Goal: Task Accomplishment & Management: Use online tool/utility

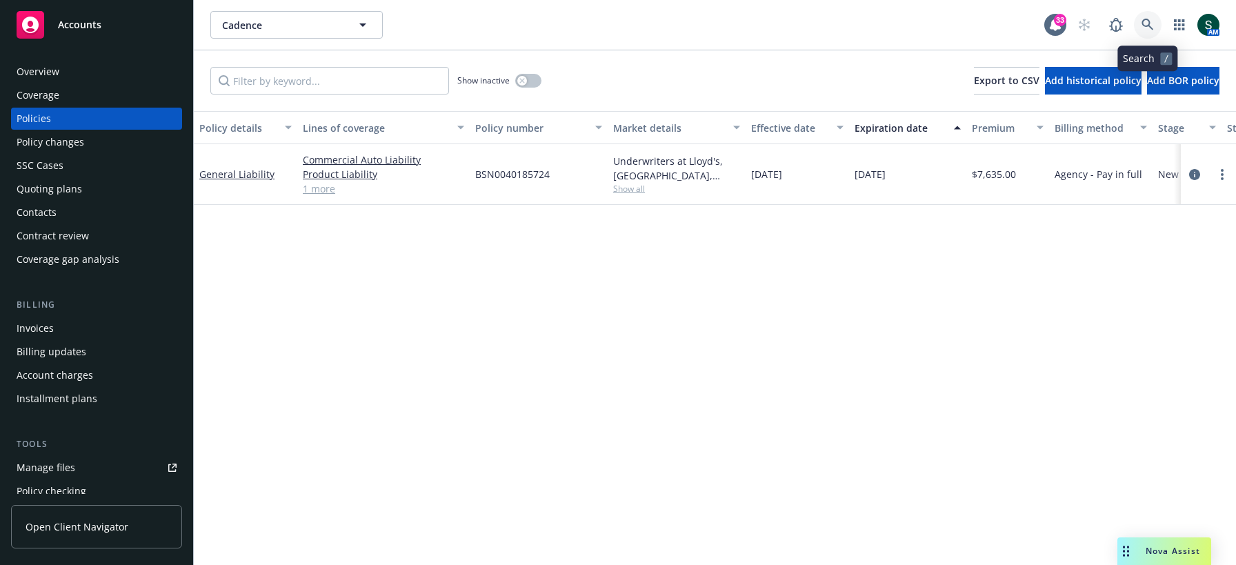
click at [1158, 23] on link at bounding box center [1148, 25] width 28 height 28
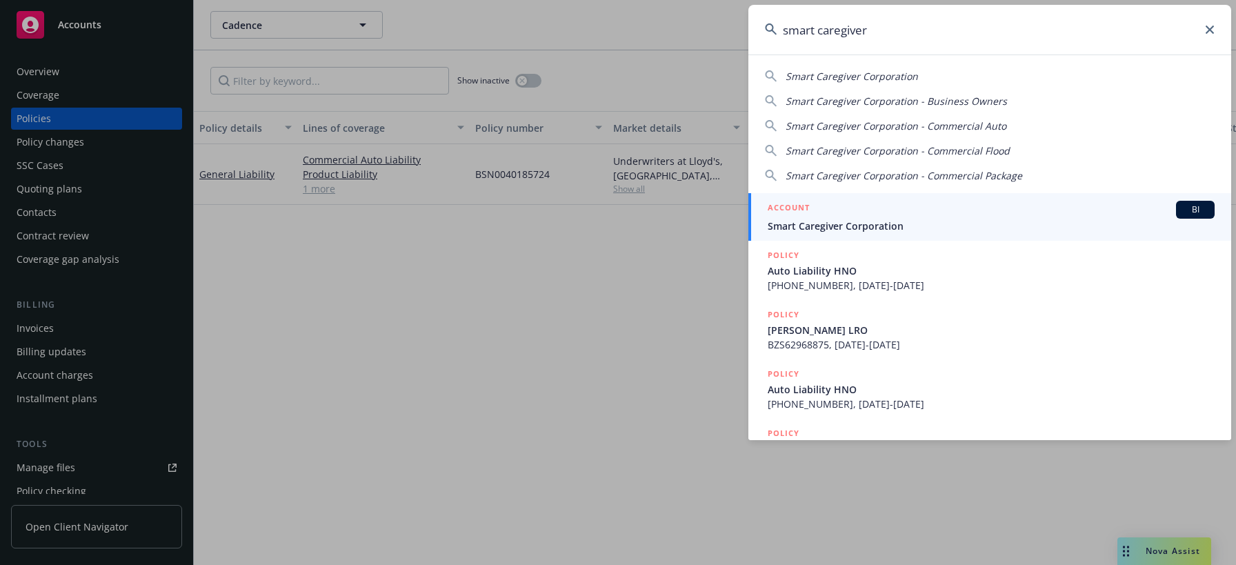
type input "smart caregiver"
click at [824, 215] on div "ACCOUNT BI" at bounding box center [991, 210] width 447 height 18
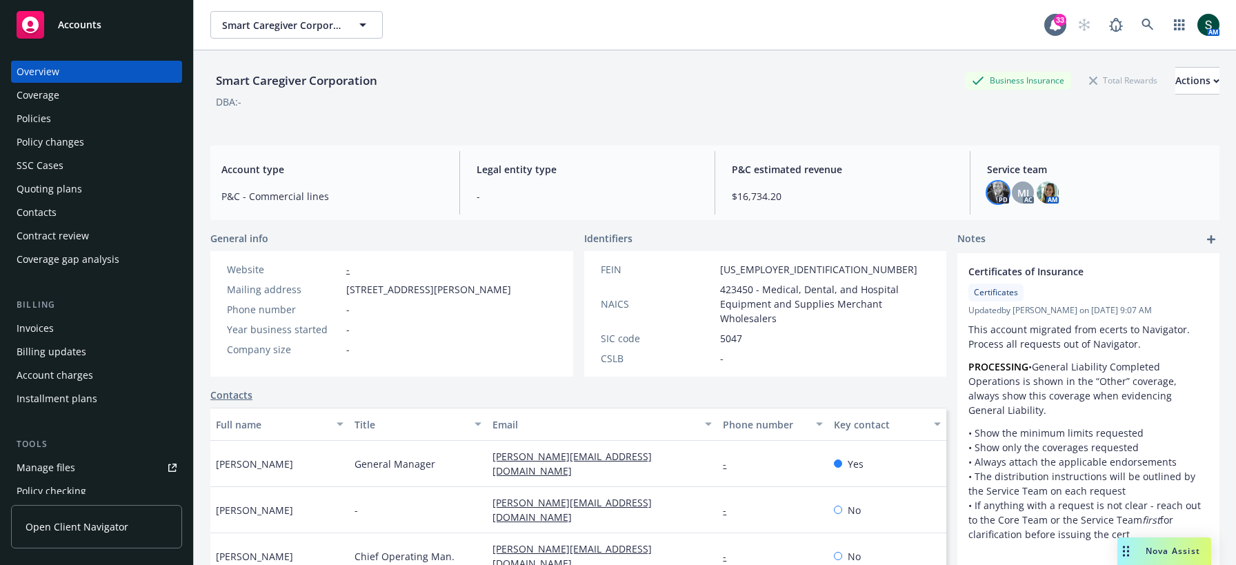
click at [1005, 190] on img at bounding box center [998, 192] width 22 height 22
click at [786, 82] on div "Smart Caregiver Corporation Business Insurance Total Rewards Actions" at bounding box center [714, 81] width 1009 height 28
click at [38, 119] on div "Policies" at bounding box center [34, 119] width 34 height 22
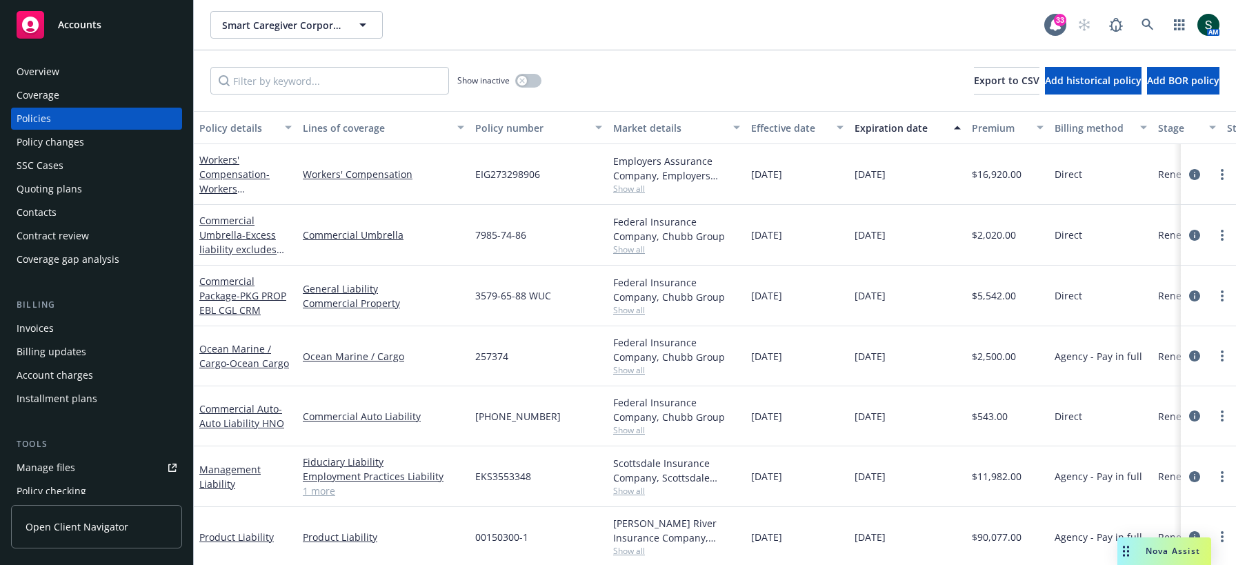
click at [233, 166] on div "Workers' Compensation - Workers Compensation" at bounding box center [245, 173] width 92 height 43
click at [220, 169] on link "Workers' Compensation - Workers Compensation" at bounding box center [234, 181] width 70 height 57
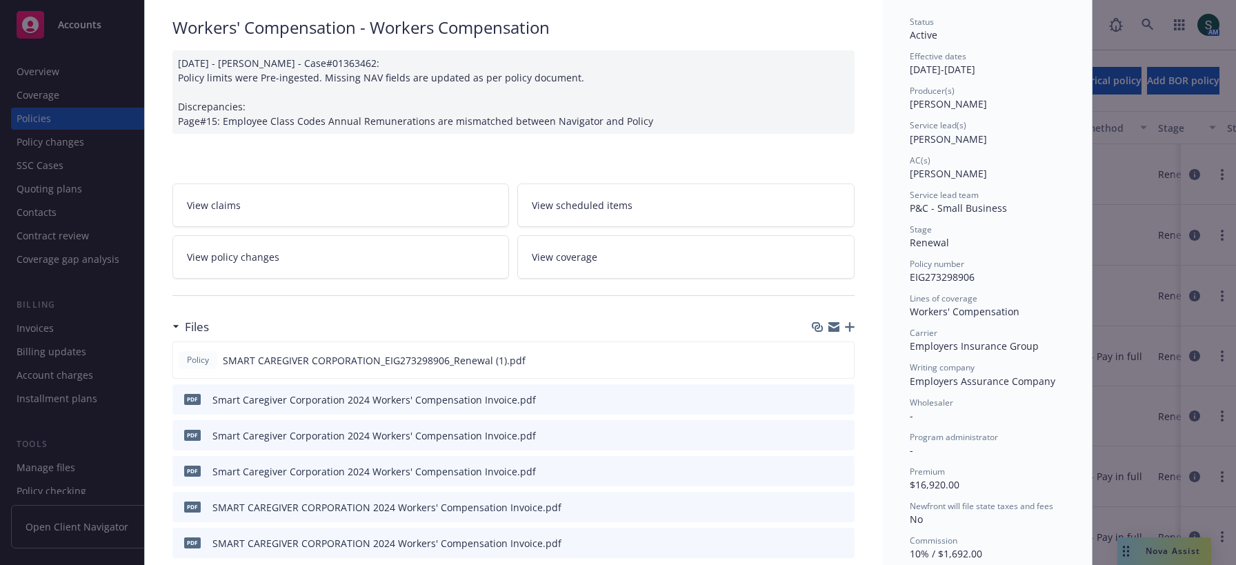
scroll to position [108, 0]
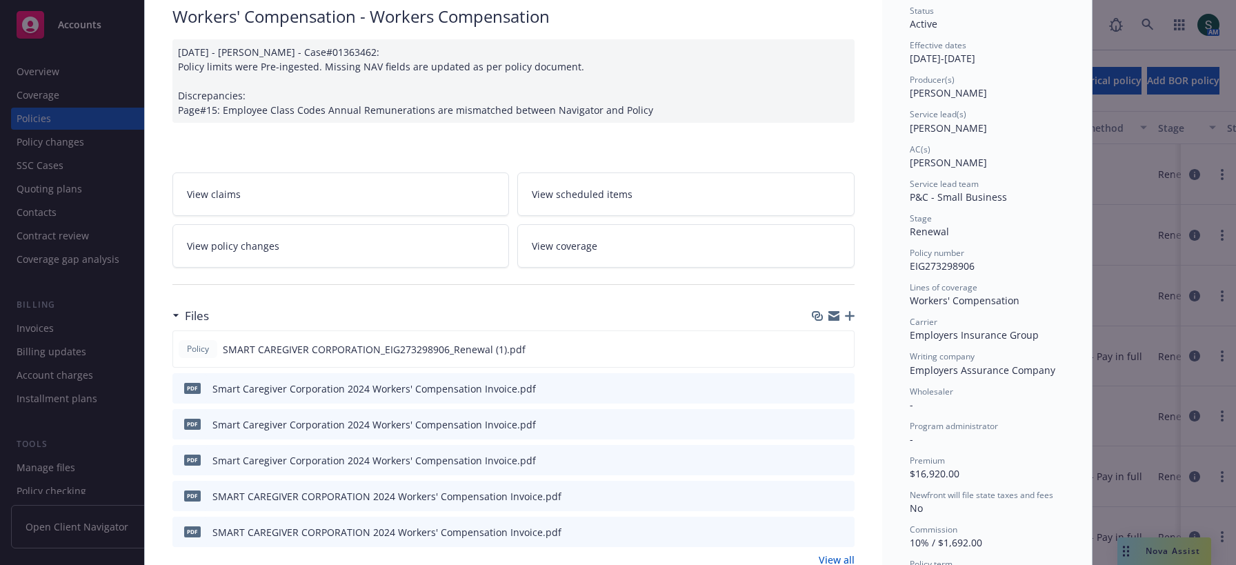
click at [842, 382] on button at bounding box center [843, 389] width 12 height 14
click at [837, 386] on icon "preview file" at bounding box center [842, 388] width 12 height 10
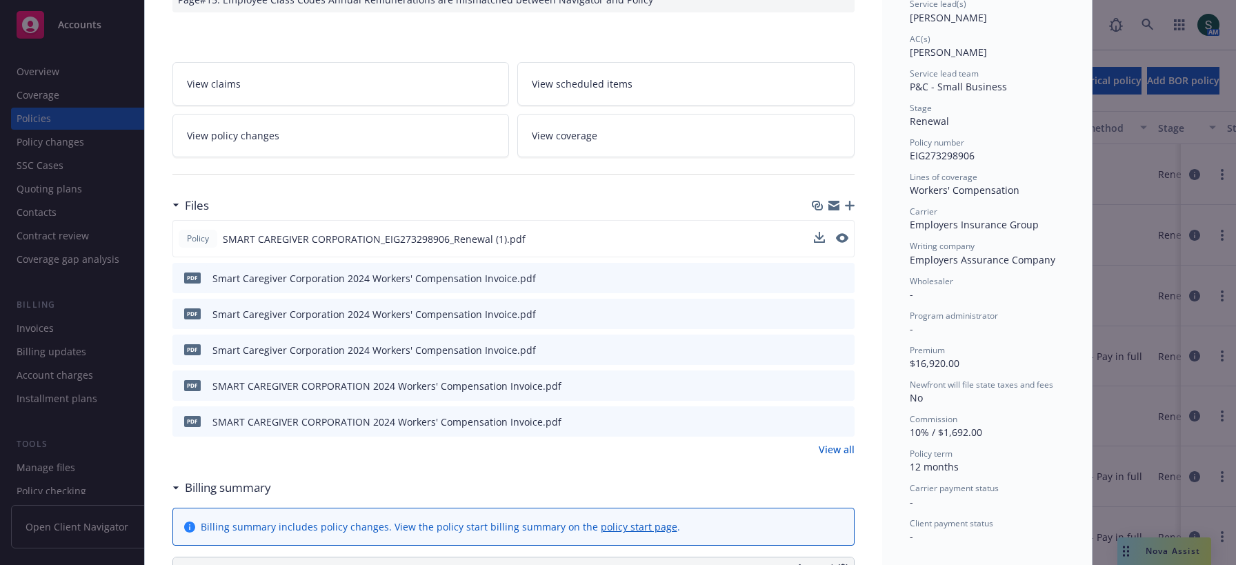
scroll to position [229, 0]
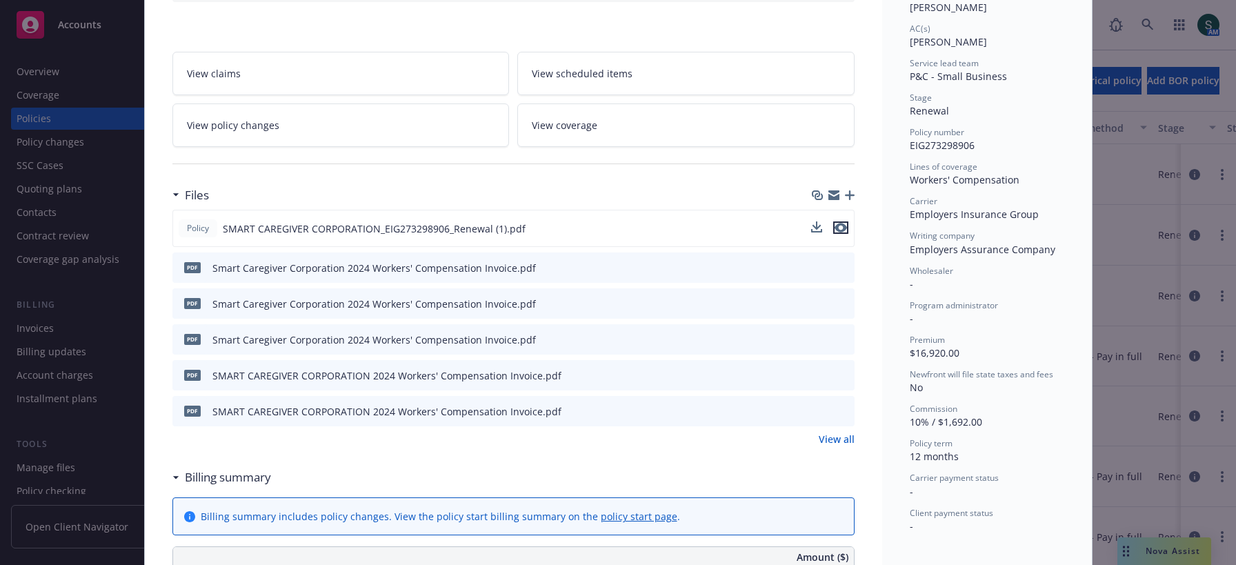
click at [842, 223] on icon "preview file" at bounding box center [841, 228] width 12 height 10
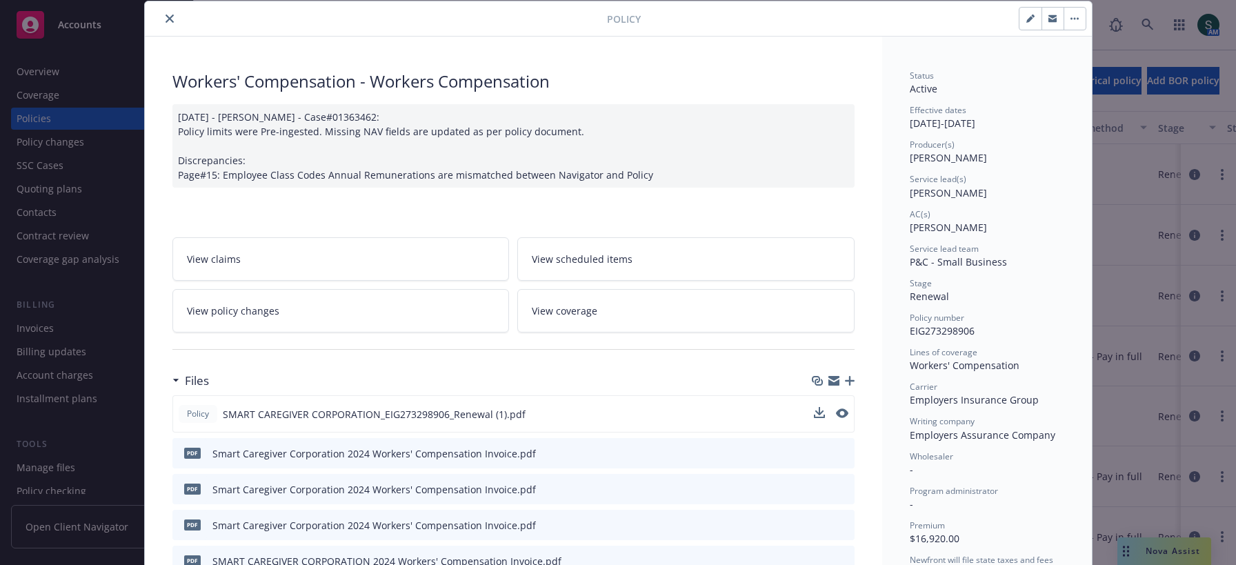
scroll to position [0, 0]
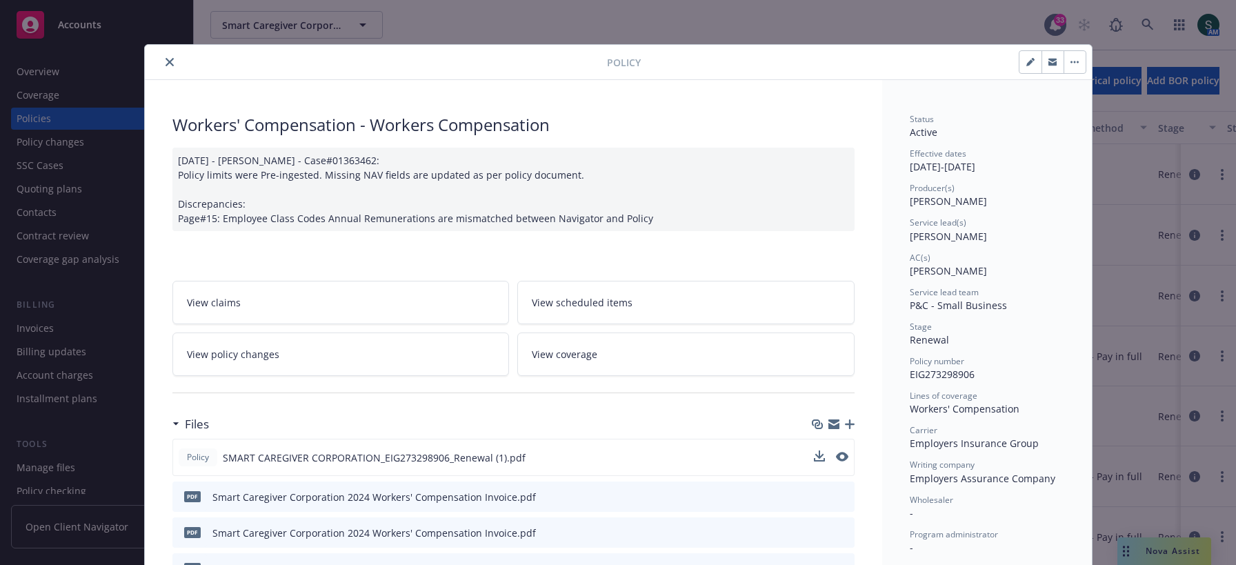
click at [307, 343] on link "View policy changes" at bounding box center [340, 354] width 337 height 43
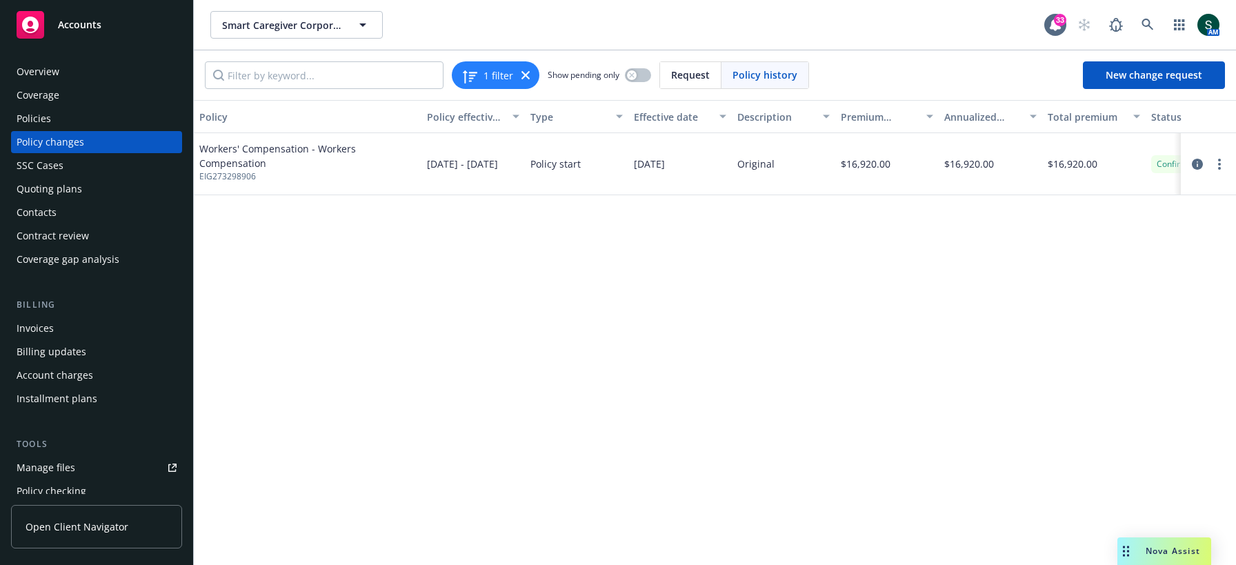
scroll to position [0, 68]
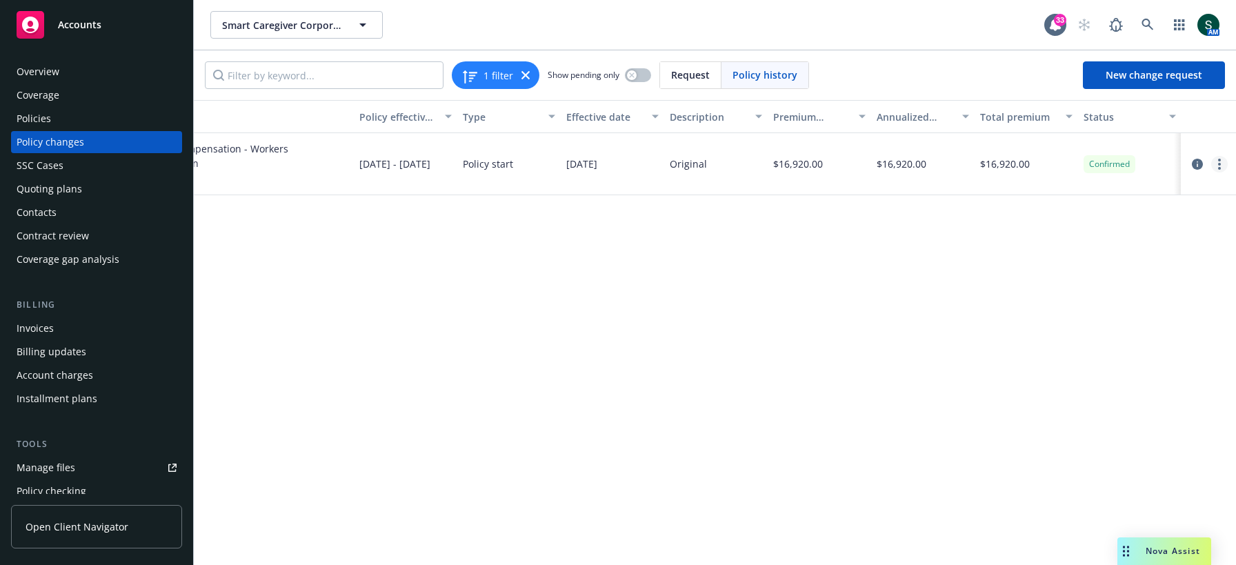
click at [1221, 163] on link "more" at bounding box center [1220, 164] width 17 height 17
click at [486, 214] on div "Policy Policy effective dates Type Effective date Description Premium change An…" at bounding box center [715, 332] width 1043 height 465
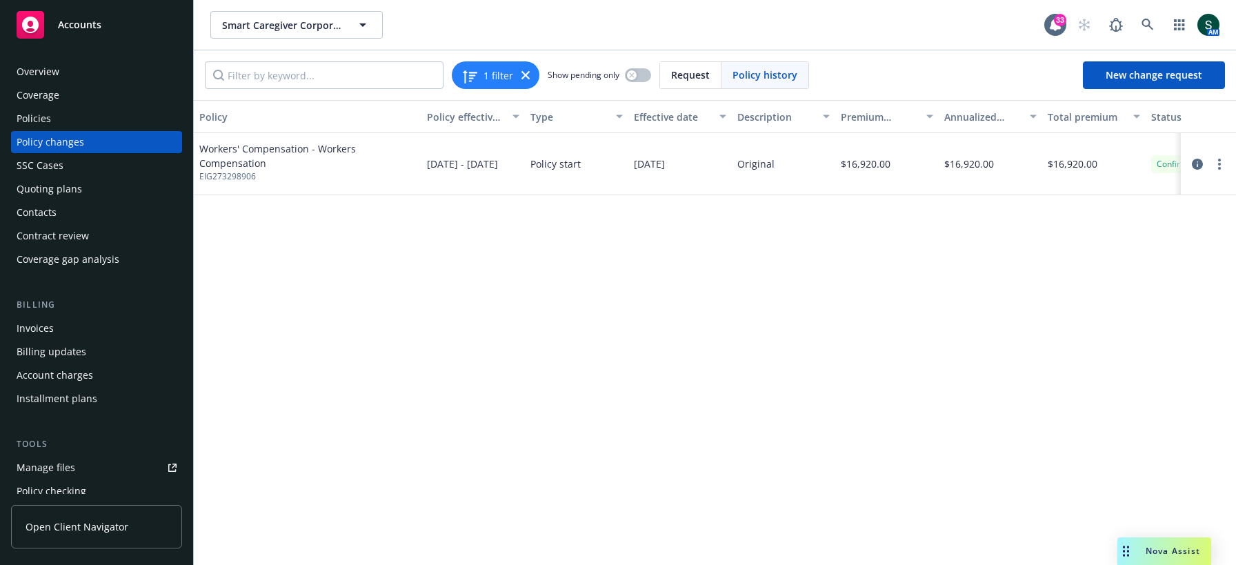
click at [250, 155] on span "Workers' Compensation - Workers Compensation" at bounding box center [307, 155] width 217 height 29
click at [215, 163] on span "Workers' Compensation - Workers Compensation" at bounding box center [307, 155] width 217 height 29
click at [55, 121] on div "Policies" at bounding box center [97, 119] width 160 height 22
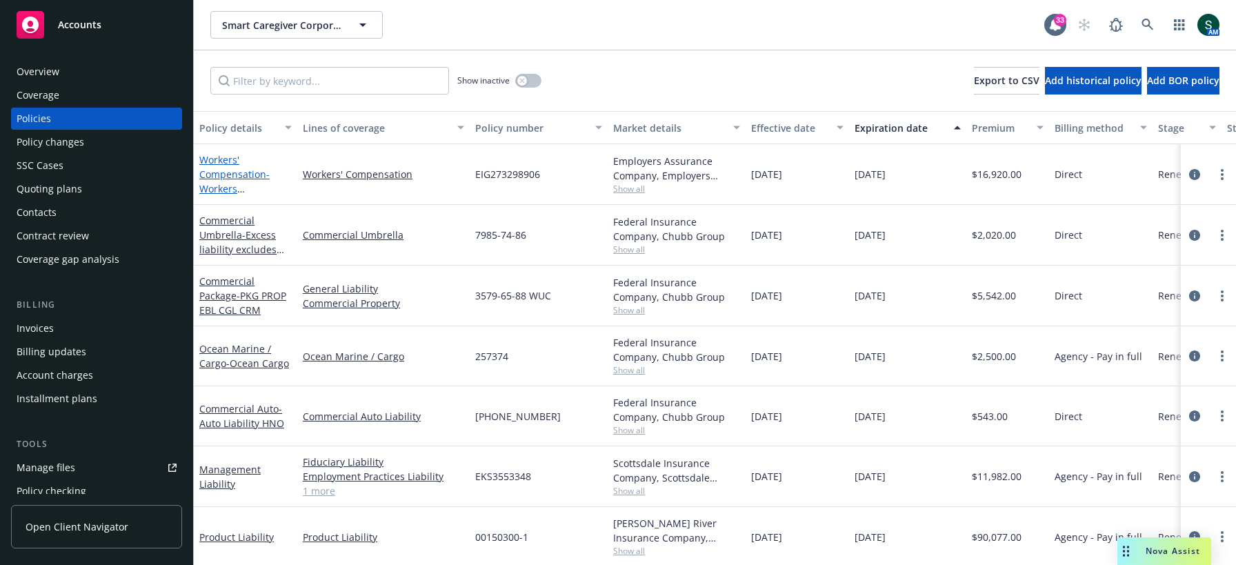
click at [236, 172] on link "Workers' Compensation - Workers Compensation" at bounding box center [234, 181] width 70 height 57
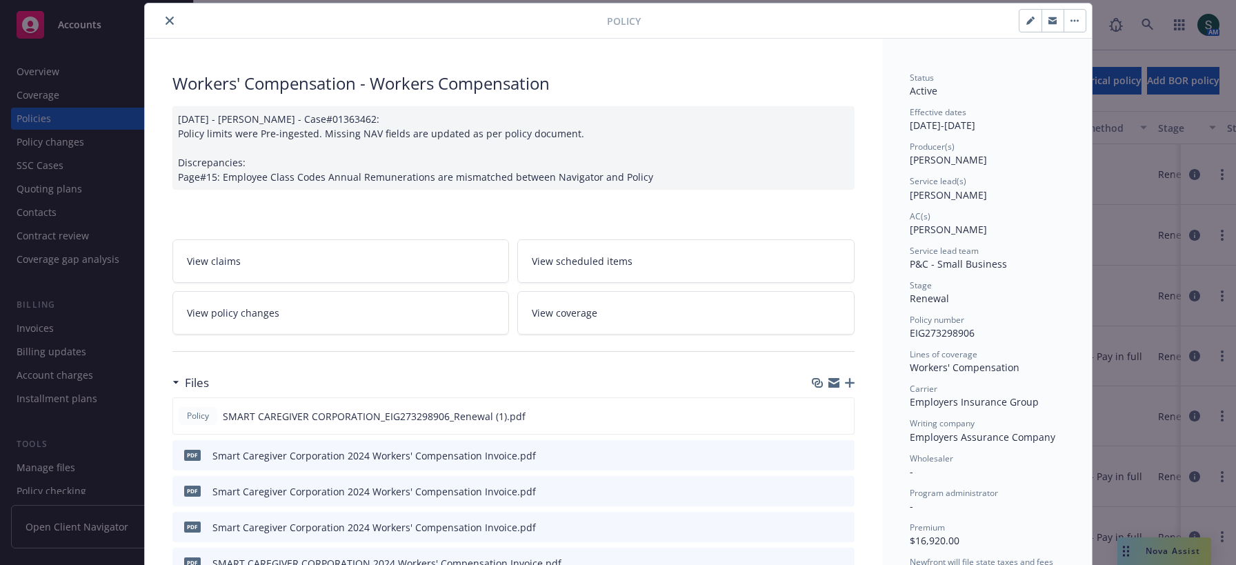
scroll to position [203, 0]
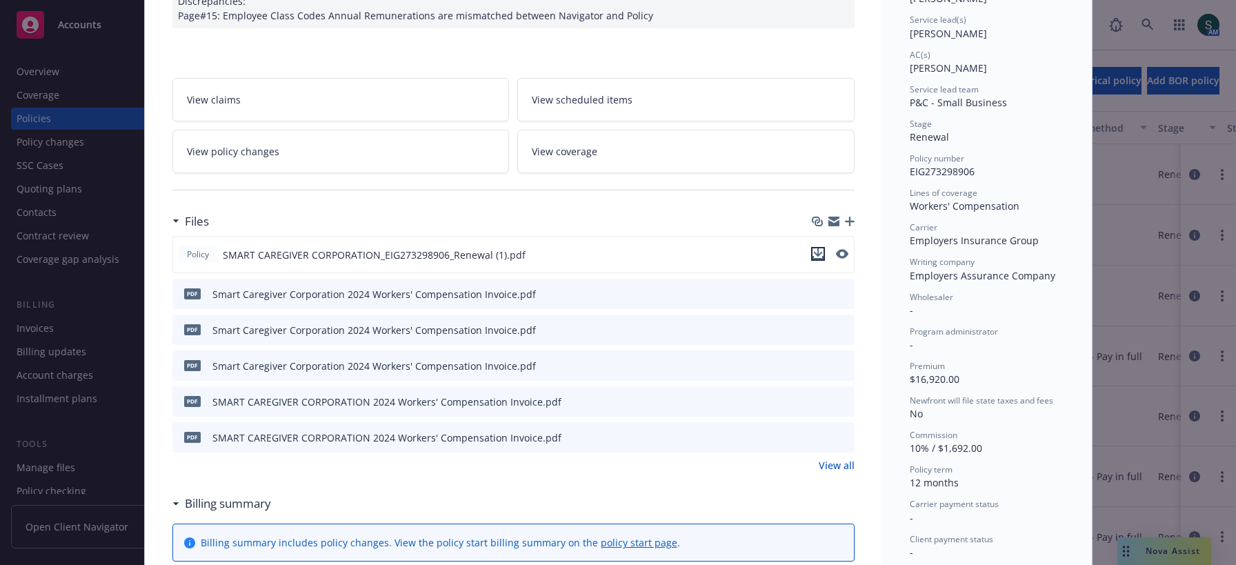
click at [821, 250] on icon "download file" at bounding box center [818, 252] width 9 height 8
click at [574, 191] on div at bounding box center [513, 190] width 682 height 34
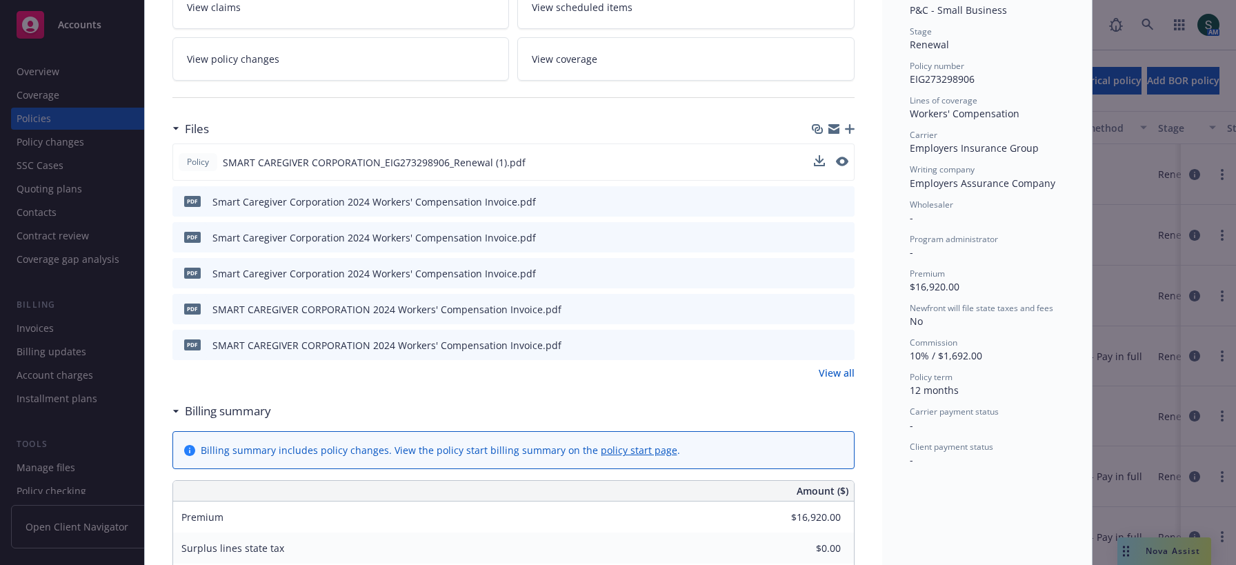
scroll to position [431, 0]
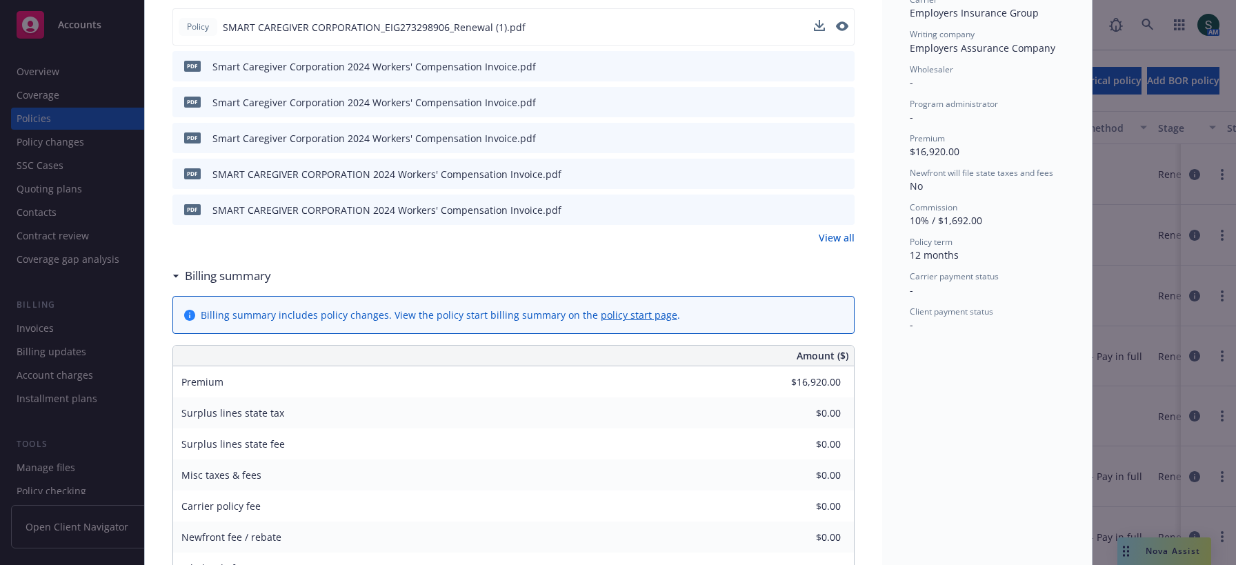
click at [839, 231] on link "View all" at bounding box center [837, 237] width 36 height 14
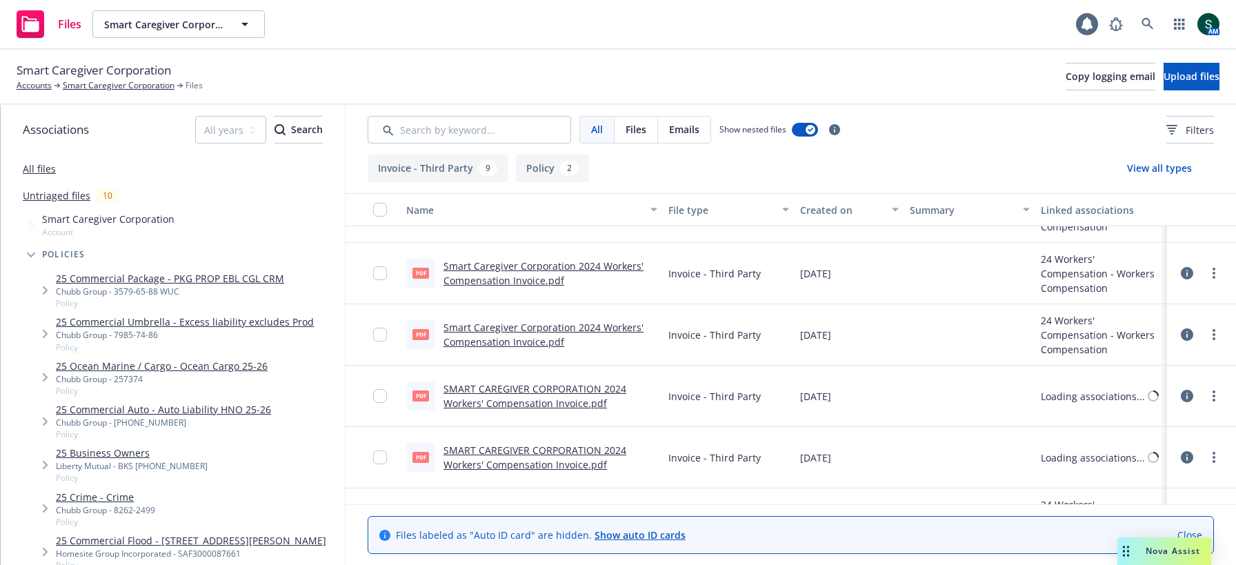
scroll to position [63, 0]
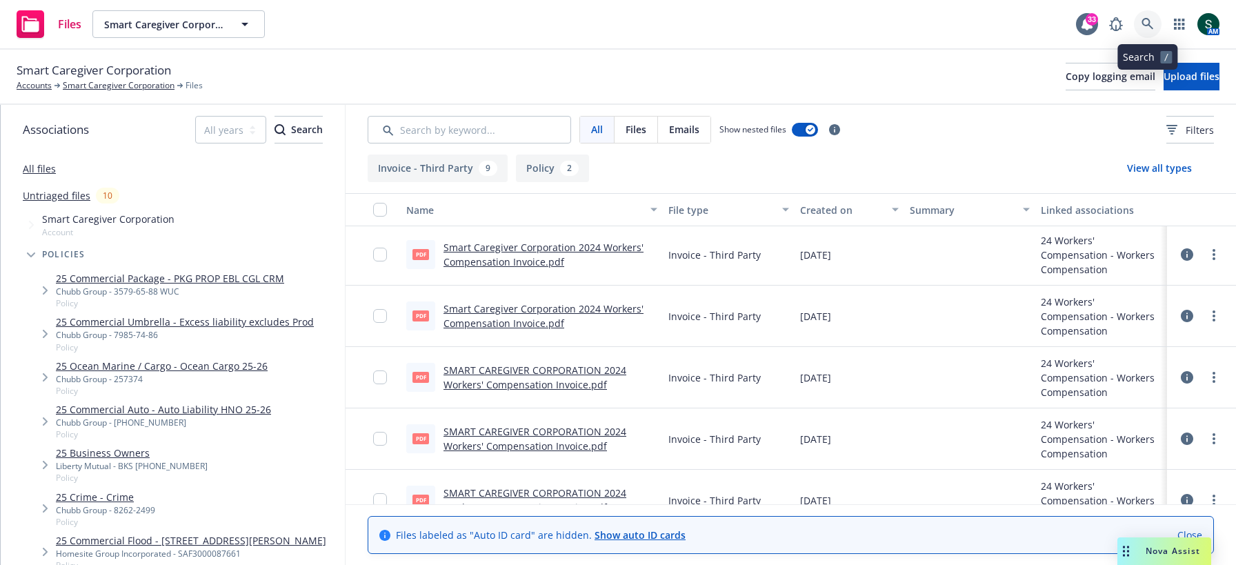
click at [1149, 18] on icon at bounding box center [1148, 24] width 12 height 12
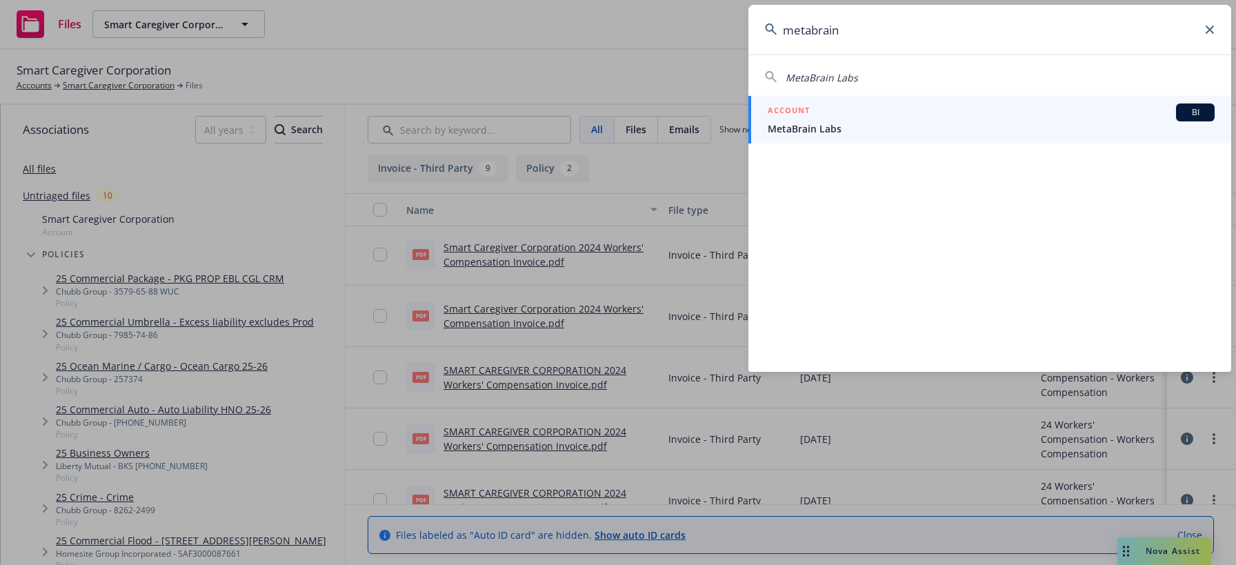
type input "metabrain"
click at [857, 129] on span "MetaBrain Labs" at bounding box center [991, 128] width 447 height 14
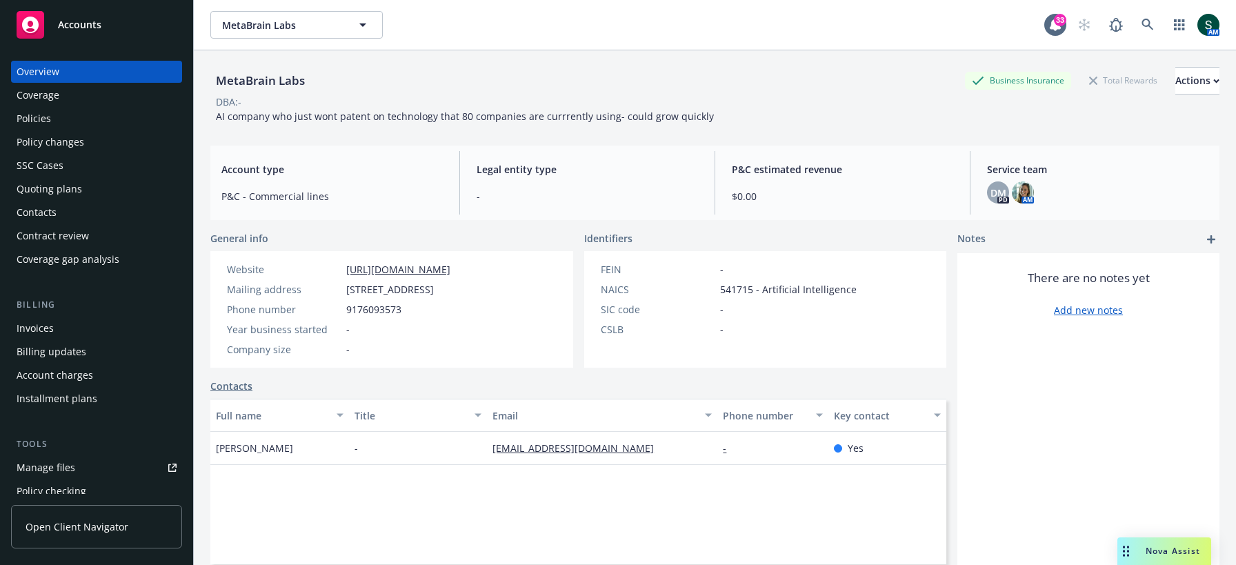
scroll to position [164, 0]
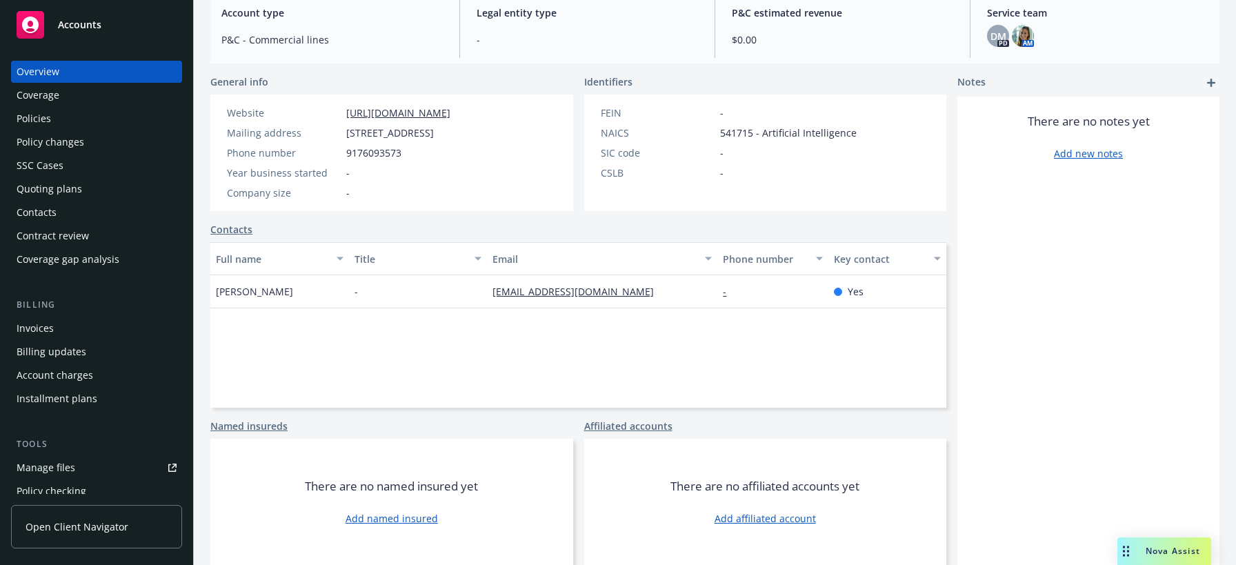
drag, startPoint x: 488, startPoint y: 302, endPoint x: 671, endPoint y: 301, distance: 183.5
click at [671, 301] on div "psapra@everestgrowthpartners.com" at bounding box center [602, 291] width 230 height 33
copy link "psapra@everestgrowthpartners.com"
click at [81, 195] on div "Quoting plans" at bounding box center [97, 189] width 160 height 22
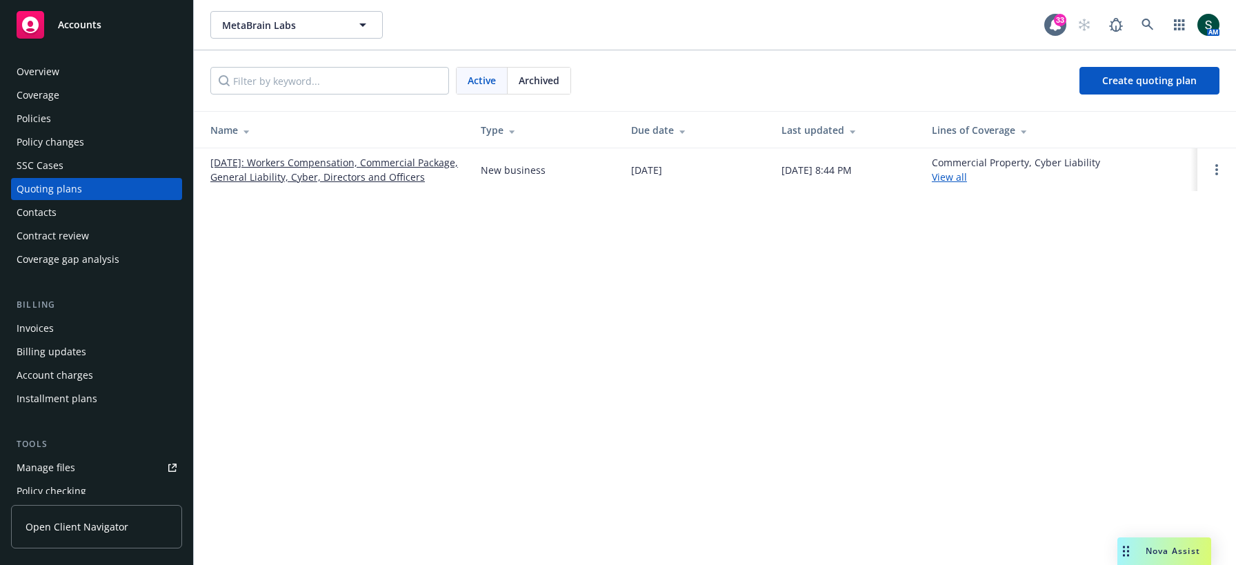
click at [326, 159] on link "09/19/2025: Workers Compensation, Commercial Package, General Liability, Cyber,…" at bounding box center [334, 169] width 248 height 29
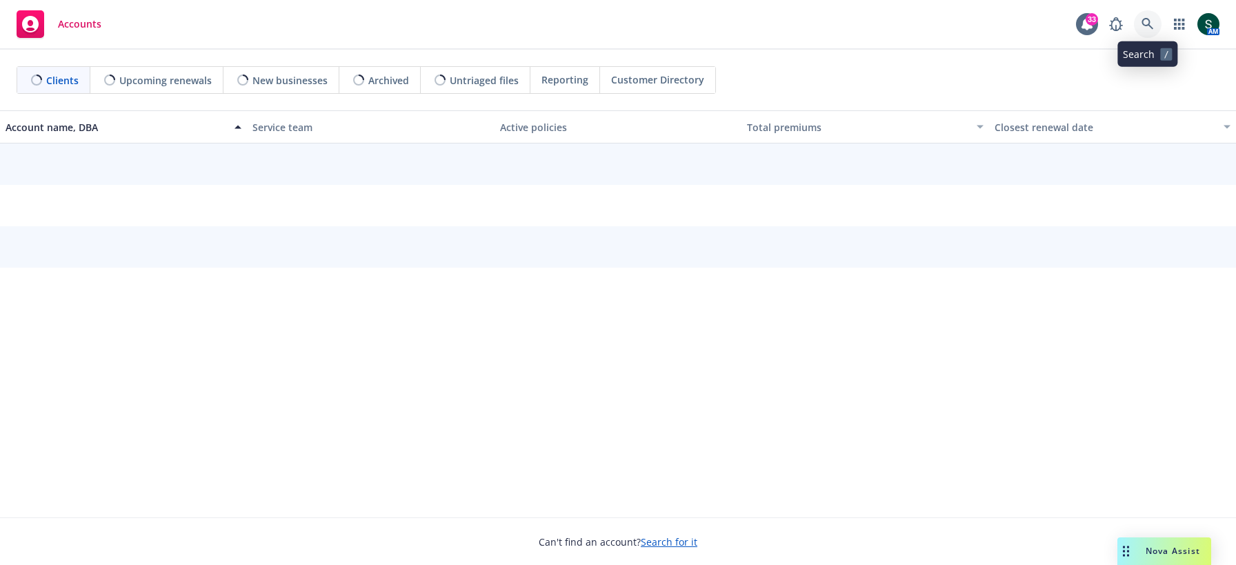
click at [1146, 15] on link at bounding box center [1148, 24] width 28 height 28
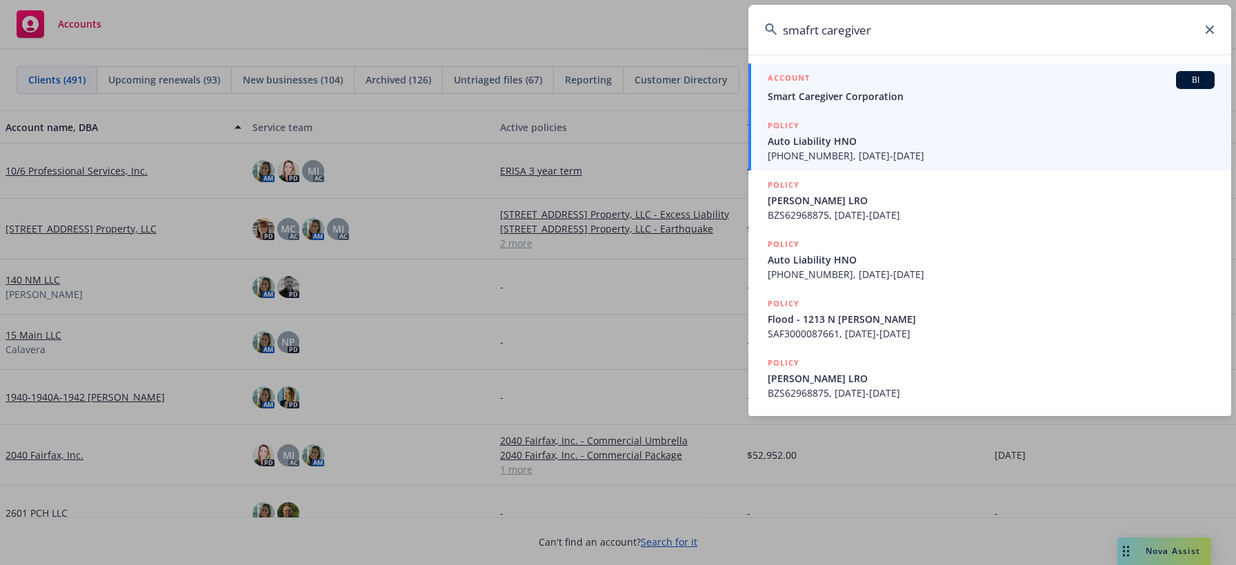
type input "smafrt caregiver"
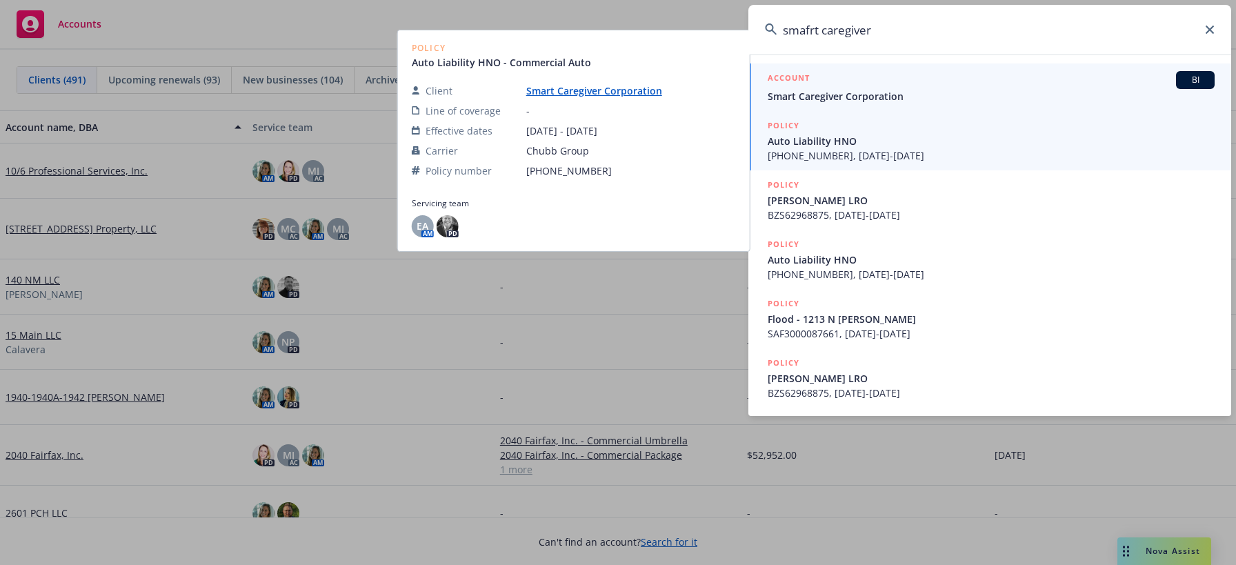
click at [860, 92] on span "Smart Caregiver Corporation" at bounding box center [991, 96] width 447 height 14
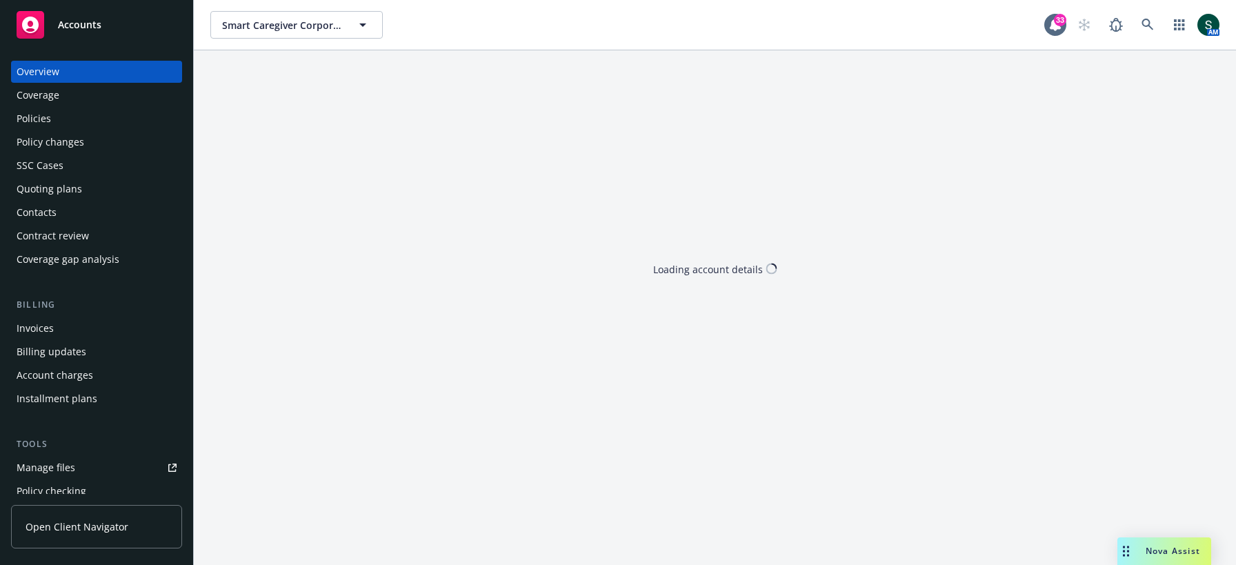
click at [58, 121] on div "Policies" at bounding box center [97, 119] width 160 height 22
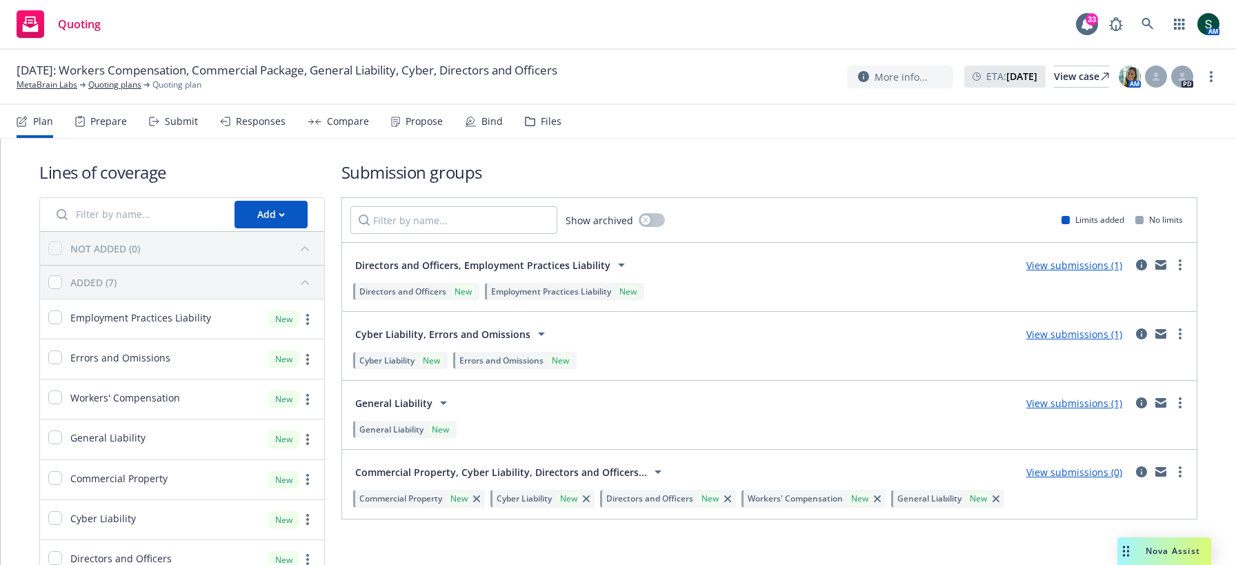
click at [380, 402] on span "General Liability" at bounding box center [393, 403] width 77 height 14
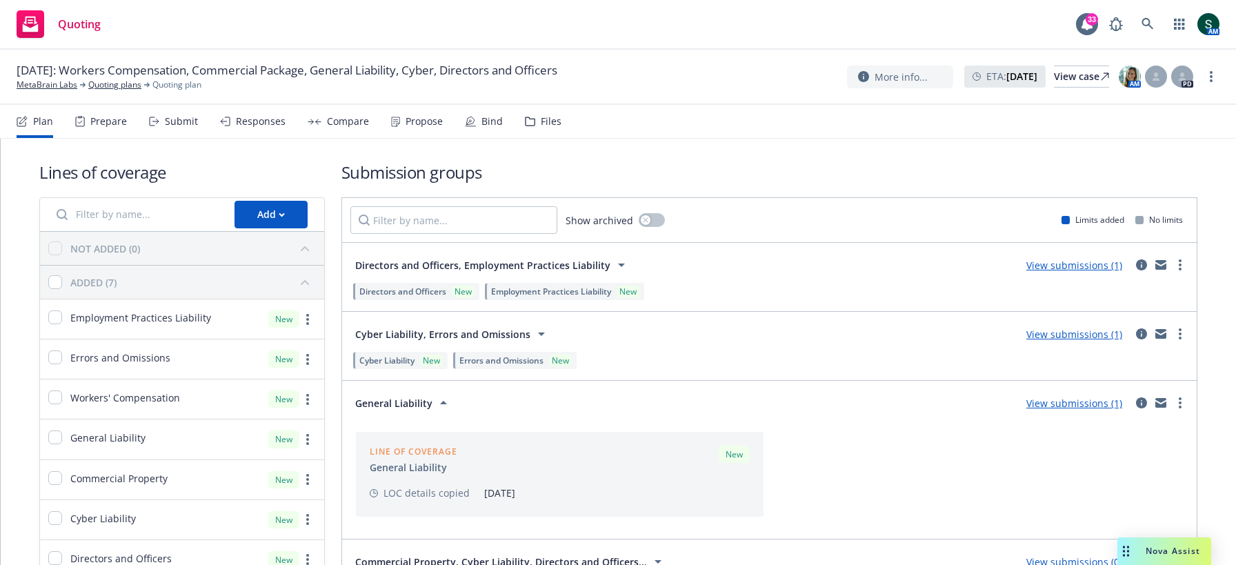
click at [1058, 403] on link "View submissions (1)" at bounding box center [1075, 403] width 96 height 13
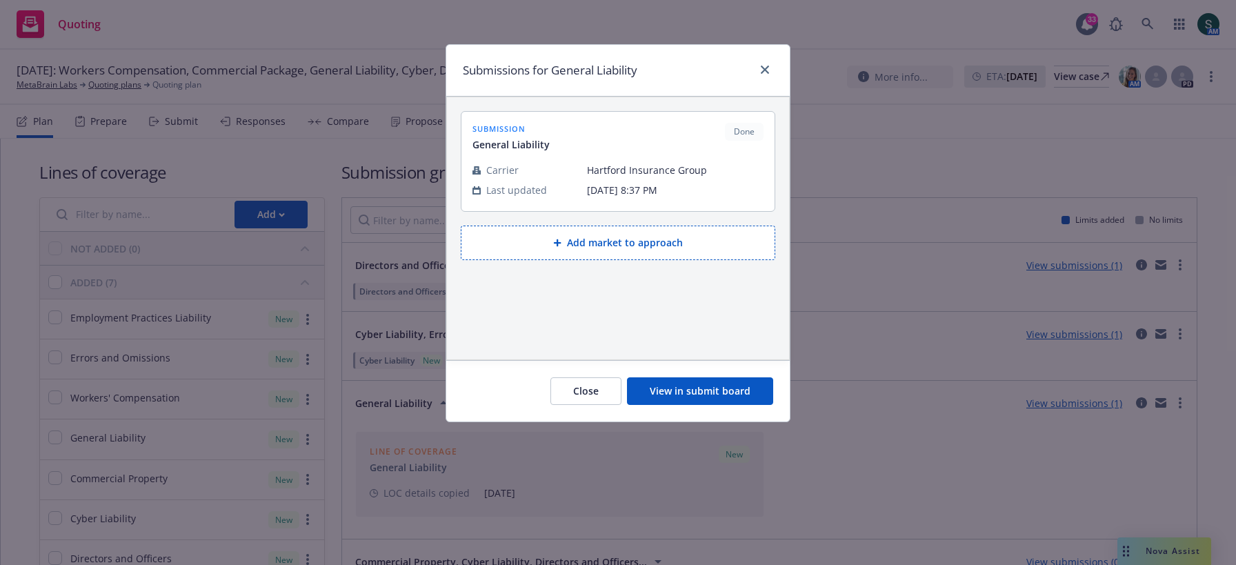
click at [711, 392] on button "View in submit board" at bounding box center [700, 391] width 146 height 28
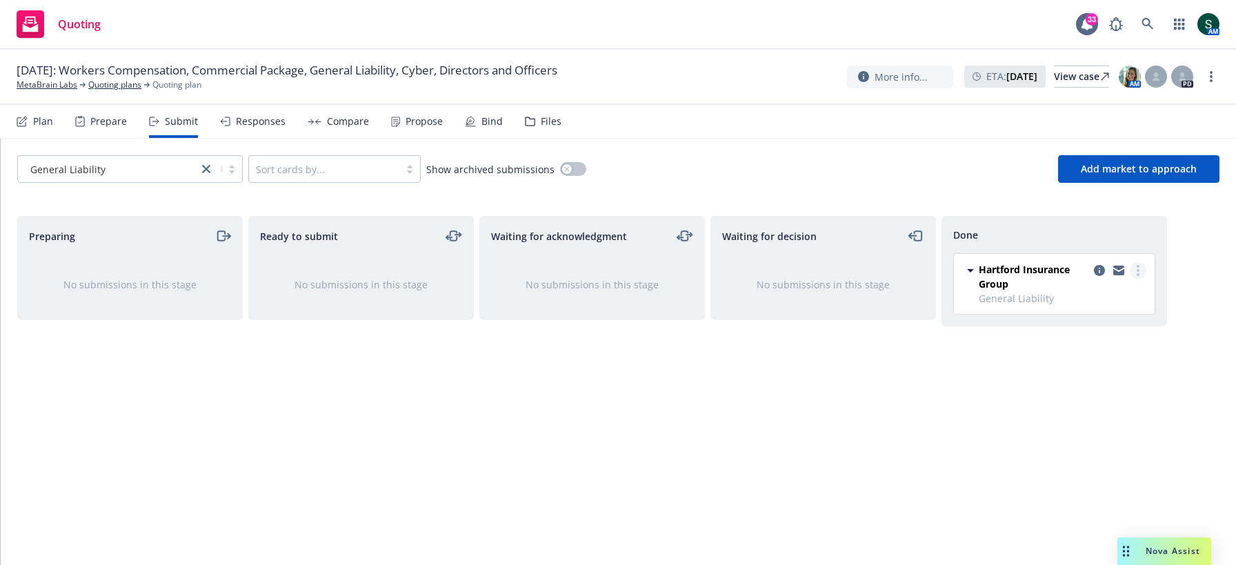
click at [1137, 262] on div at bounding box center [1119, 276] width 55 height 29
click at [1140, 274] on link "more" at bounding box center [1138, 270] width 17 height 17
click at [1081, 326] on span "Add accepted decision" at bounding box center [1078, 325] width 138 height 13
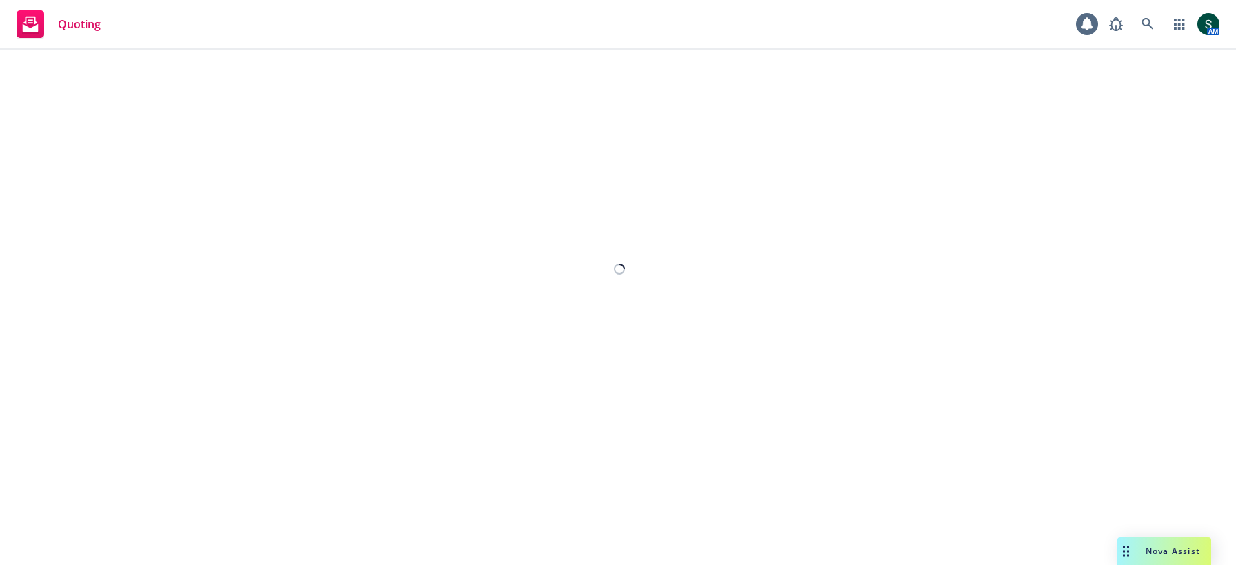
select select "12"
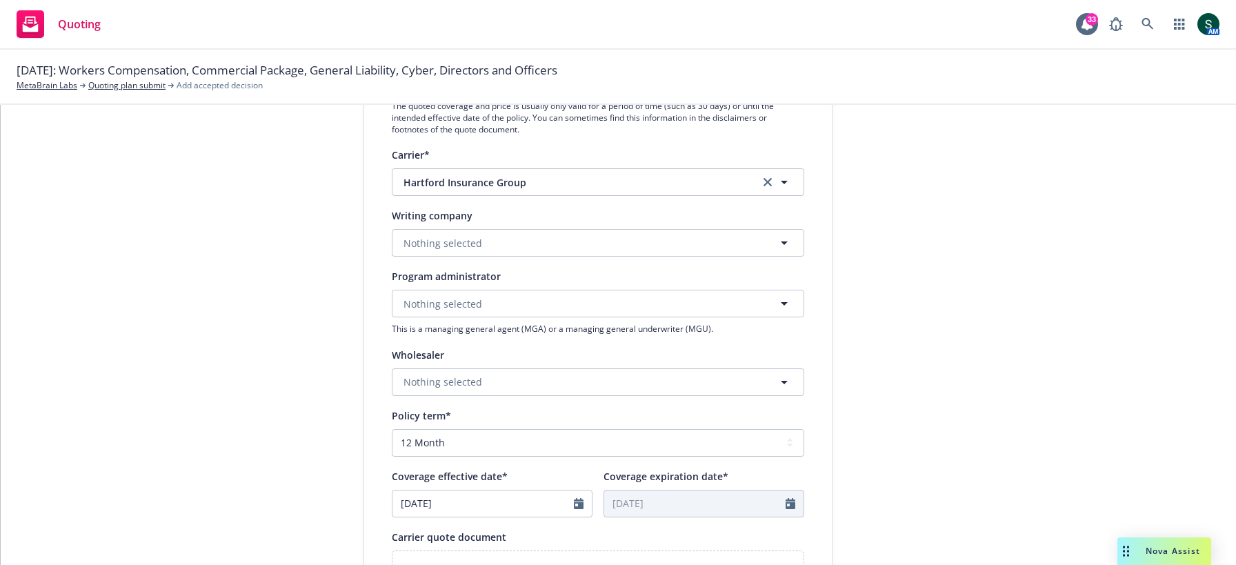
scroll to position [232, 0]
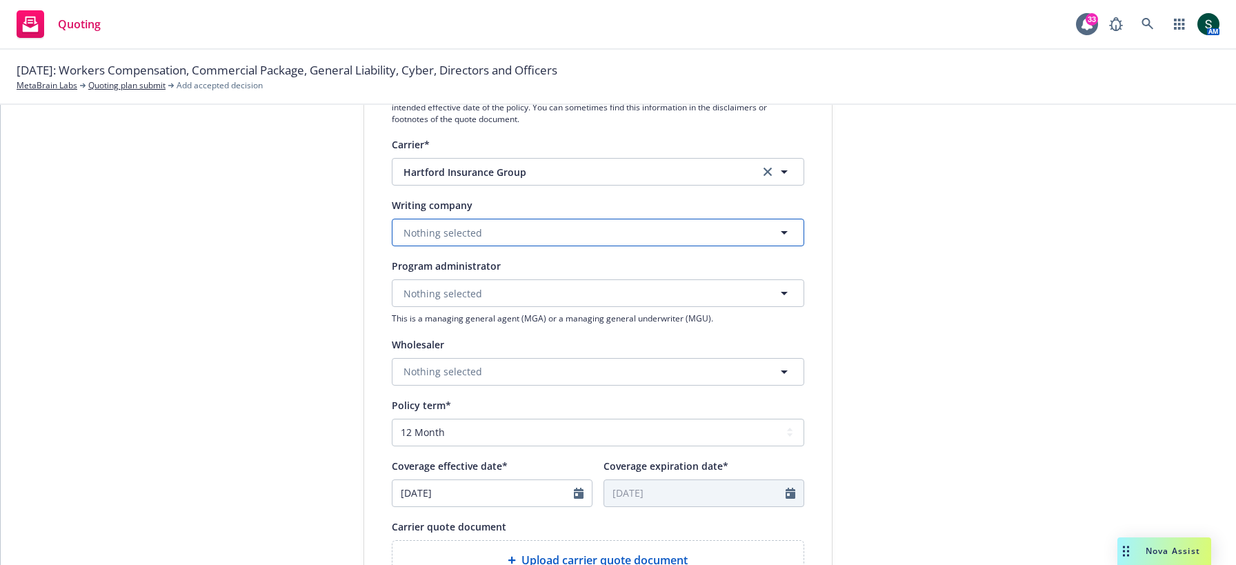
click at [507, 237] on button "Nothing selected" at bounding box center [598, 233] width 413 height 28
type input "hartford under"
click at [524, 280] on span "Domestic - 30104" at bounding box center [508, 286] width 203 height 14
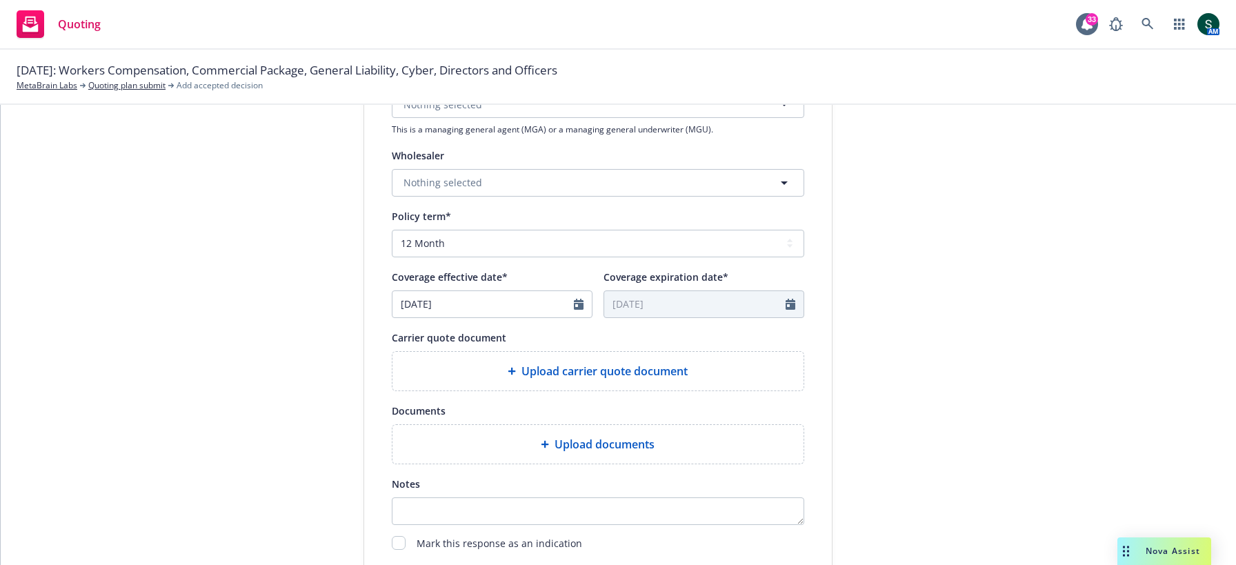
scroll to position [432, 0]
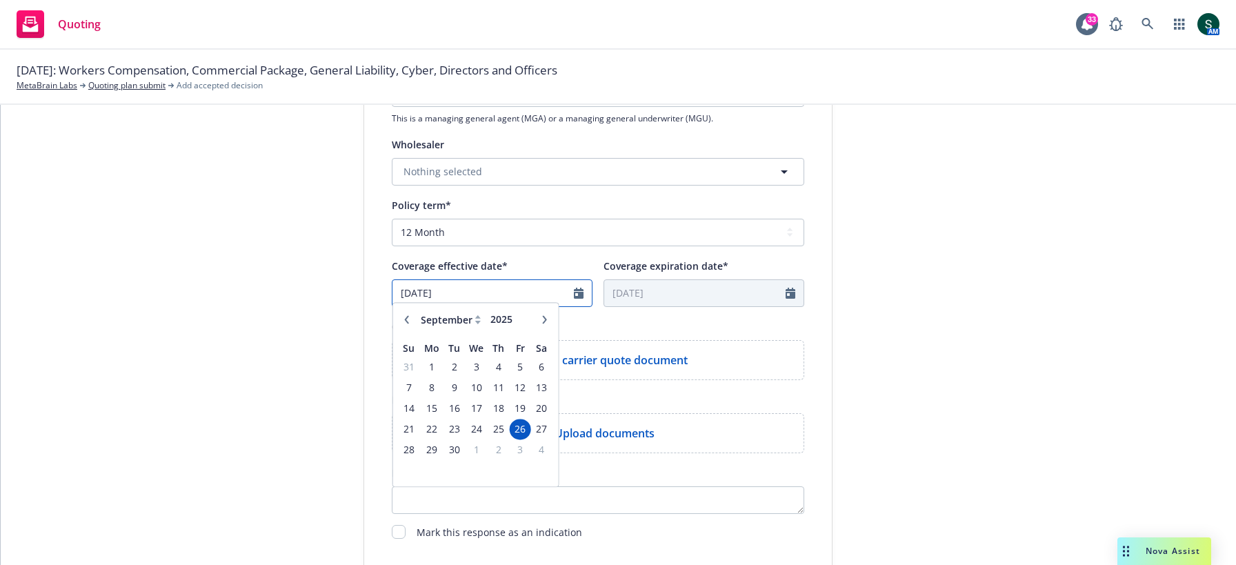
click at [531, 300] on input "09/26/2025" at bounding box center [483, 293] width 181 height 26
click at [540, 333] on button "button" at bounding box center [544, 326] width 17 height 17
select select "11"
click at [502, 432] on span "20" at bounding box center [498, 435] width 19 height 17
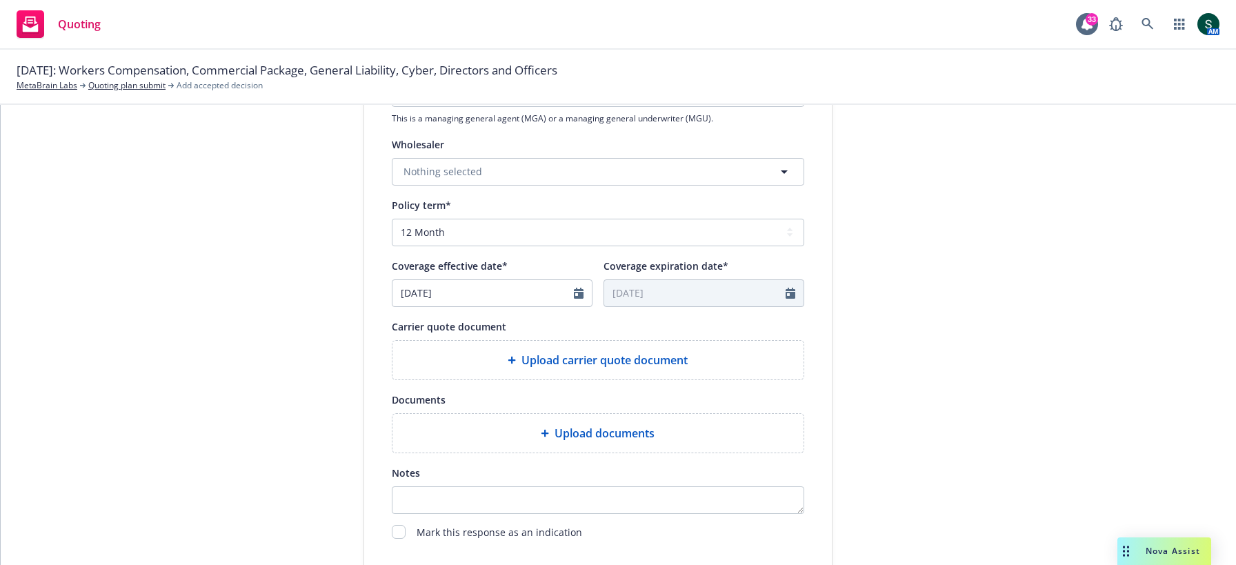
type input "11/20/2025"
type input "11/20/2026"
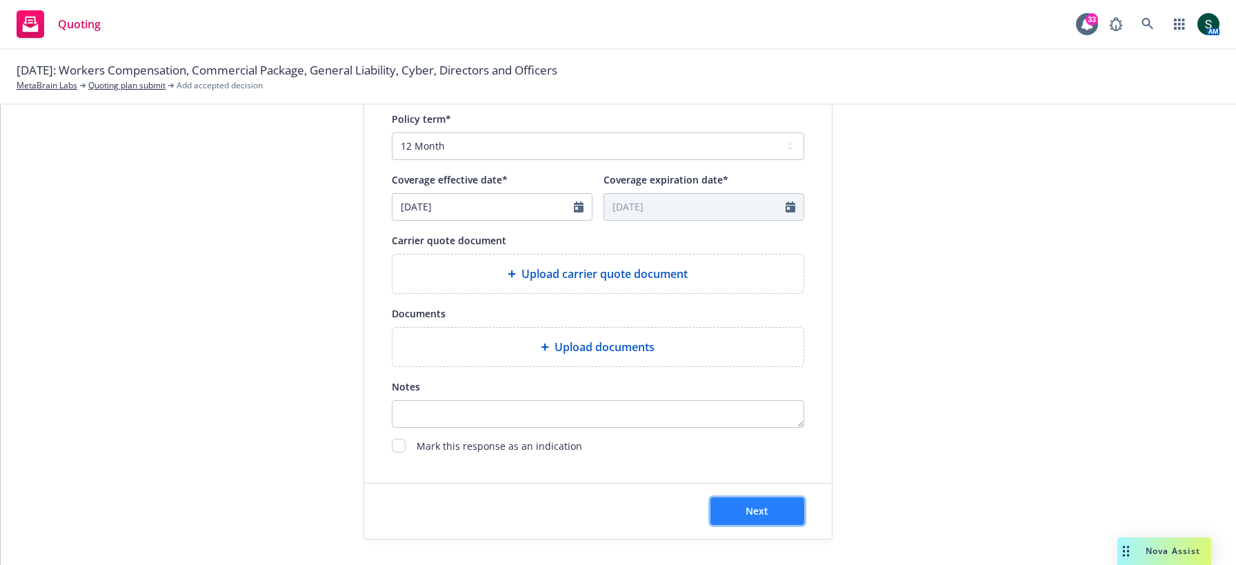
click at [758, 504] on span "Next" at bounding box center [757, 510] width 23 height 13
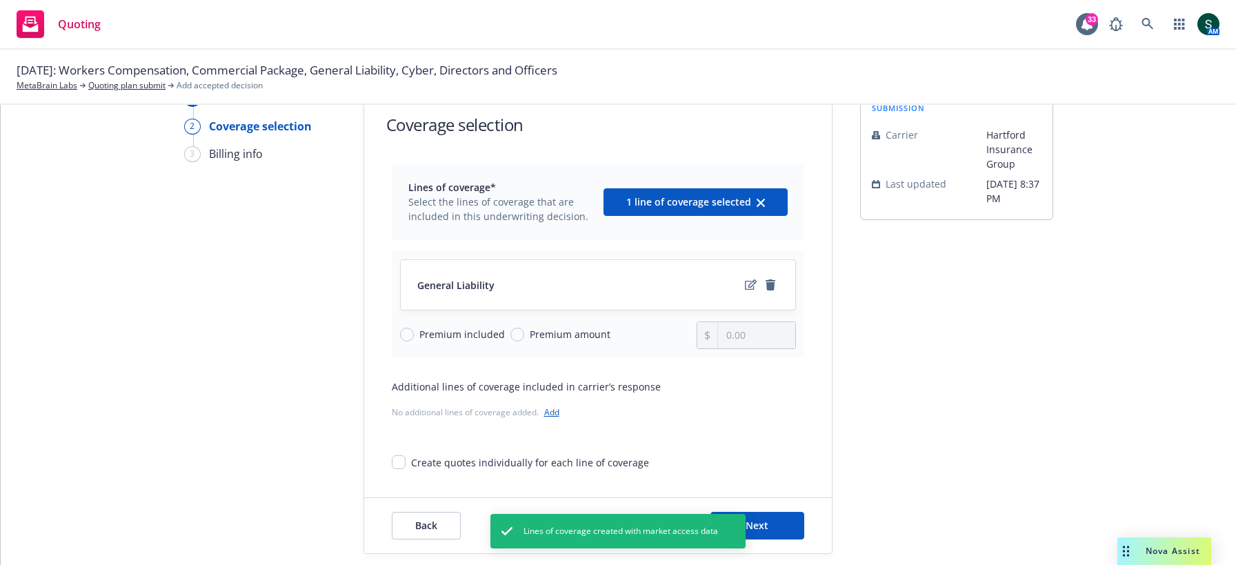
scroll to position [57, 0]
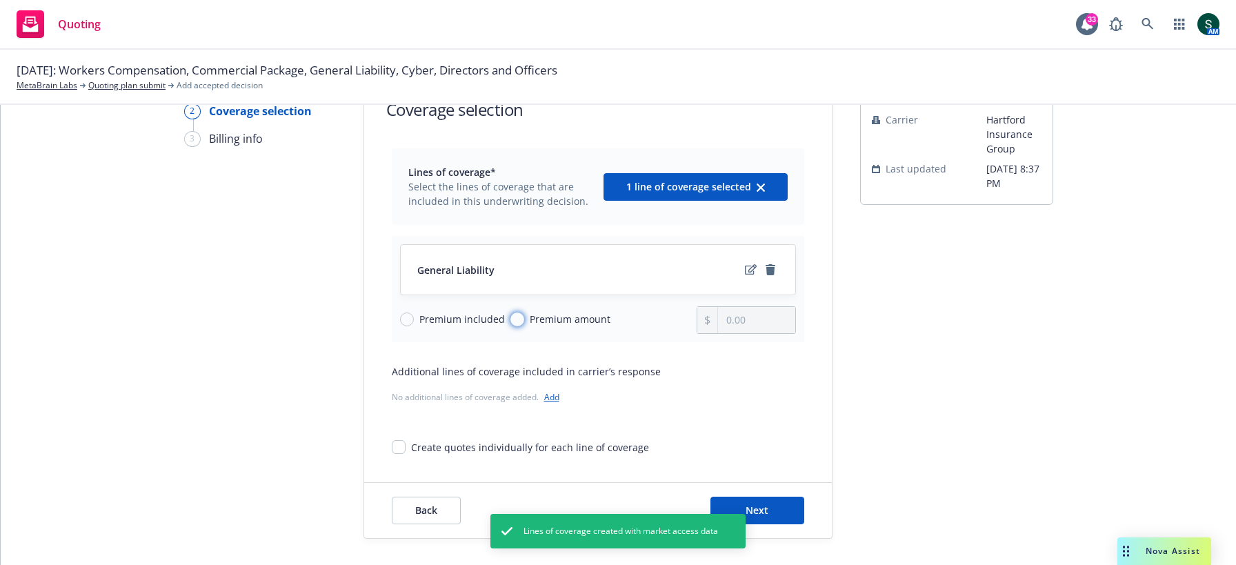
click at [511, 317] on input "Premium amount" at bounding box center [518, 320] width 14 height 14
radio input "true"
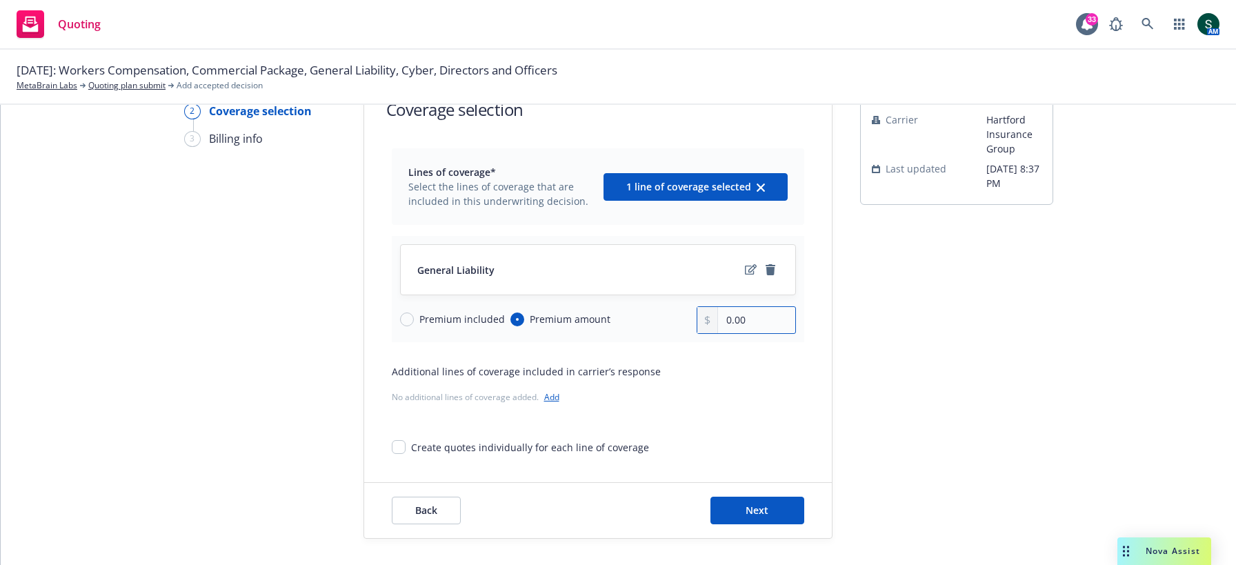
click at [727, 318] on input "0.00" at bounding box center [756, 320] width 77 height 26
type input "764.00"
click at [738, 507] on button "Next" at bounding box center [758, 511] width 94 height 28
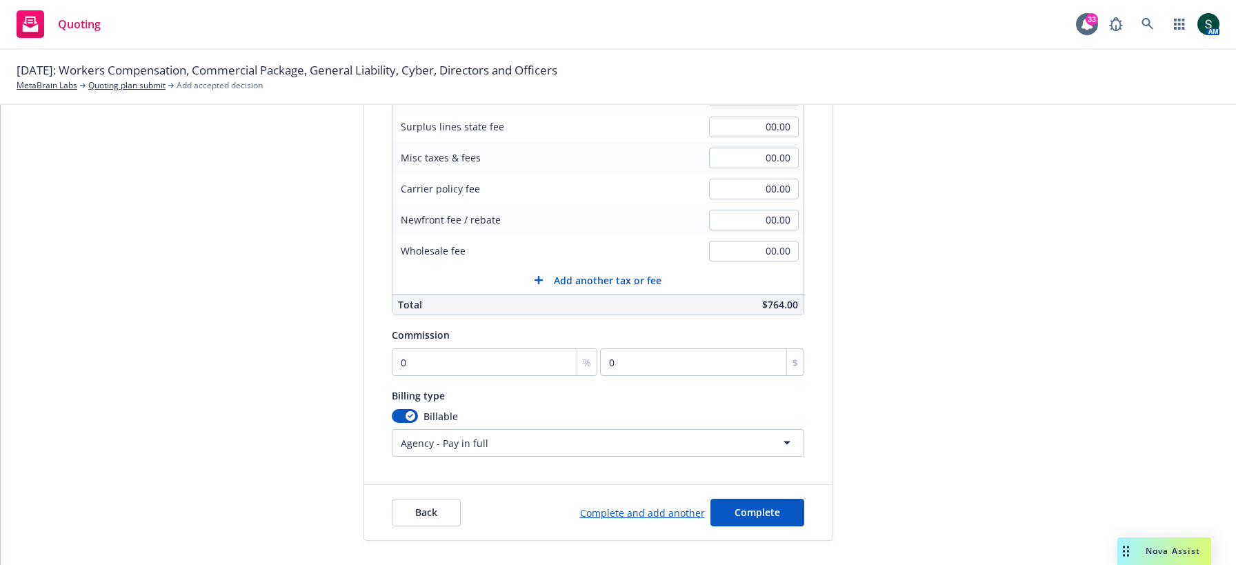
scroll to position [263, 0]
click at [465, 374] on div "Surplus lines state No surplus lines state Alaska Alabama Arkansas Arizona Cali…" at bounding box center [598, 199] width 413 height 512
click at [465, 355] on input "0" at bounding box center [495, 360] width 206 height 28
type input "01"
type input "7.64"
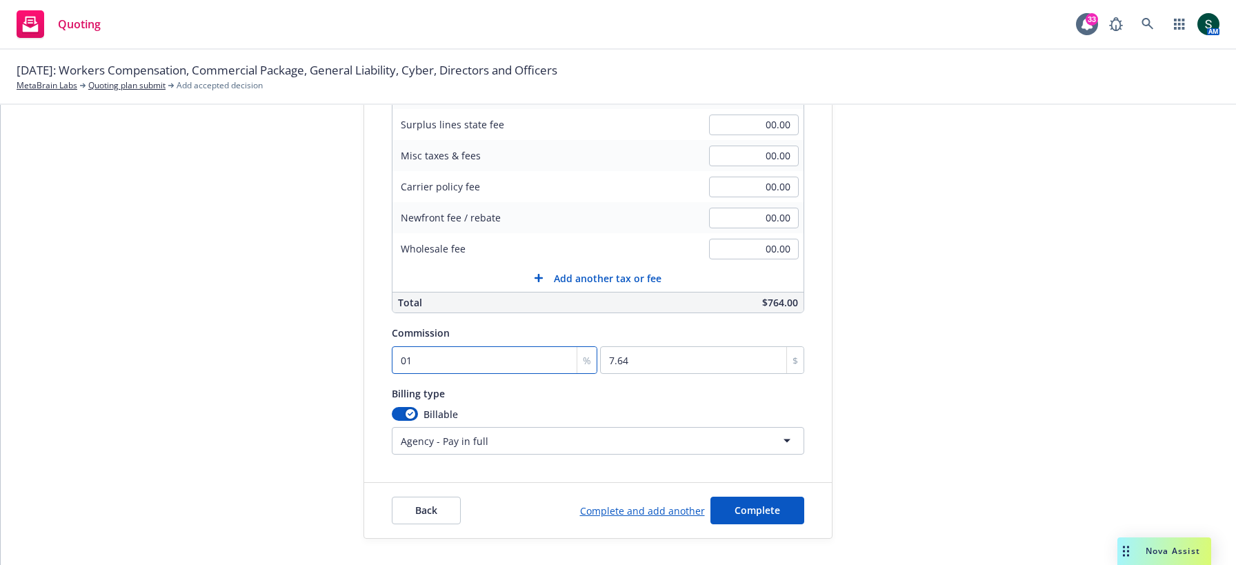
type input "010"
type input "76.4"
type input "01"
type input "7.64"
type input "0"
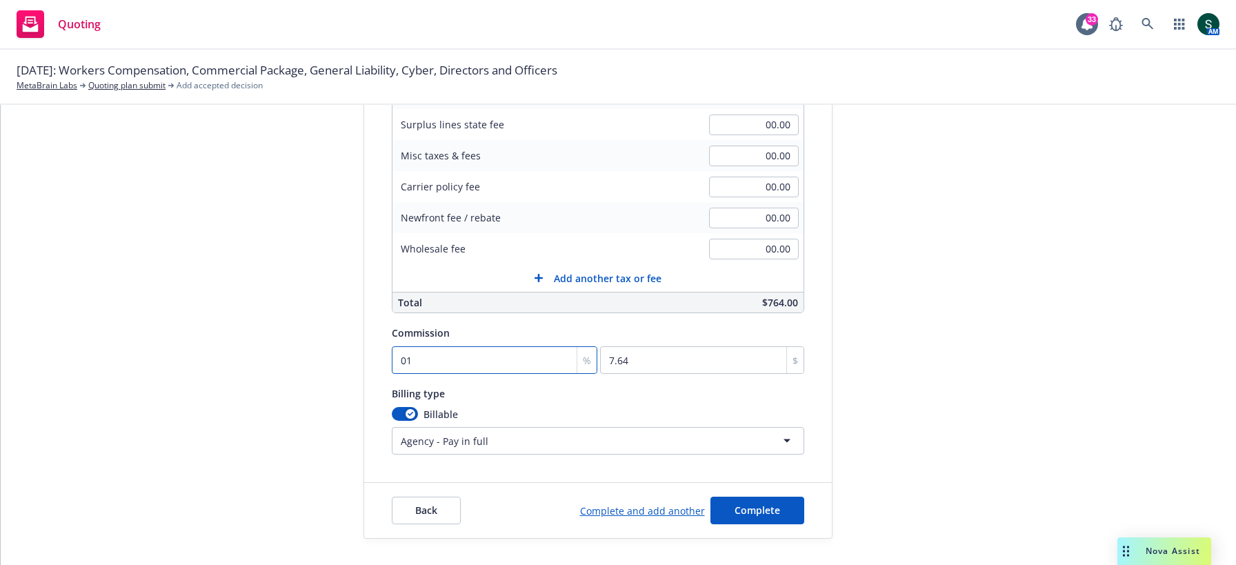
type input "0"
type input "01"
type input "7.64"
type input "010"
type input "76.4"
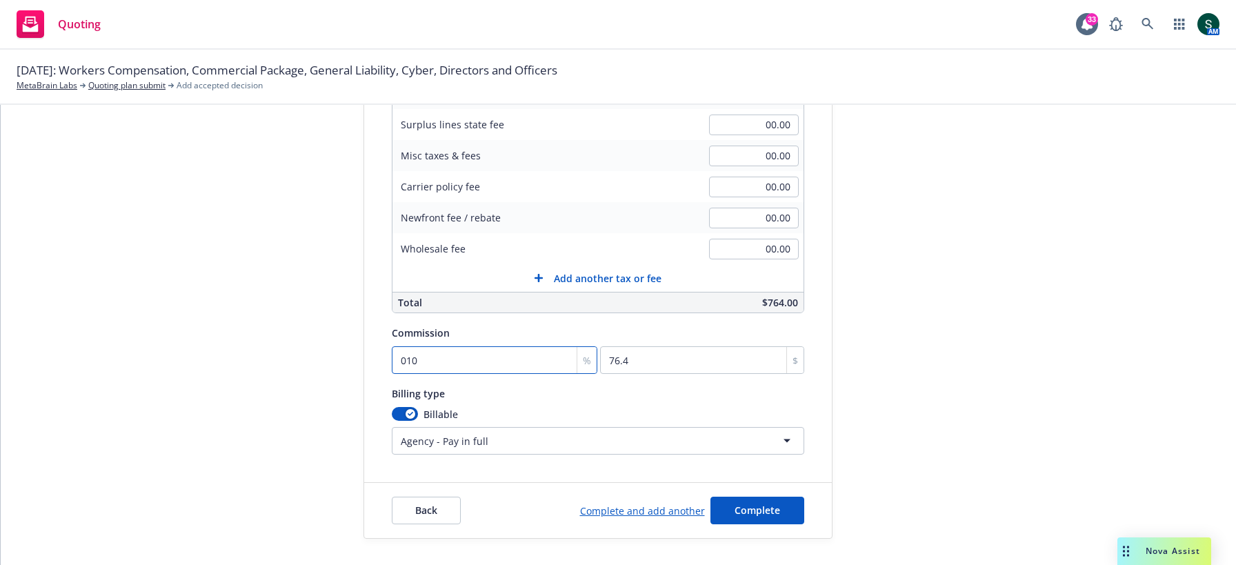
type input "010"
click at [494, 442] on html "Quoting 33 AM 09/19/2025: Workers Compensation, Commercial Package, General Lia…" at bounding box center [618, 282] width 1236 height 565
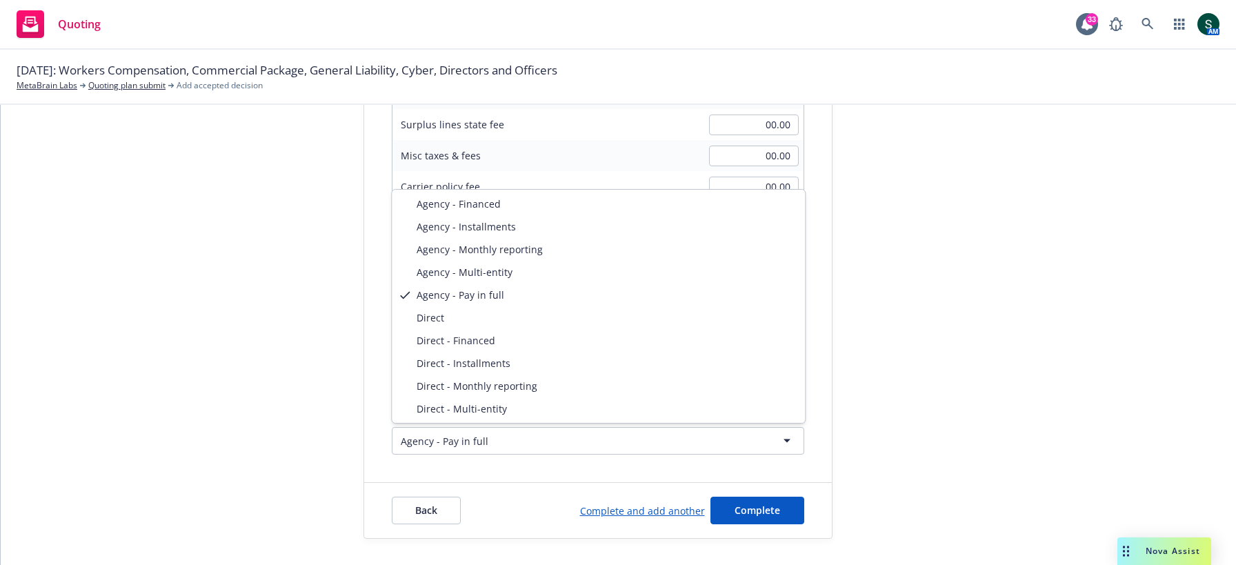
select select "DIRECT_INSTALLMENTS"
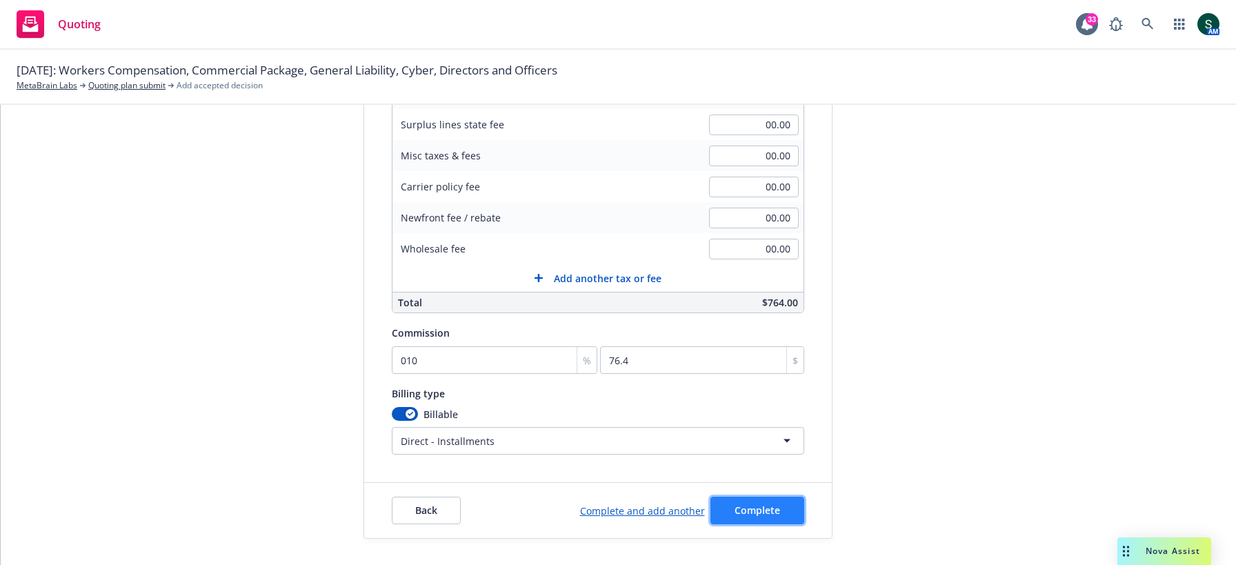
click at [771, 504] on span "Complete" at bounding box center [758, 510] width 46 height 13
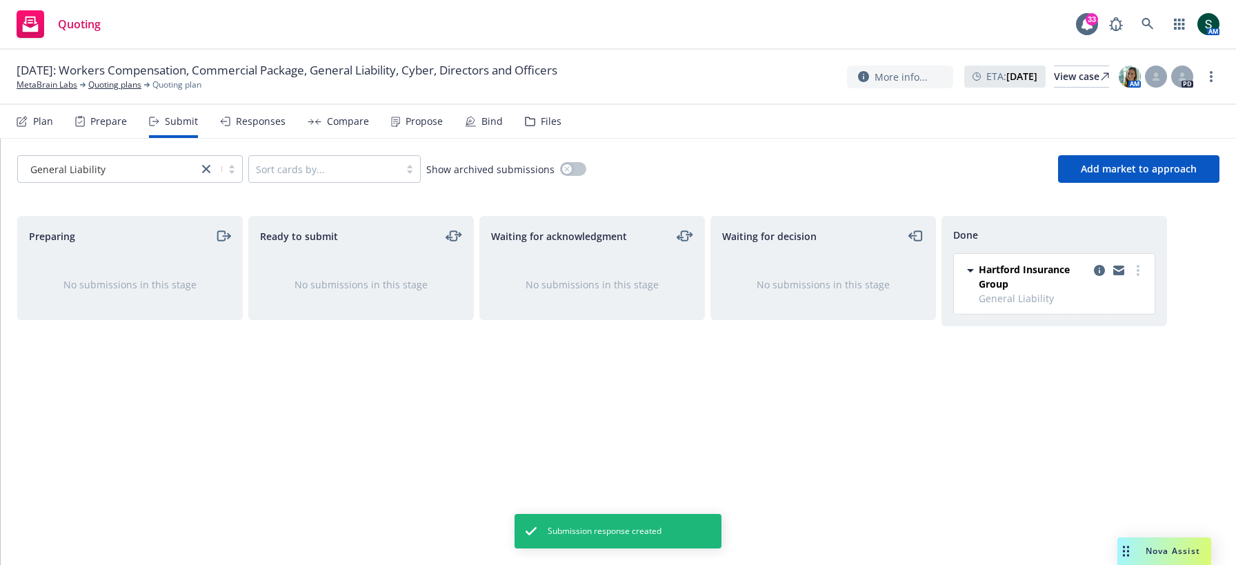
click at [476, 125] on div "Bind" at bounding box center [484, 121] width 38 height 33
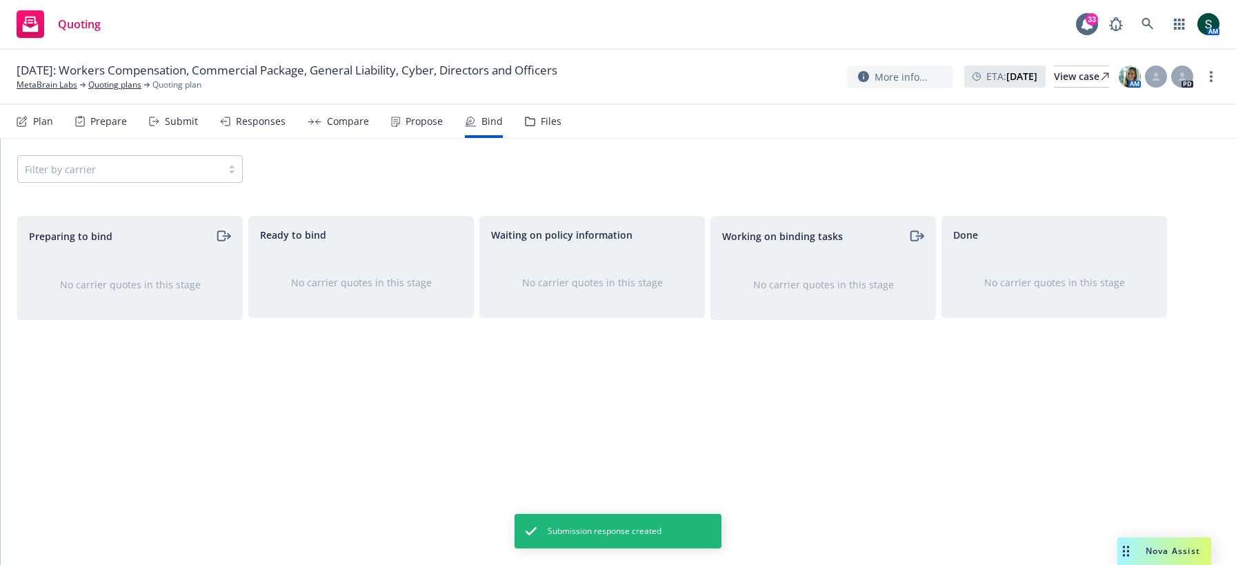
click at [223, 236] on icon "moveRight" at bounding box center [226, 236] width 7 height 0
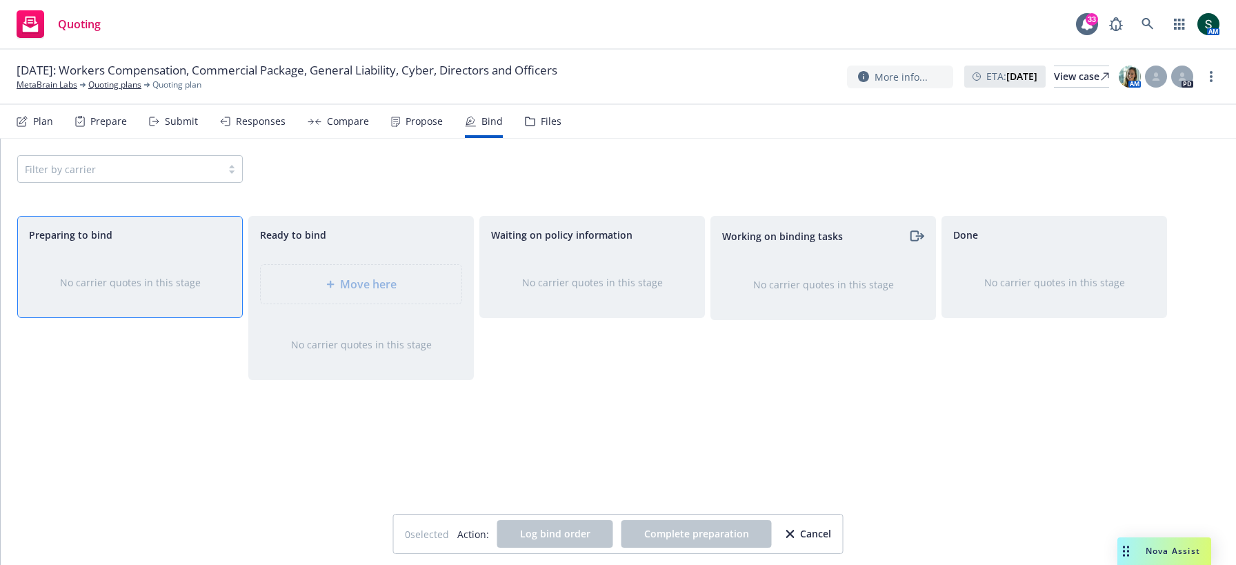
click at [208, 255] on div "No carrier quotes in this stage" at bounding box center [130, 282] width 224 height 59
click at [406, 120] on div "Propose" at bounding box center [424, 121] width 37 height 11
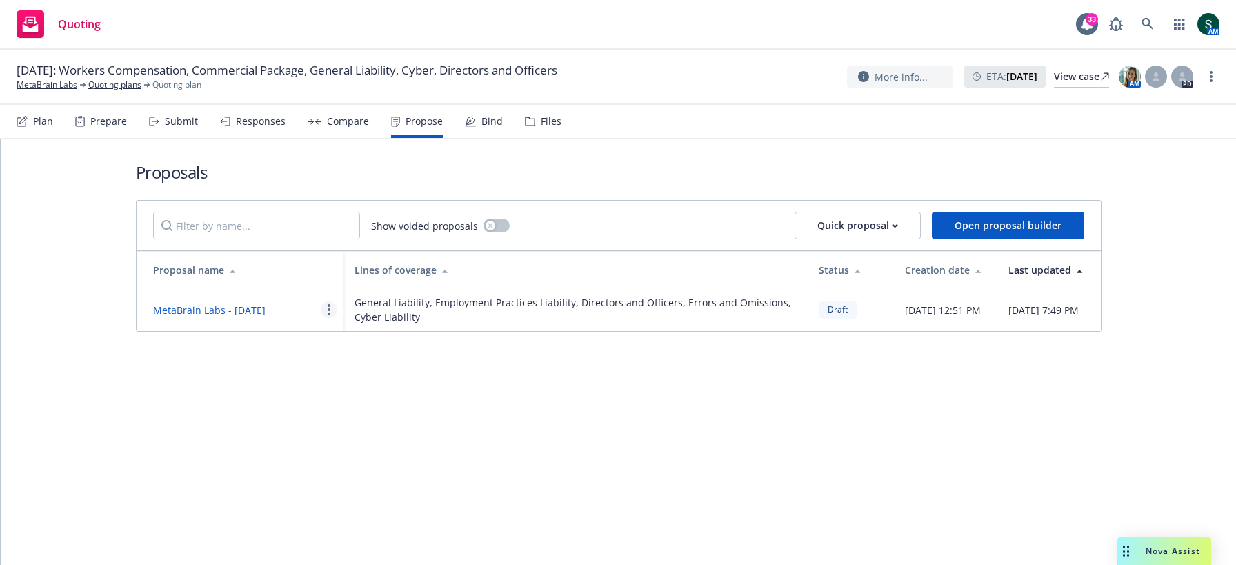
click at [331, 307] on link "more" at bounding box center [329, 310] width 17 height 17
click at [506, 343] on div "Proposals Show voided proposals Quick proposal Open proposal builder Proposal n…" at bounding box center [619, 246] width 966 height 215
click at [266, 310] on link "MetaBrain Labs - September 2025" at bounding box center [209, 310] width 112 height 13
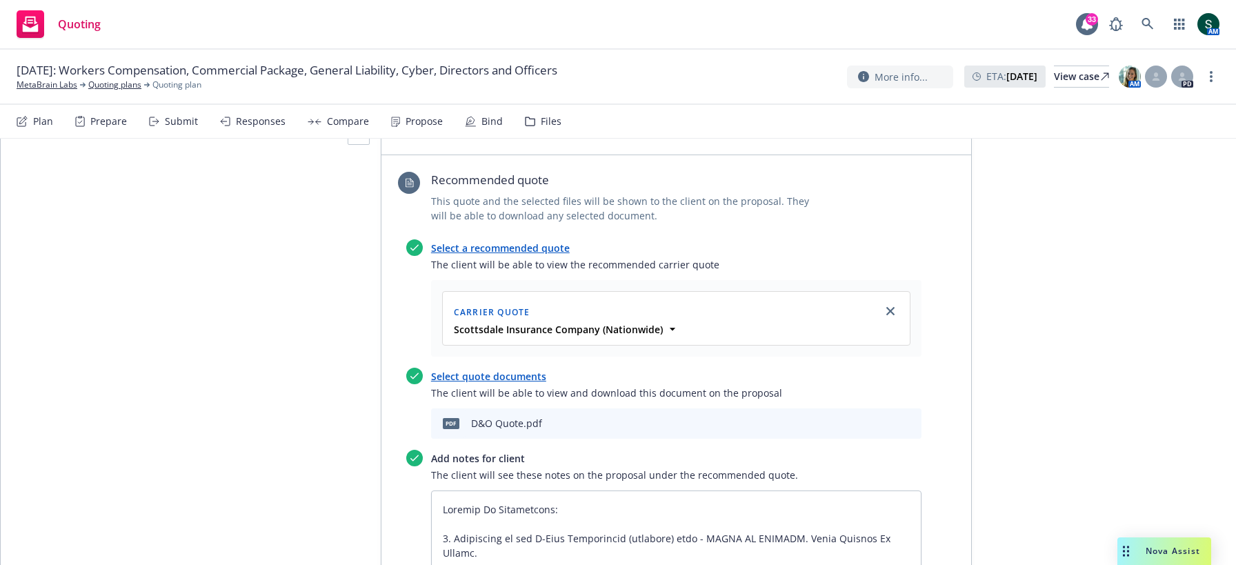
scroll to position [707, 0]
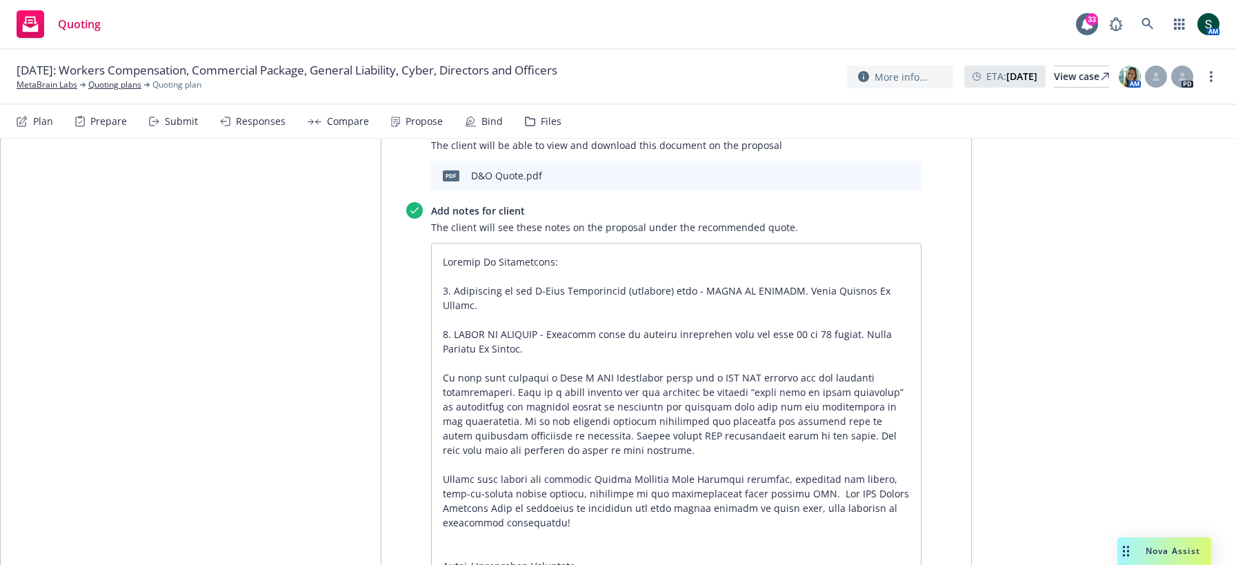
click at [344, 117] on div "Compare" at bounding box center [348, 121] width 42 height 11
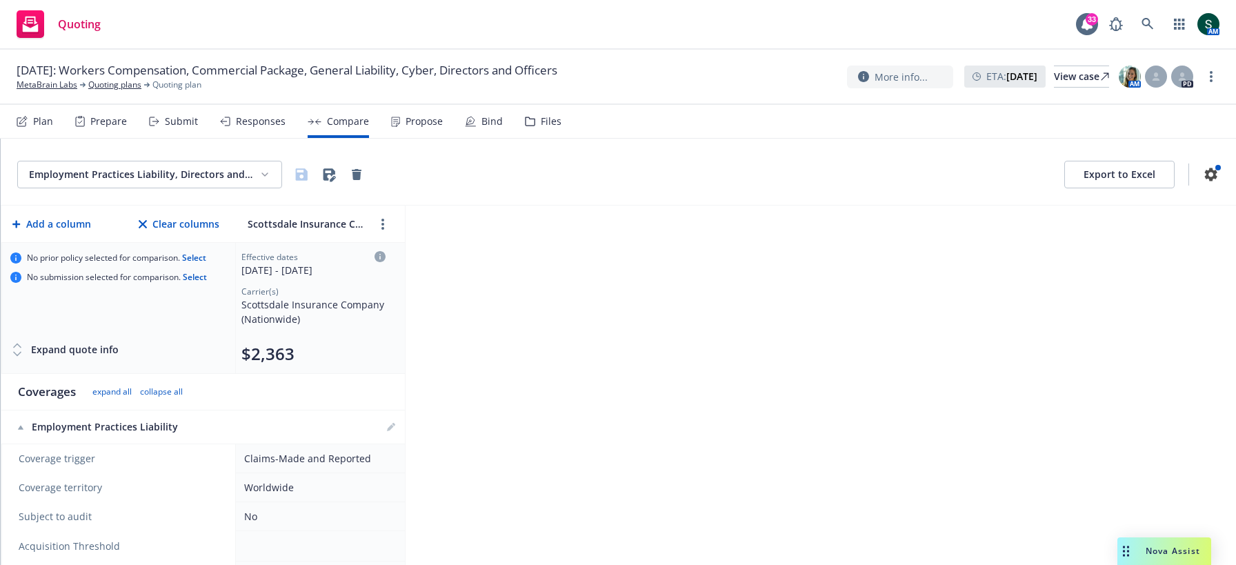
click at [259, 121] on div "Responses" at bounding box center [261, 121] width 50 height 11
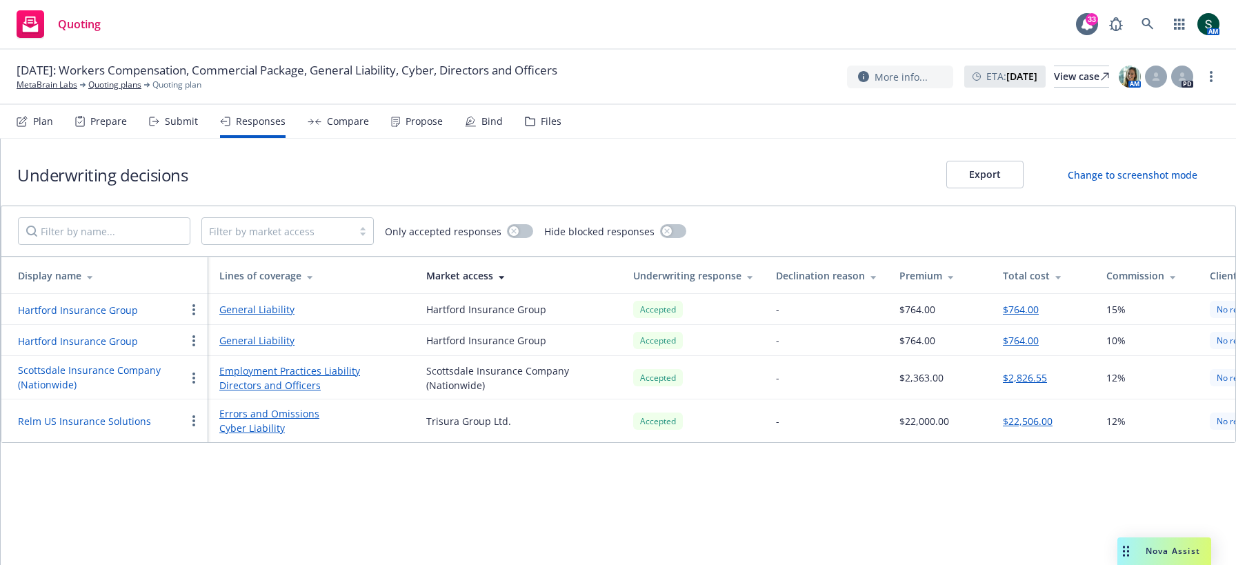
click at [188, 122] on div "Submit" at bounding box center [181, 121] width 33 height 11
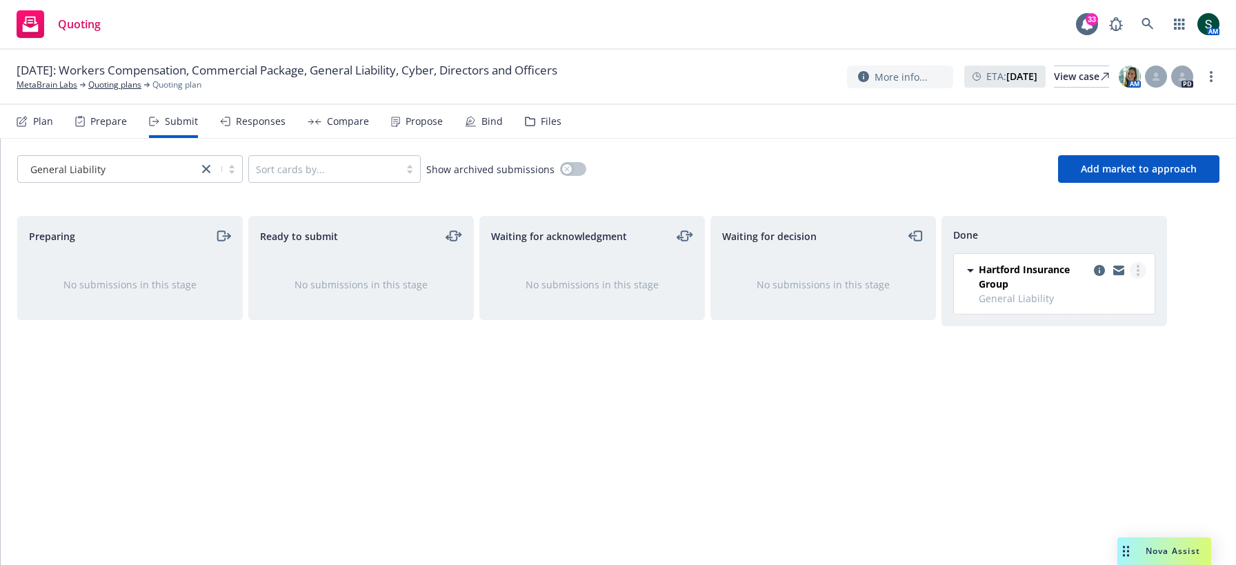
click at [1143, 267] on link "more" at bounding box center [1138, 270] width 17 height 17
click at [473, 119] on div "Bind" at bounding box center [484, 121] width 38 height 33
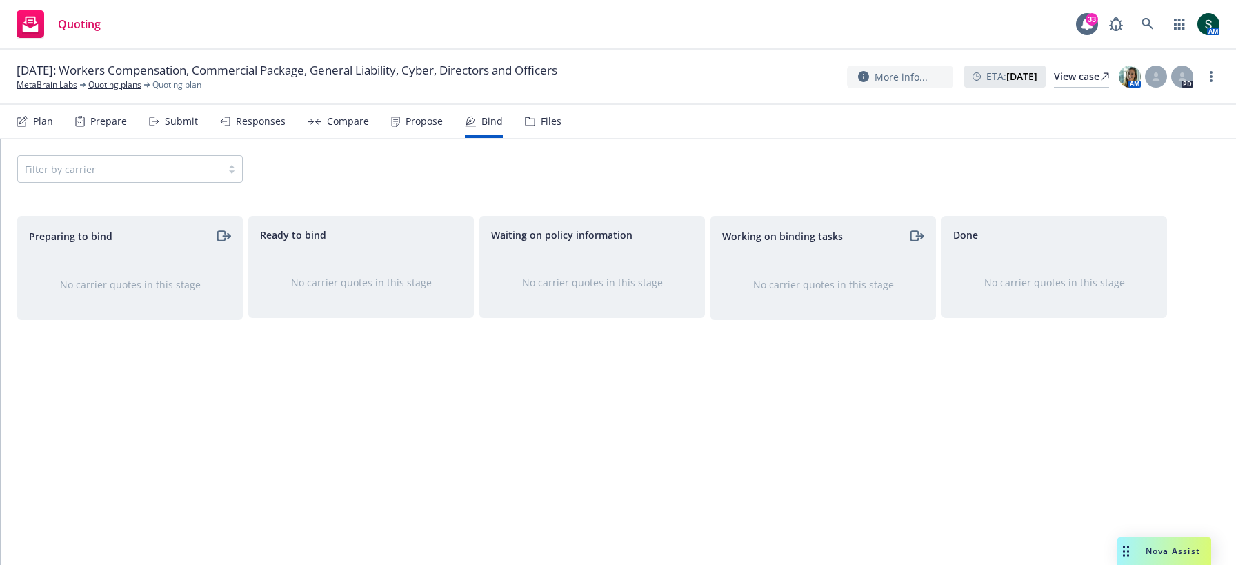
click at [422, 126] on div "Propose" at bounding box center [424, 121] width 37 height 11
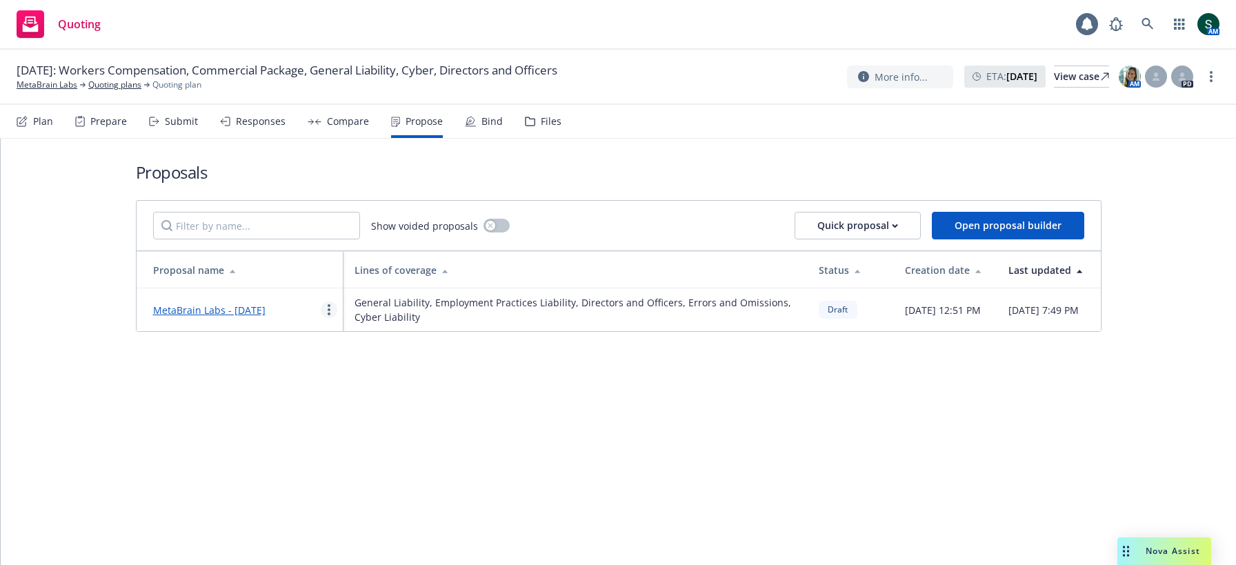
click at [325, 313] on link "more" at bounding box center [329, 310] width 17 height 17
click at [285, 418] on div "Proposals Show voided proposals Quick proposal Open proposal builder Proposal n…" at bounding box center [619, 352] width 1236 height 426
click at [891, 232] on div "Quick proposal" at bounding box center [858, 226] width 81 height 26
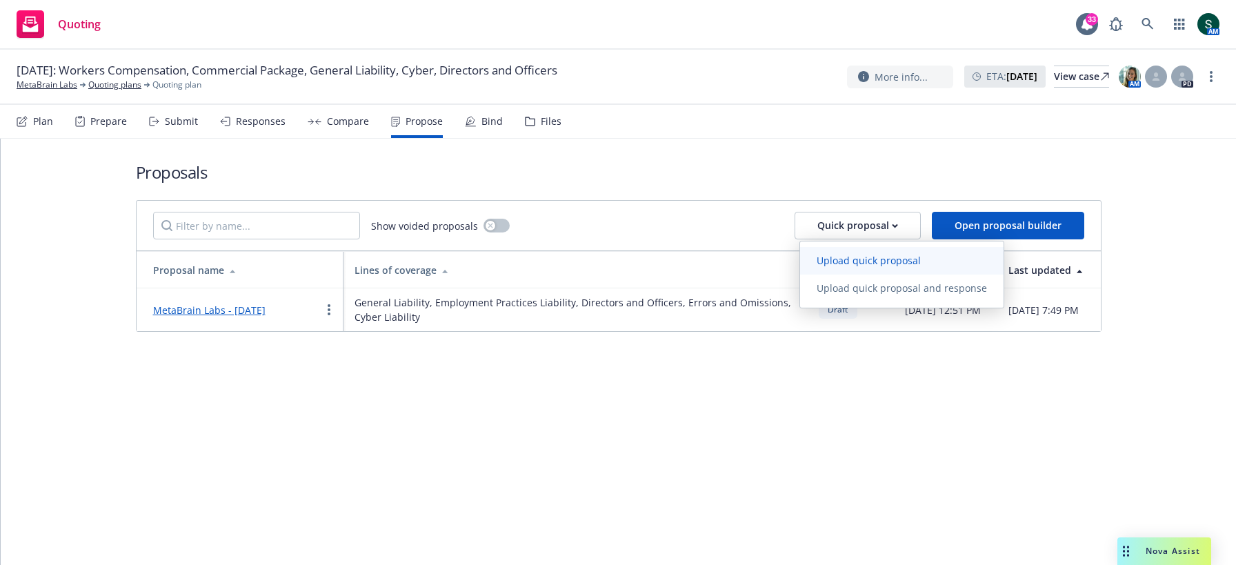
click at [887, 265] on span "Upload quick proposal" at bounding box center [868, 260] width 137 height 13
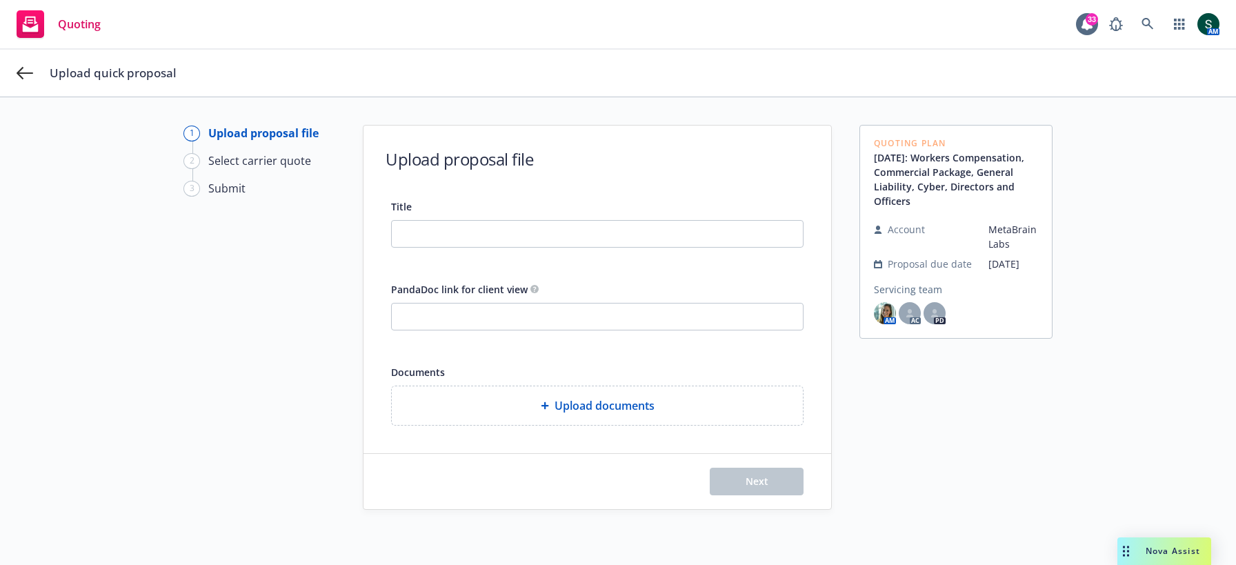
click at [578, 214] on div "Title" at bounding box center [597, 223] width 413 height 50
click at [567, 223] on input "Title" at bounding box center [597, 234] width 411 height 26
type input "general liability"
click at [745, 476] on button "Next" at bounding box center [757, 482] width 94 height 28
click at [627, 397] on span "Upload documents" at bounding box center [605, 405] width 100 height 17
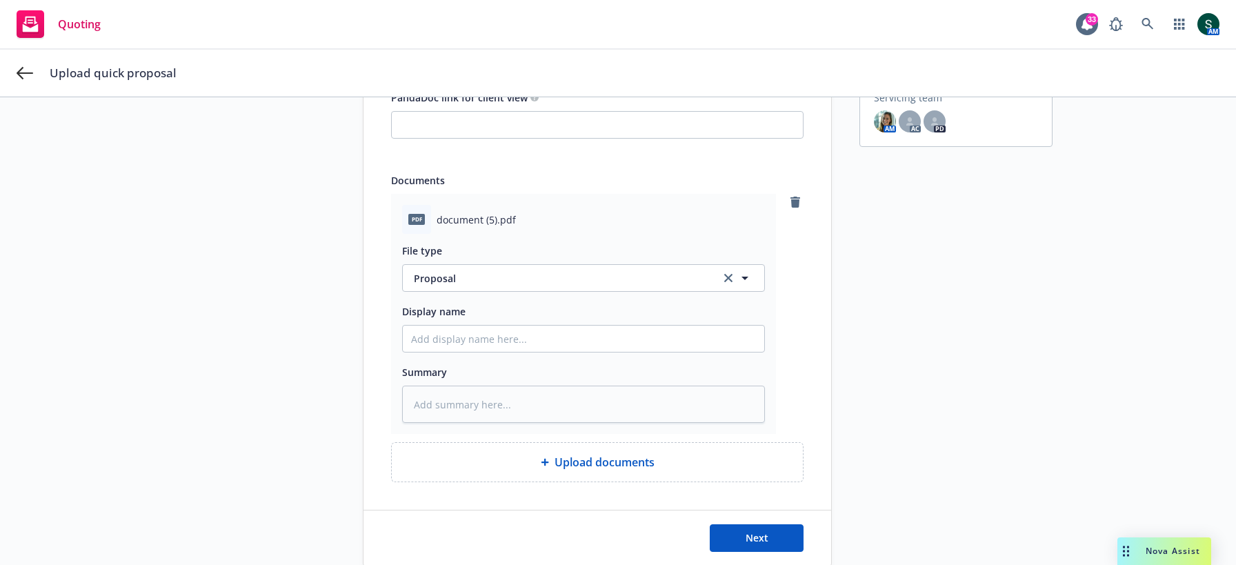
scroll to position [219, 0]
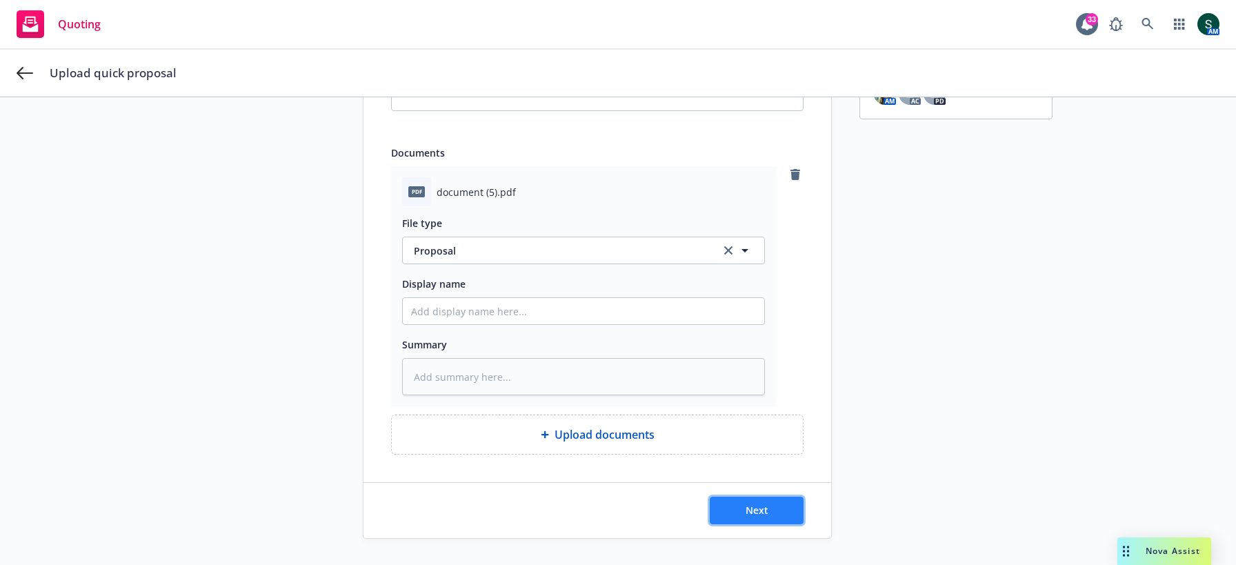
click at [758, 500] on button "Next" at bounding box center [757, 511] width 94 height 28
type textarea "x"
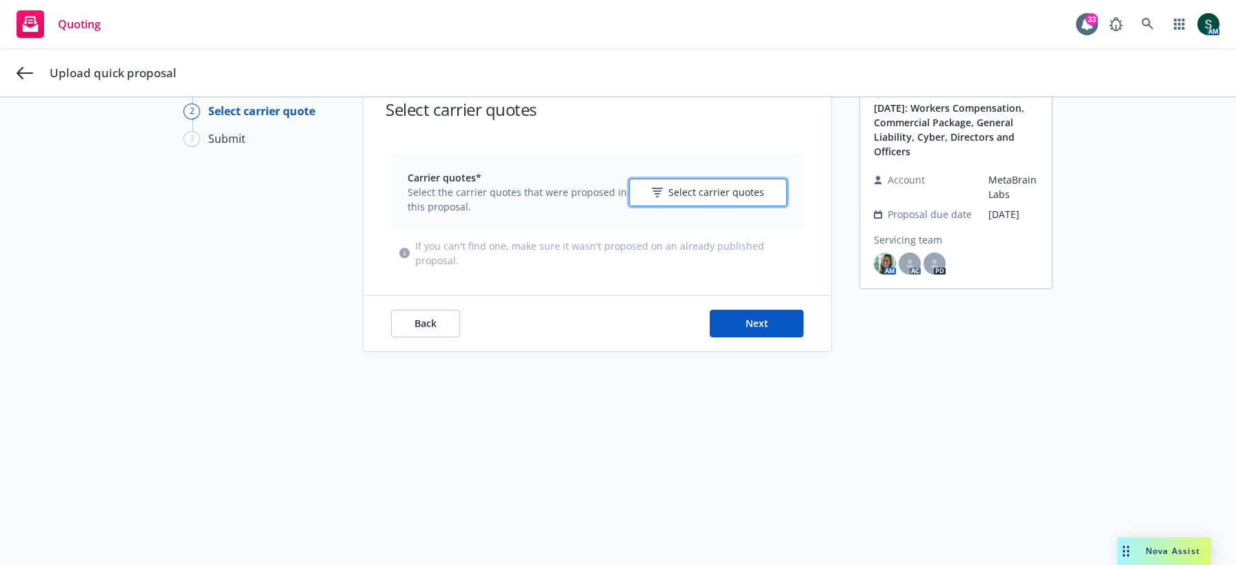
click at [709, 201] on button "Select carrier quotes" at bounding box center [708, 193] width 158 height 28
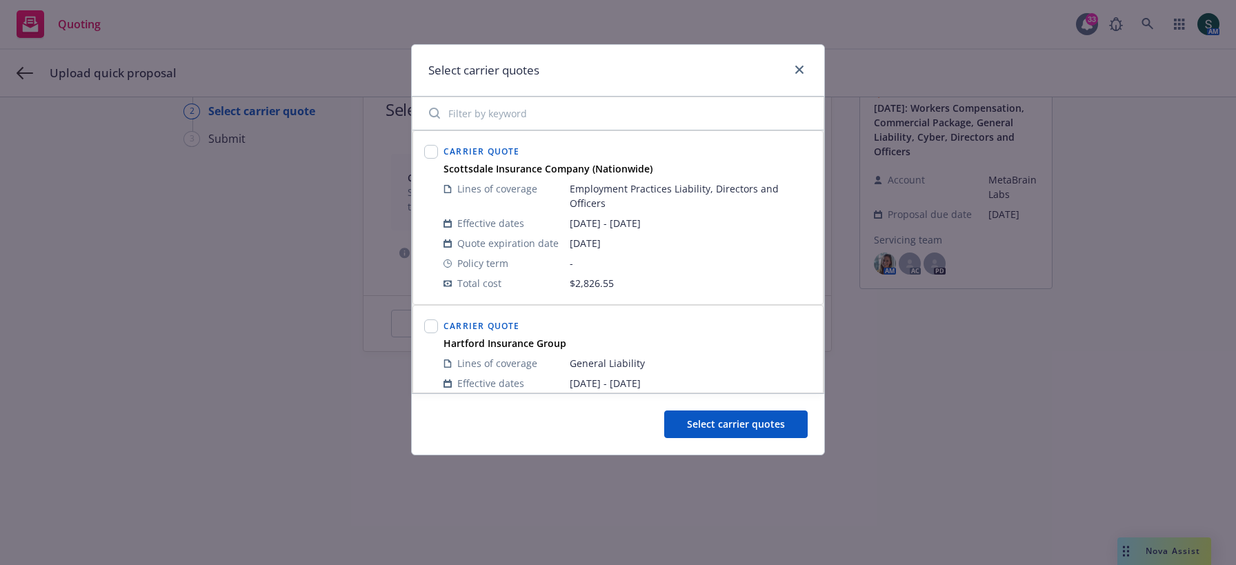
scroll to position [150, 0]
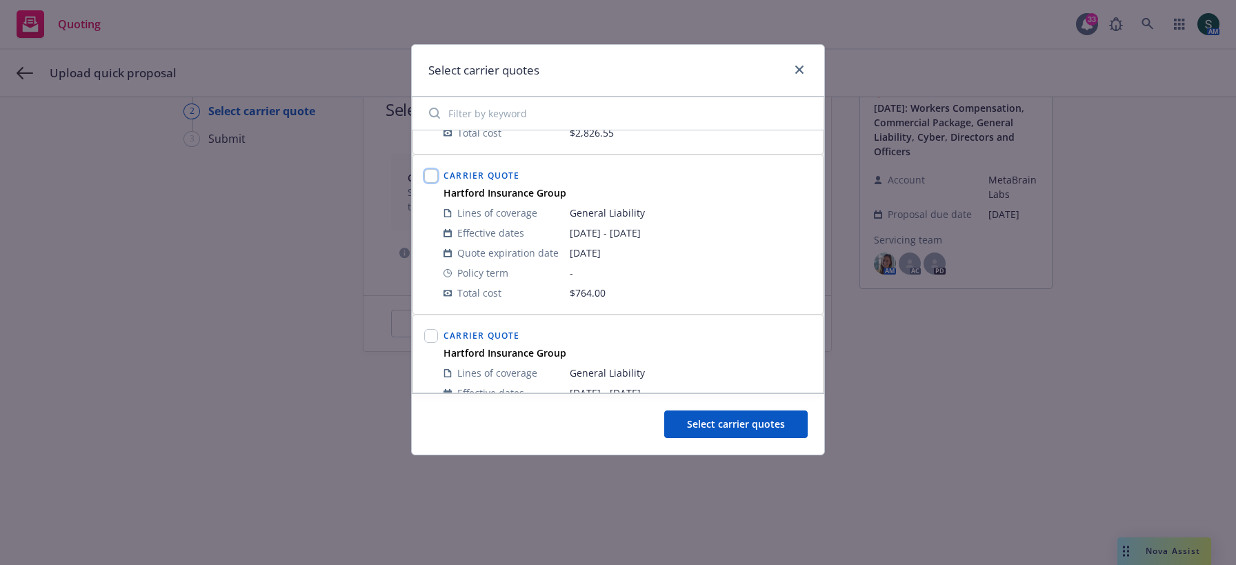
click at [433, 169] on input "checkbox" at bounding box center [431, 176] width 14 height 14
checkbox input "true"
click at [743, 411] on button "Select carrier quotes" at bounding box center [736, 425] width 144 height 28
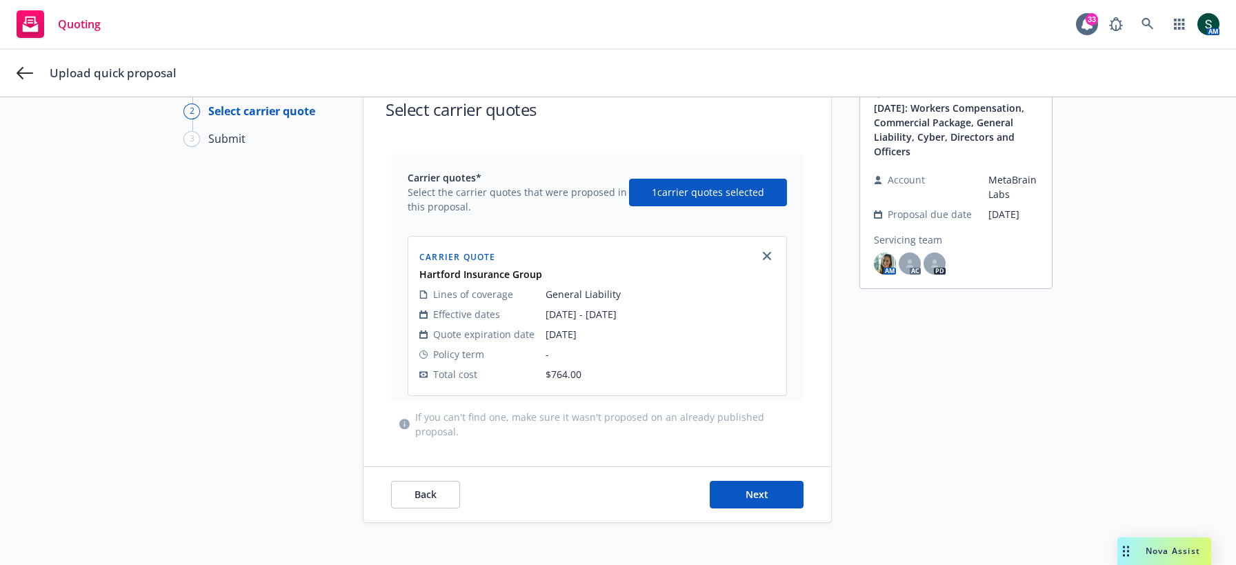
click at [756, 478] on div "Back Next" at bounding box center [598, 494] width 468 height 55
click at [756, 497] on span "Next" at bounding box center [757, 494] width 23 height 13
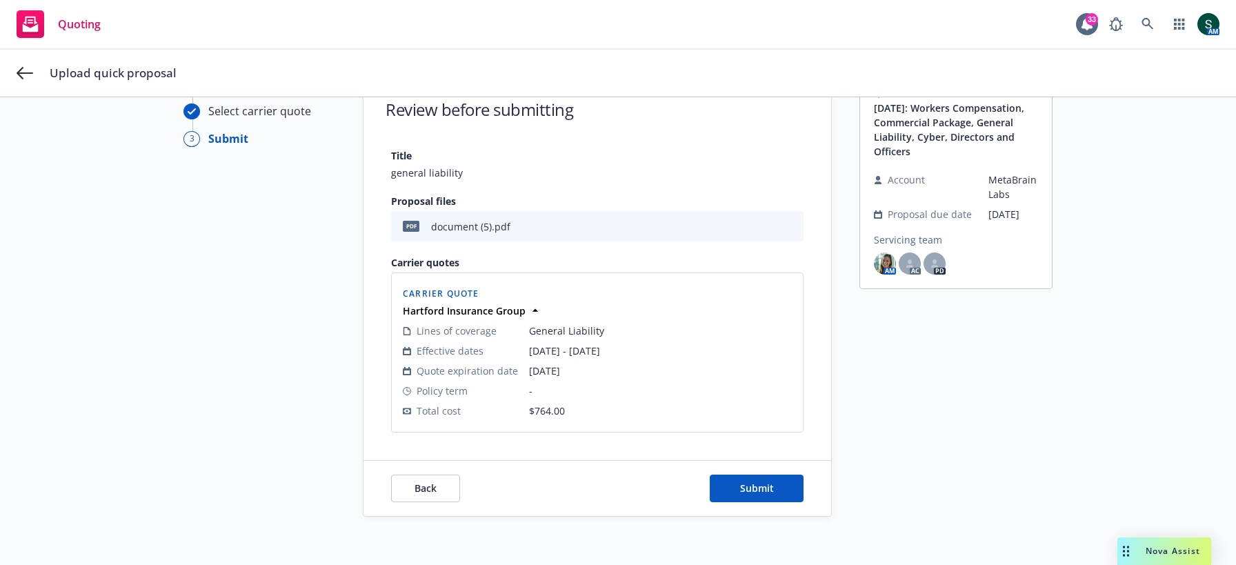
click at [756, 463] on div "Back Submit" at bounding box center [598, 488] width 468 height 55
click at [761, 487] on span "Submit" at bounding box center [757, 488] width 34 height 13
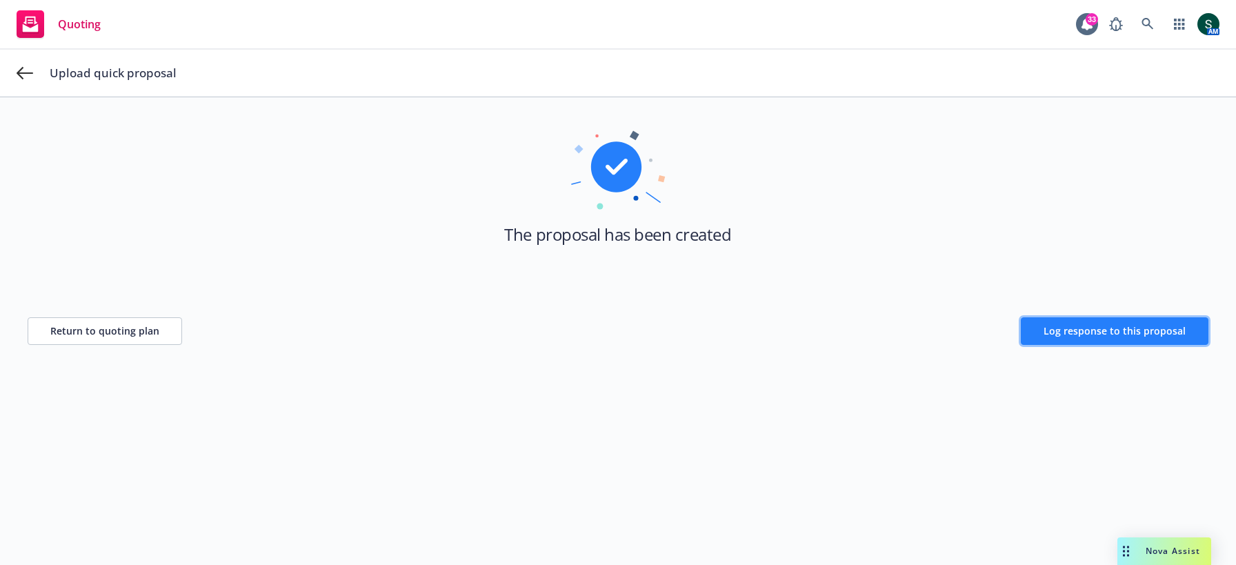
click at [1105, 325] on span "Log response to this proposal" at bounding box center [1115, 330] width 142 height 13
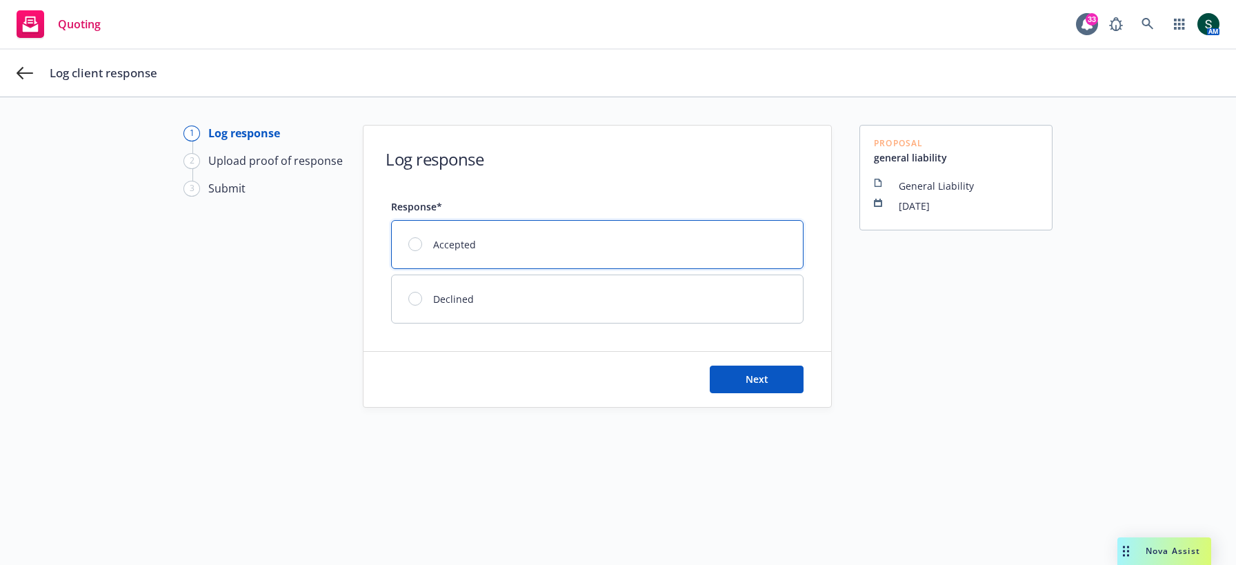
click at [617, 248] on div "Accepted" at bounding box center [597, 245] width 411 height 48
click at [740, 366] on button "Next" at bounding box center [757, 380] width 94 height 28
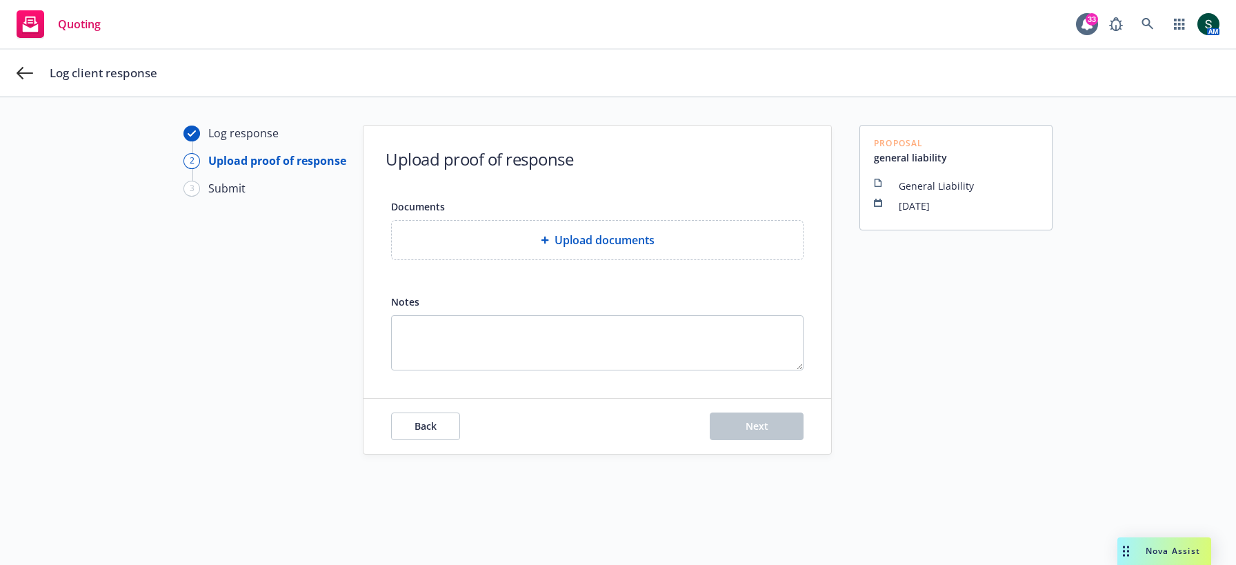
click at [685, 262] on div "Documents Upload documents Notes" at bounding box center [597, 284] width 413 height 172
click at [689, 235] on div "Upload documents" at bounding box center [597, 240] width 389 height 17
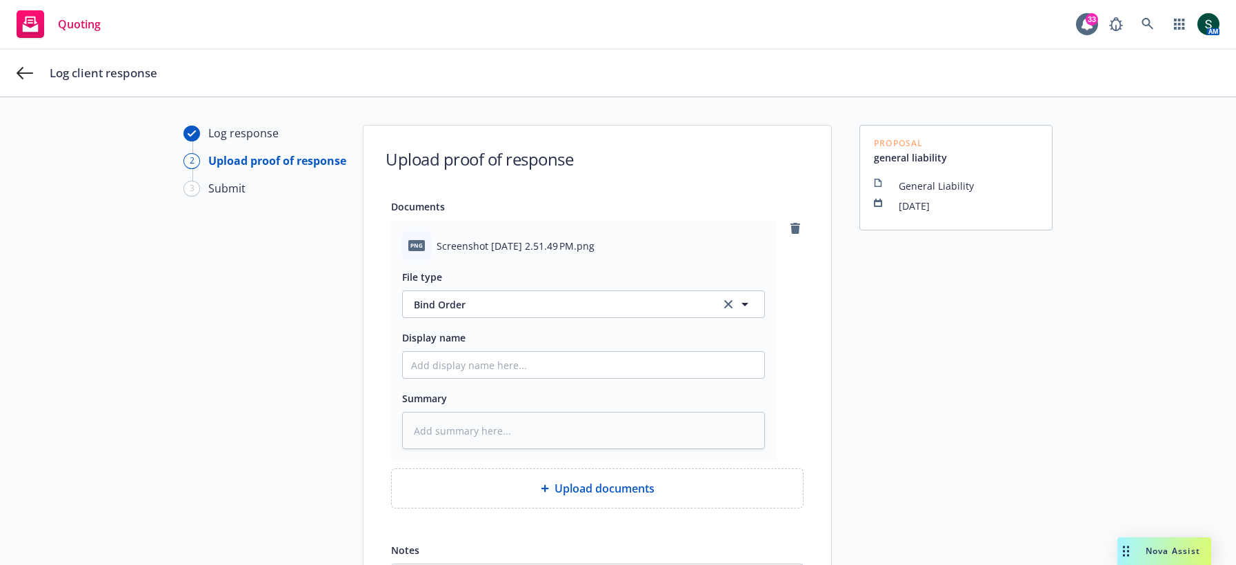
scroll to position [164, 0]
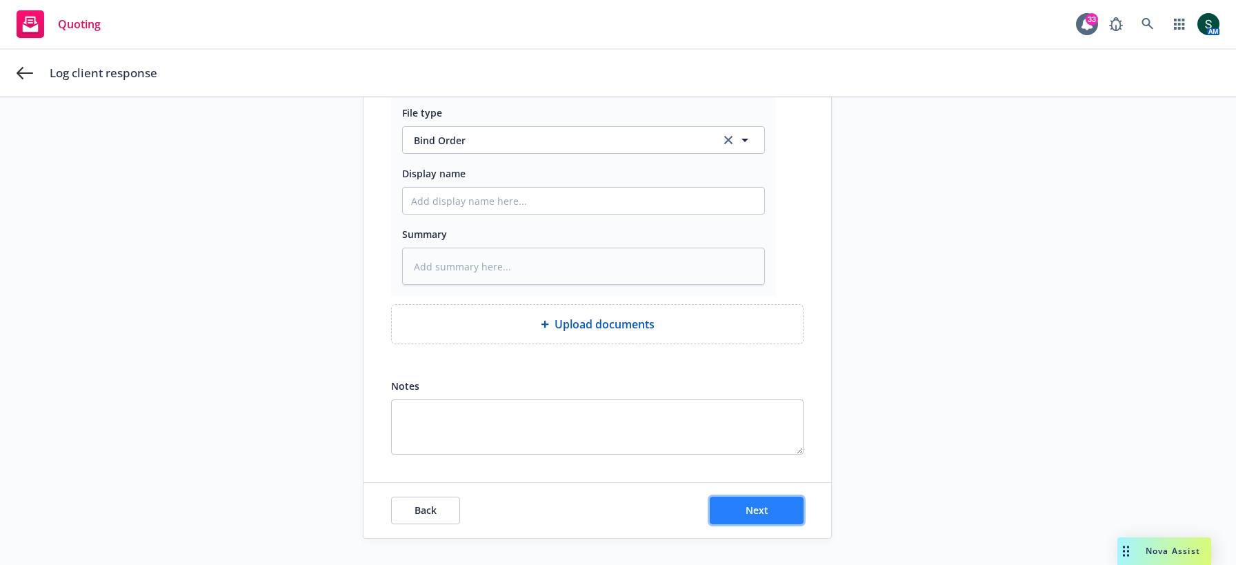
click at [743, 510] on button "Next" at bounding box center [757, 511] width 94 height 28
type textarea "x"
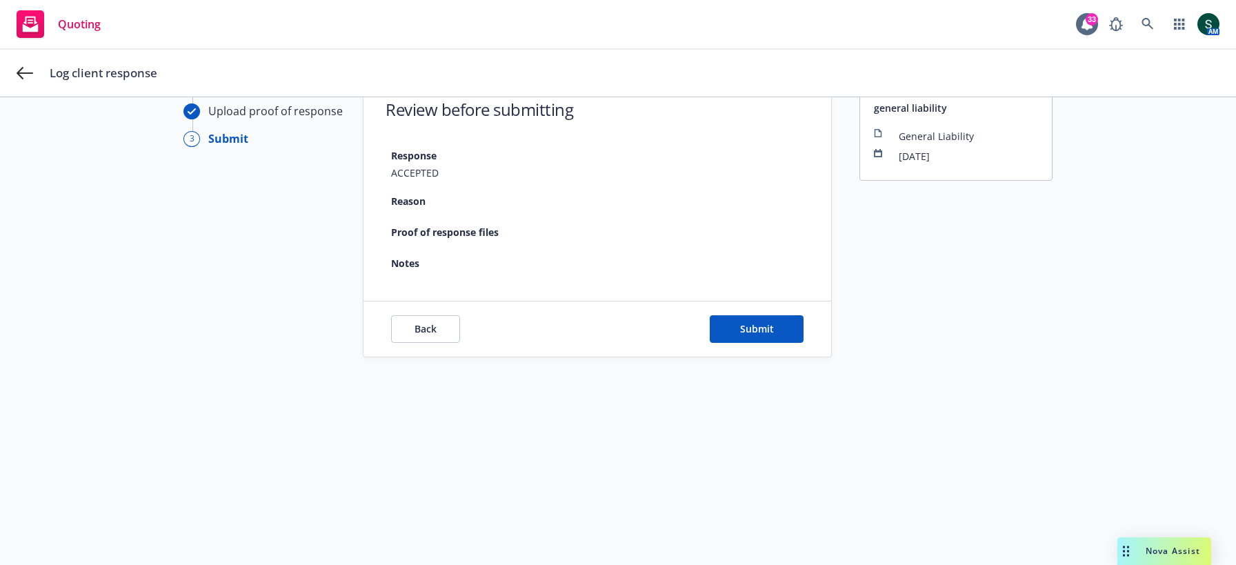
scroll to position [50, 0]
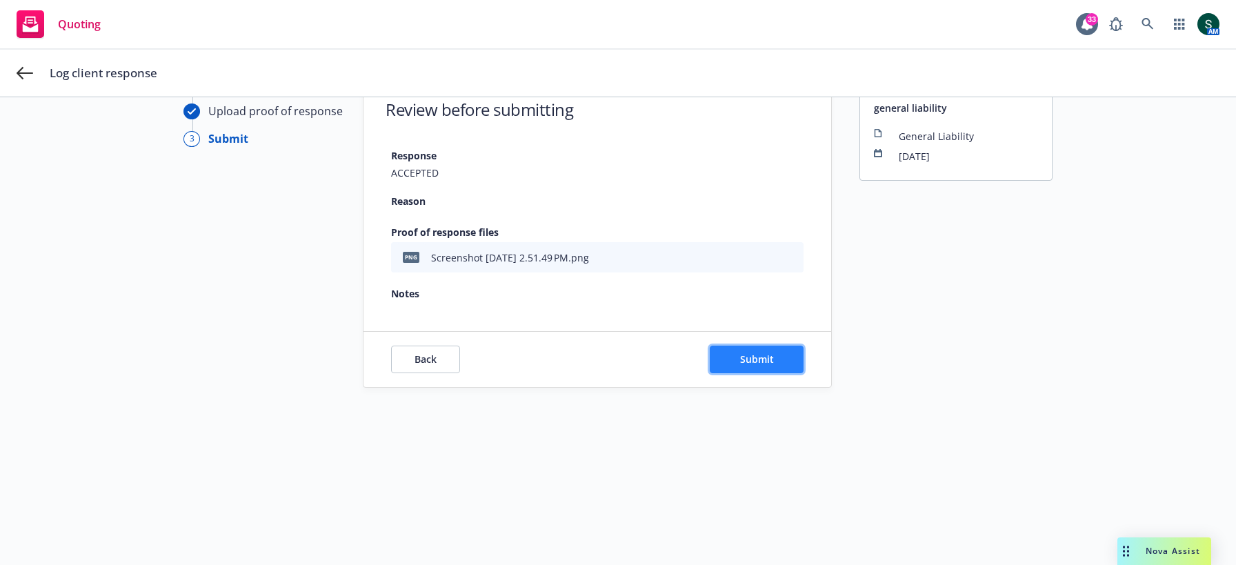
click at [747, 356] on span "Submit" at bounding box center [757, 359] width 34 height 13
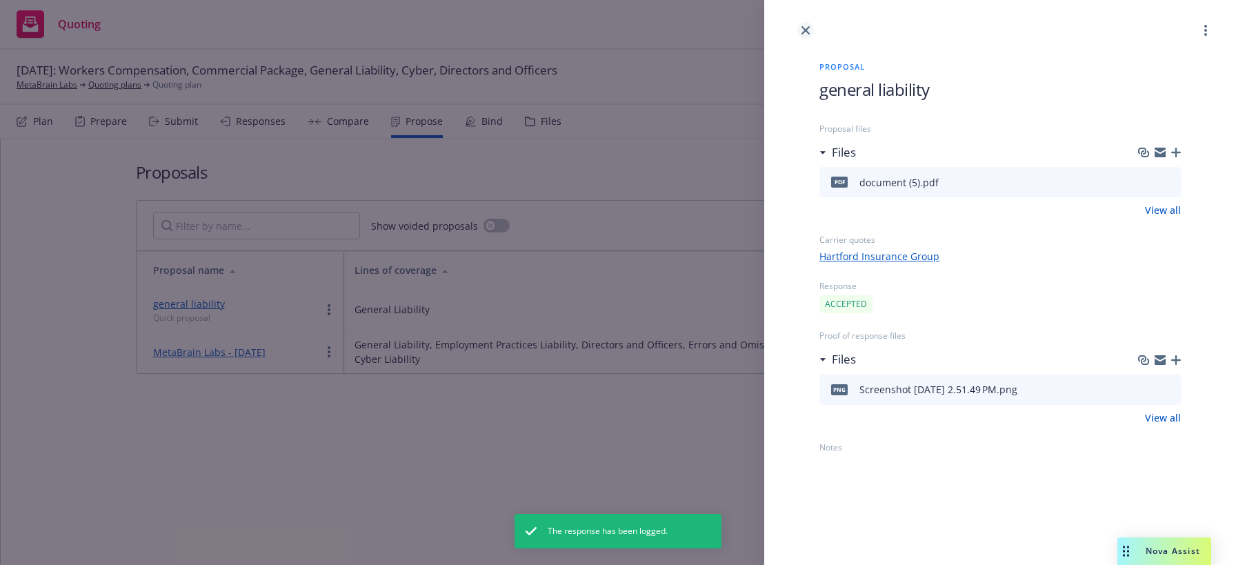
click at [805, 28] on icon "close" at bounding box center [806, 30] width 8 height 8
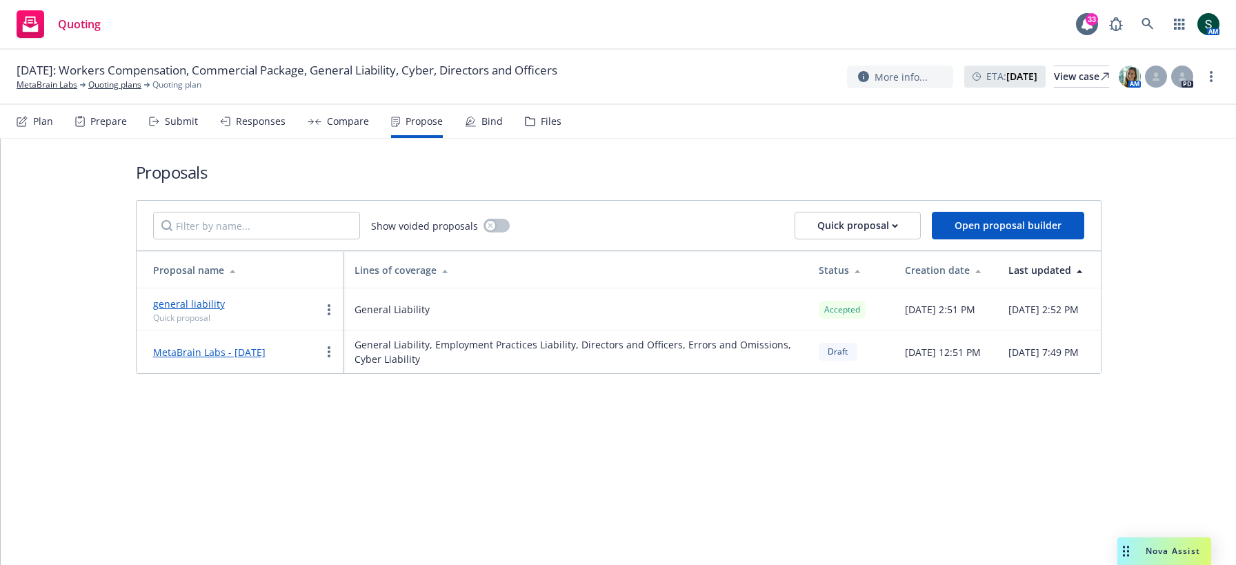
click at [491, 106] on div "Bind" at bounding box center [484, 121] width 38 height 33
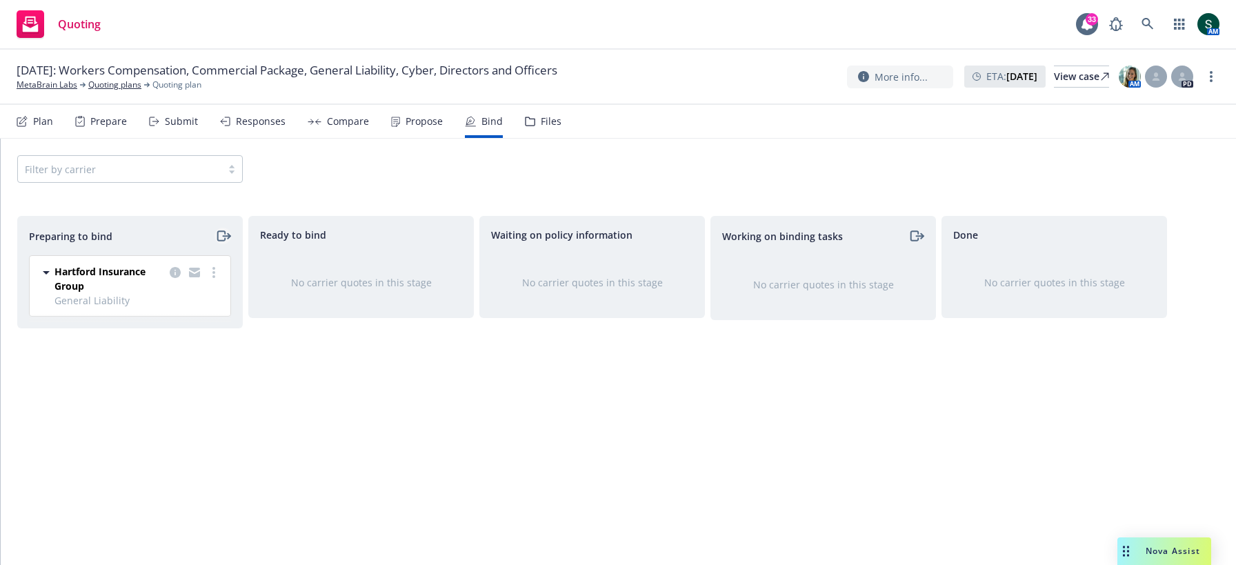
click at [224, 237] on icon "moveRight" at bounding box center [223, 236] width 16 height 17
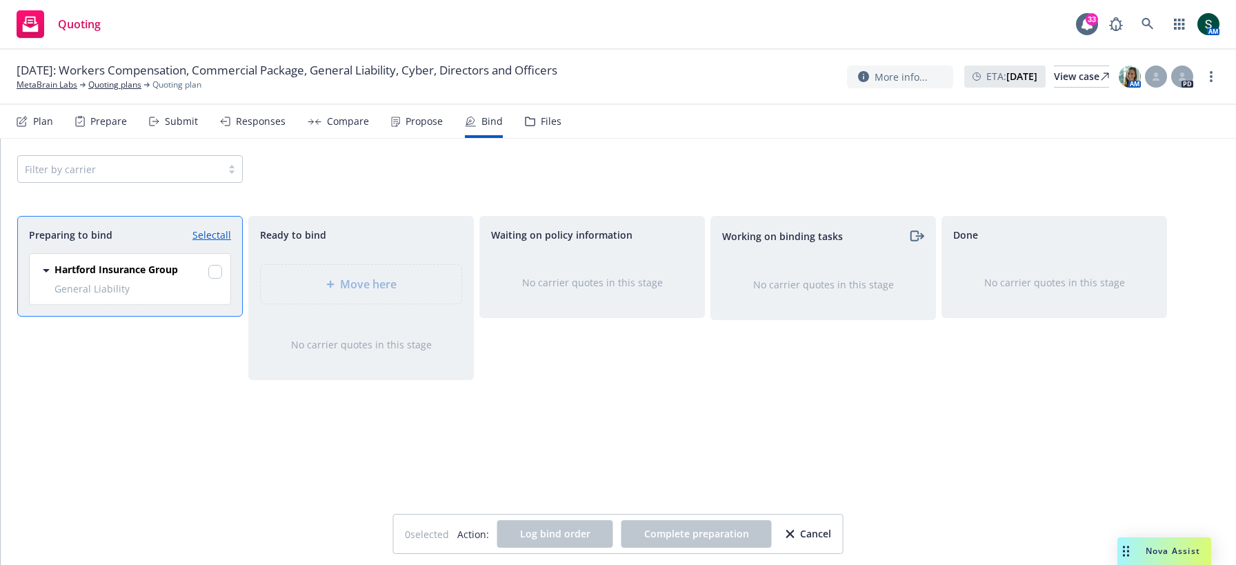
click at [224, 270] on div "Hartford Insurance Group General Liability 09/25/2025 - 09/25/2026 Wednesday, O…" at bounding box center [130, 279] width 201 height 50
click at [216, 270] on input "checkbox" at bounding box center [215, 272] width 14 height 14
checkbox input "true"
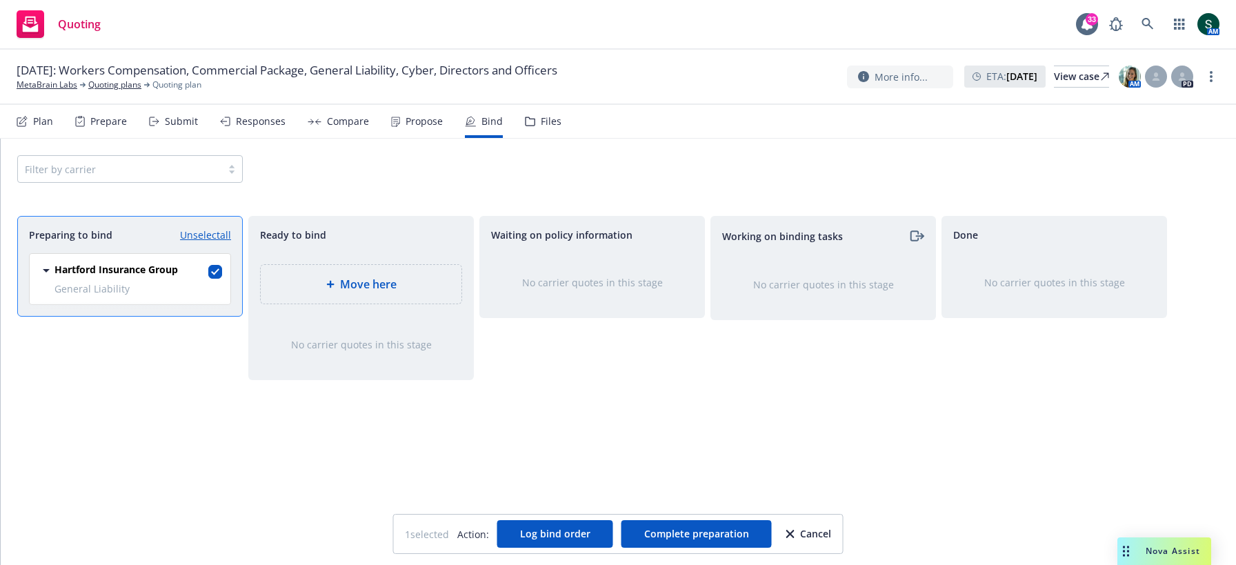
click at [364, 283] on span "Move here" at bounding box center [368, 284] width 57 height 17
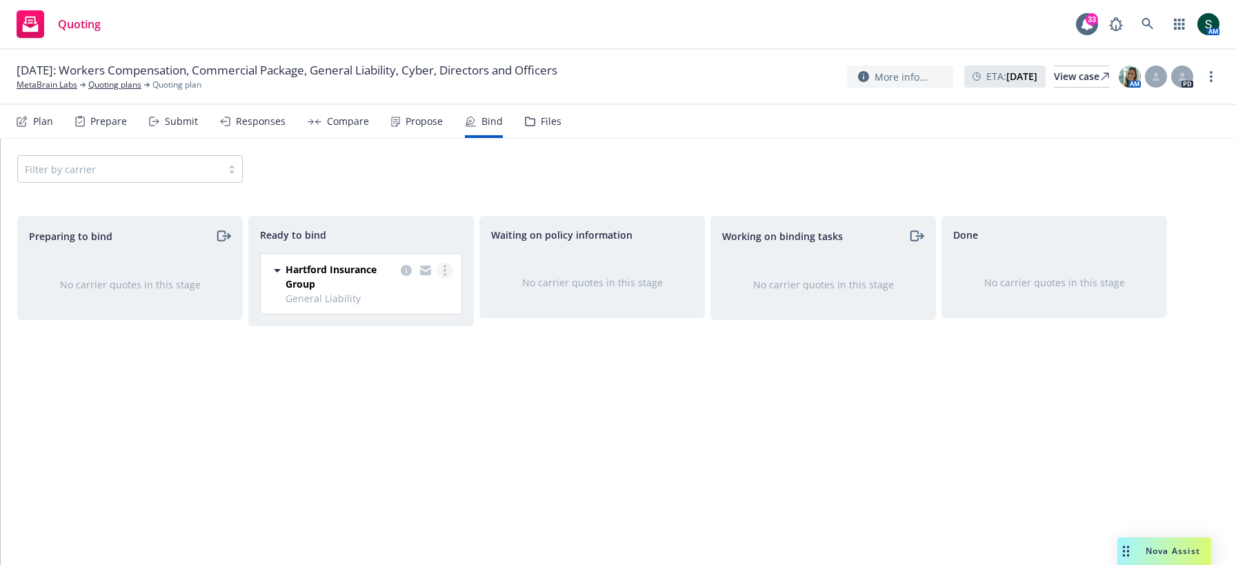
click at [444, 268] on icon "more" at bounding box center [445, 270] width 3 height 11
click at [415, 348] on span "Move to done" at bounding box center [376, 352] width 96 height 13
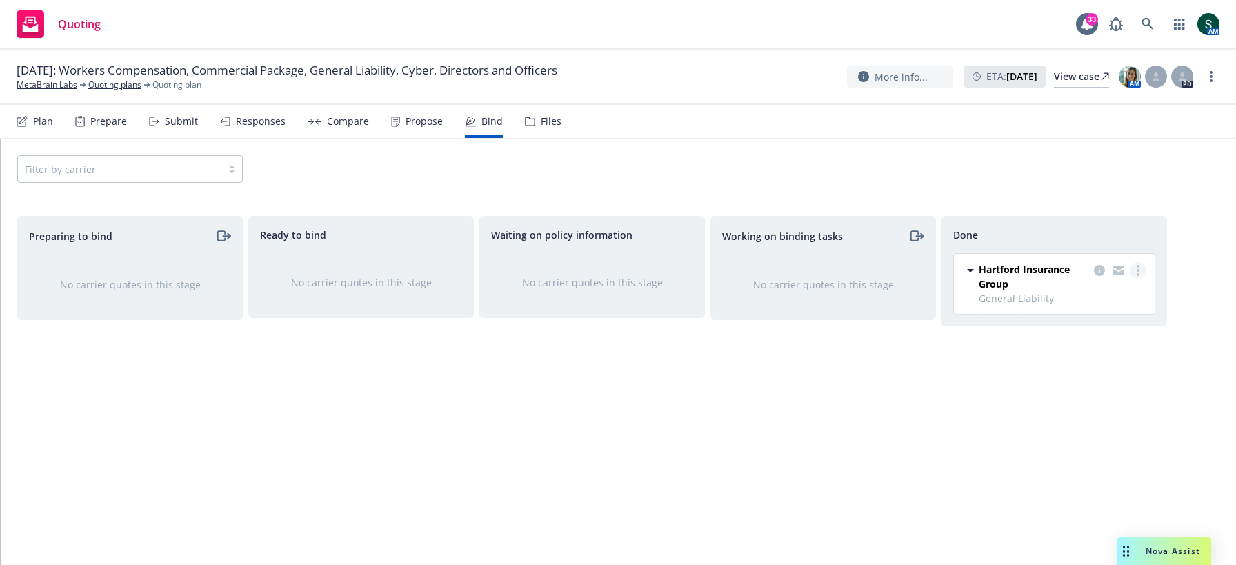
click at [1143, 272] on link "more" at bounding box center [1138, 270] width 17 height 17
click at [1108, 302] on span "Move back one step" at bounding box center [1084, 297] width 125 height 13
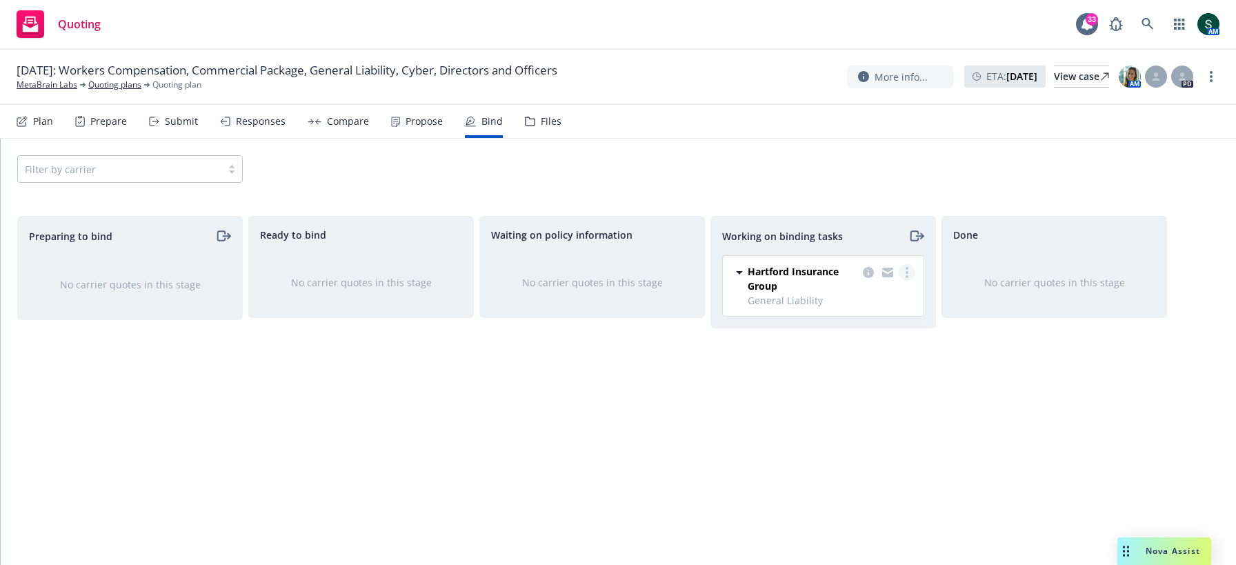
click at [910, 271] on link "more" at bounding box center [907, 272] width 17 height 17
click at [868, 303] on span "Move back one step" at bounding box center [852, 299] width 125 height 13
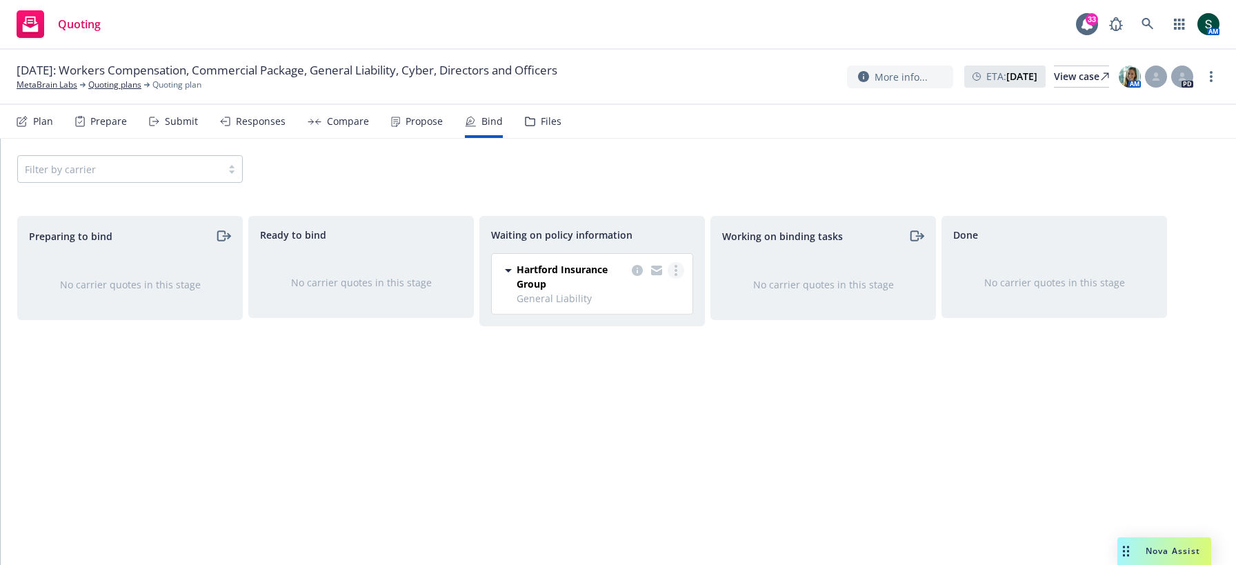
click at [679, 272] on link "more" at bounding box center [676, 270] width 17 height 17
click at [642, 307] on link "Create policies" at bounding box center [622, 298] width 125 height 28
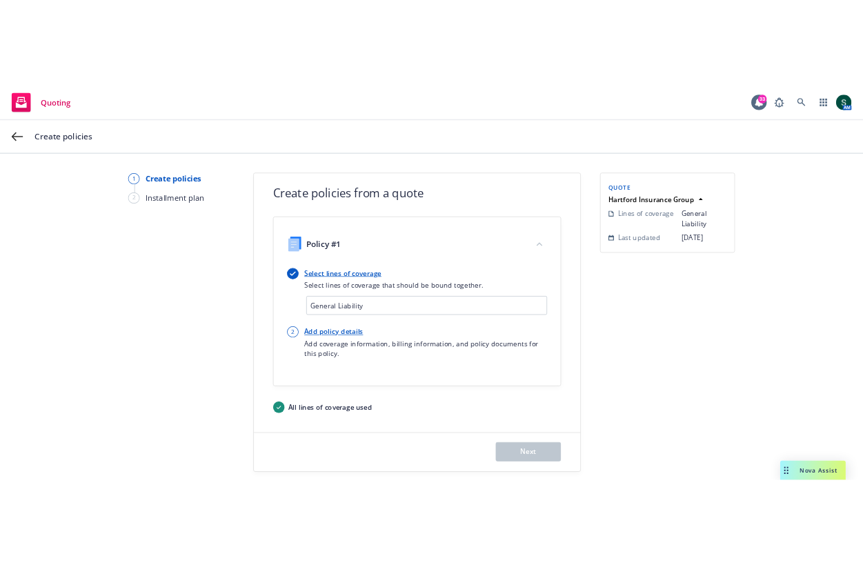
scroll to position [14, 0]
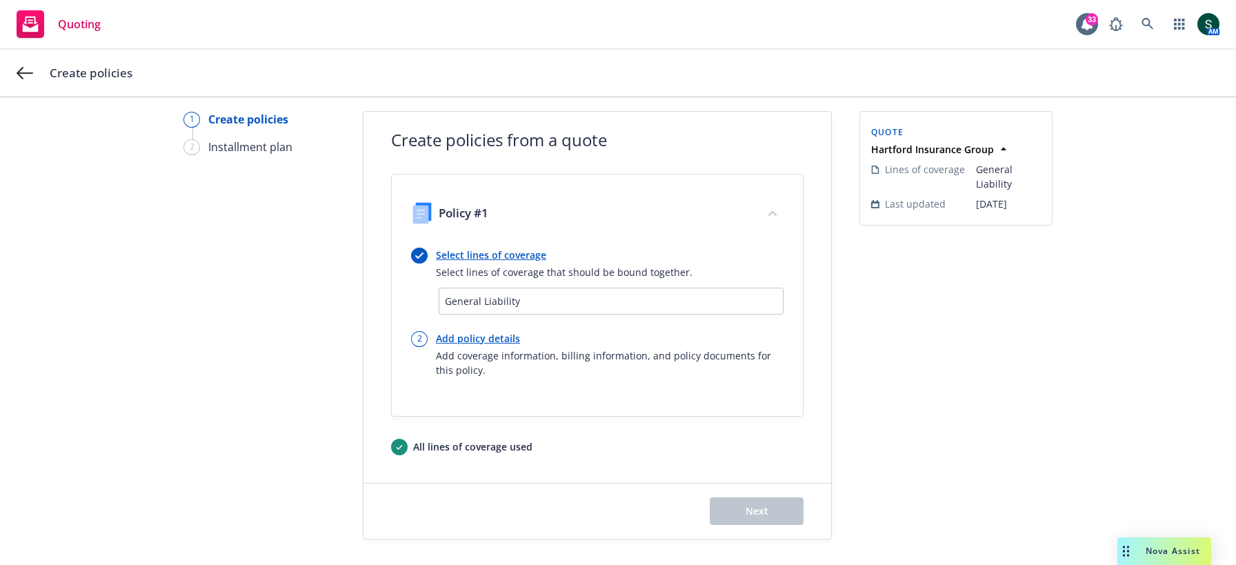
click at [496, 331] on link "Add policy details" at bounding box center [610, 338] width 348 height 14
select select "12"
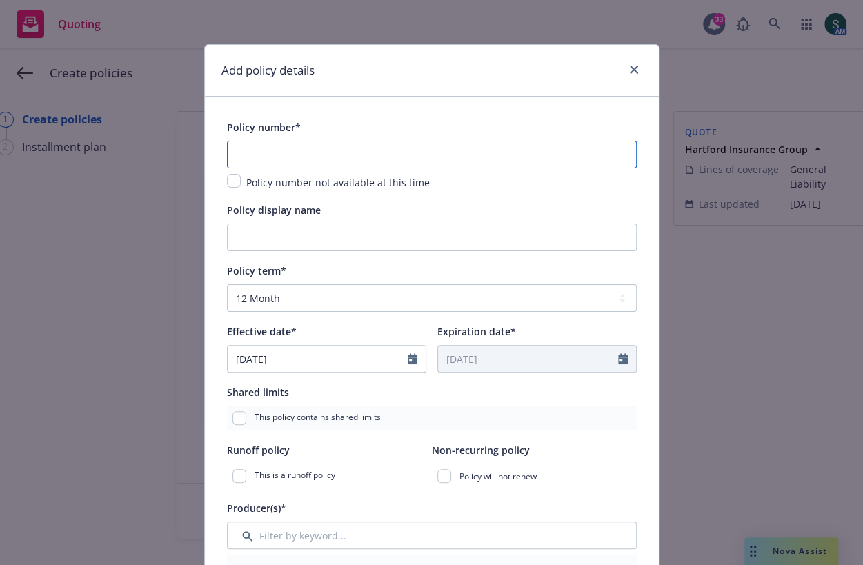
click at [350, 164] on input "text" at bounding box center [432, 155] width 410 height 28
type input "57SBMBW1SZF"
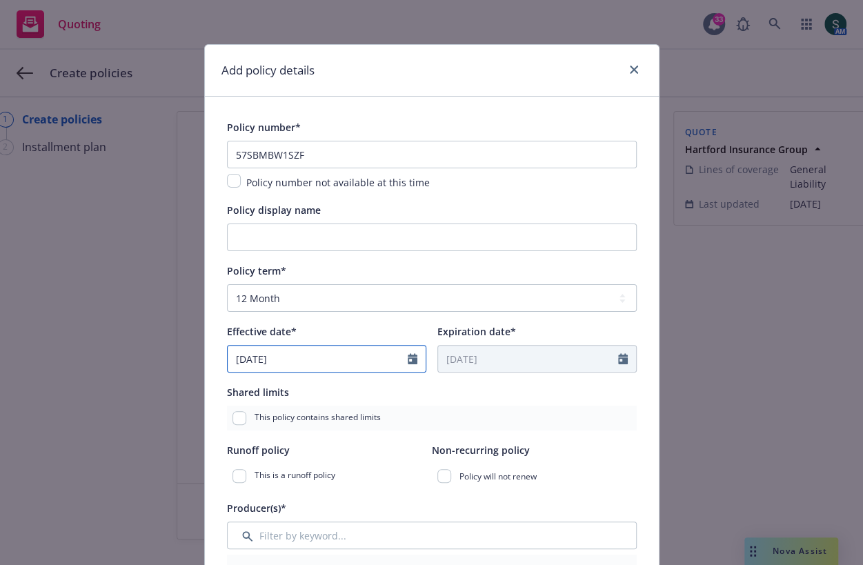
click at [333, 365] on input "09/25/2025" at bounding box center [318, 359] width 180 height 26
click at [413, 355] on icon "Calendar" at bounding box center [413, 358] width 10 height 11
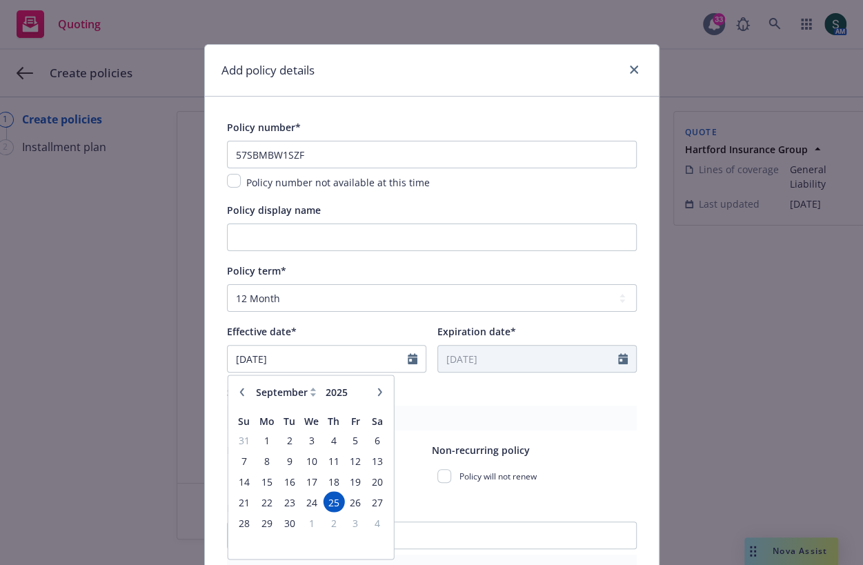
click at [373, 388] on button "button" at bounding box center [379, 392] width 17 height 17
select select "11"
click at [330, 498] on span "20" at bounding box center [333, 501] width 19 height 17
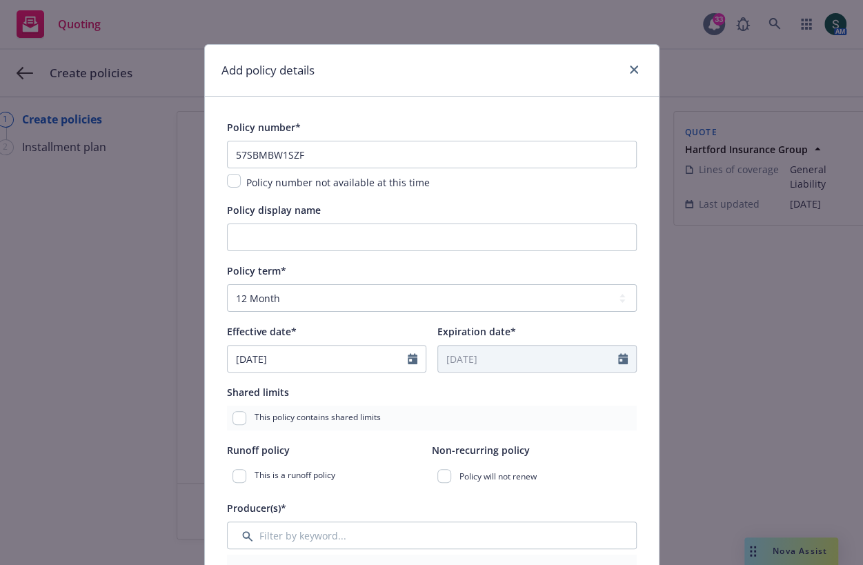
type input "11/20/2025"
type input "11/20/2026"
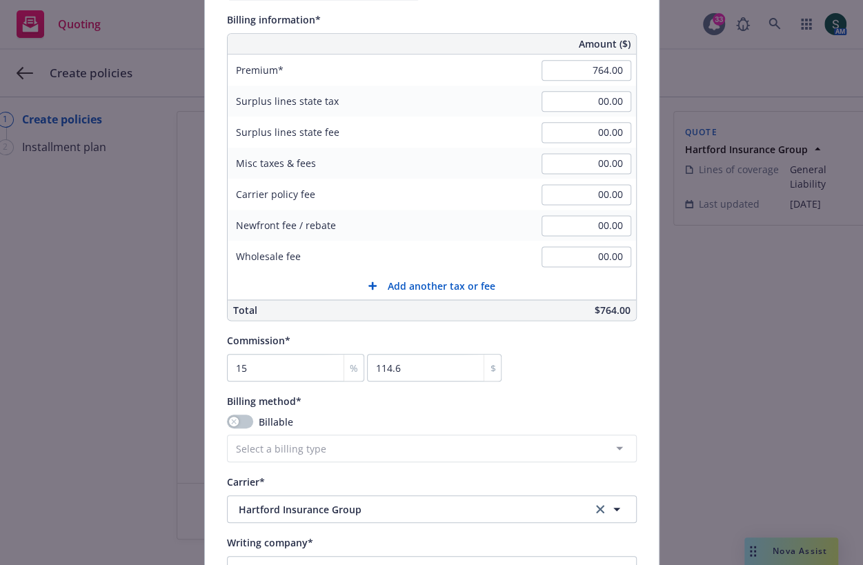
scroll to position [960, 0]
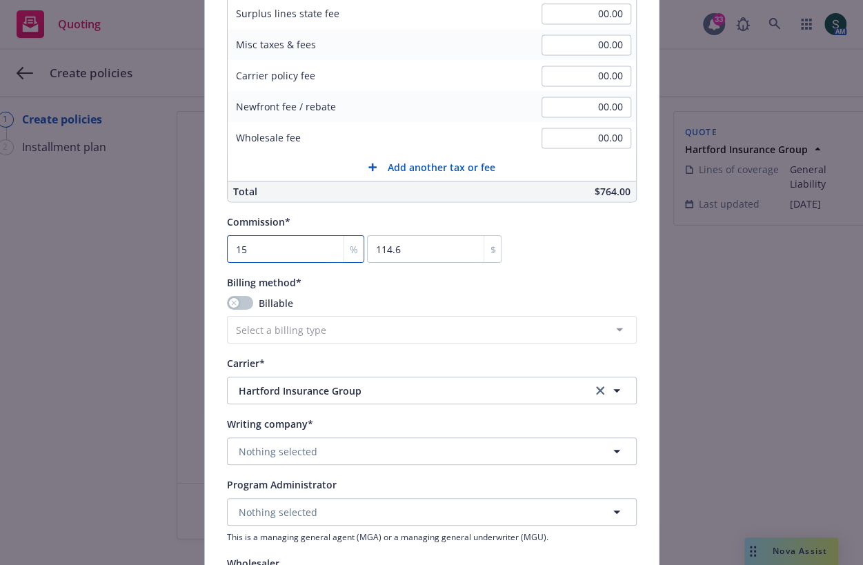
click at [344, 248] on div "%" at bounding box center [354, 249] width 20 height 26
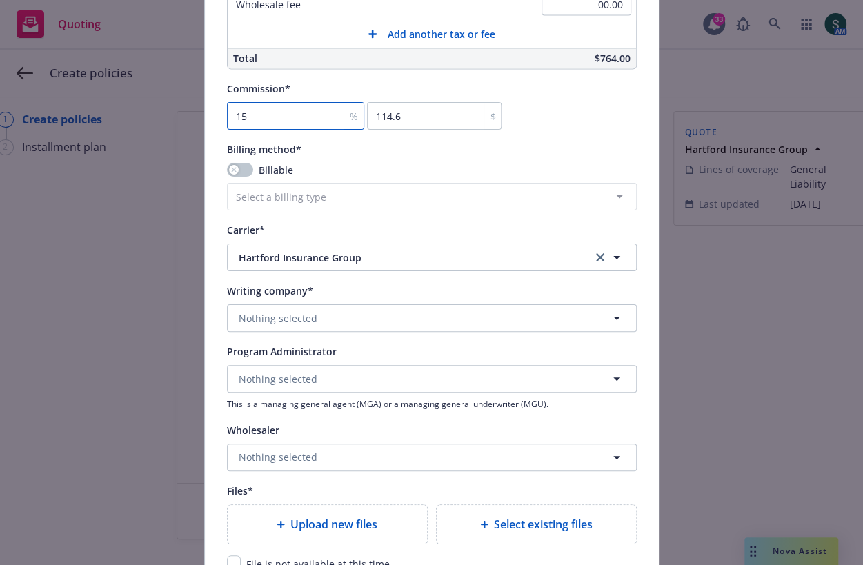
scroll to position [1102, 0]
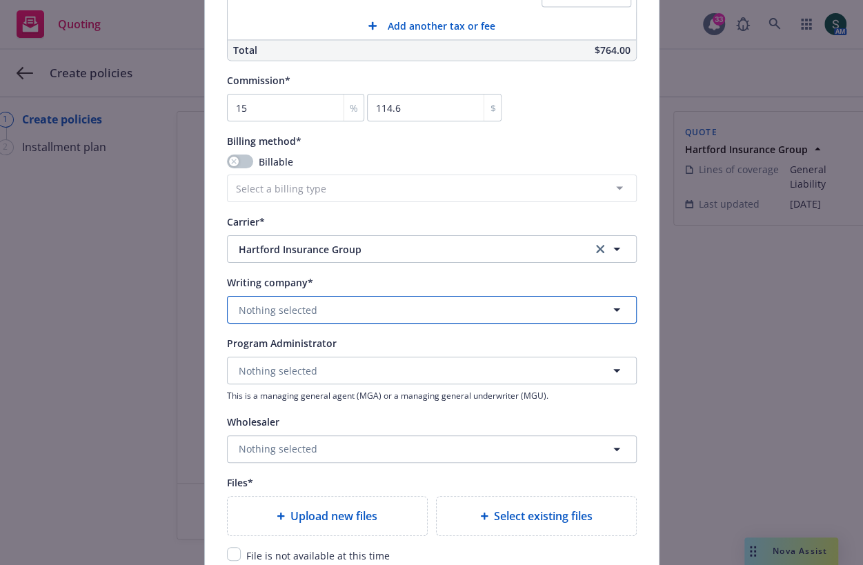
click at [368, 306] on button "Nothing selected" at bounding box center [432, 310] width 410 height 28
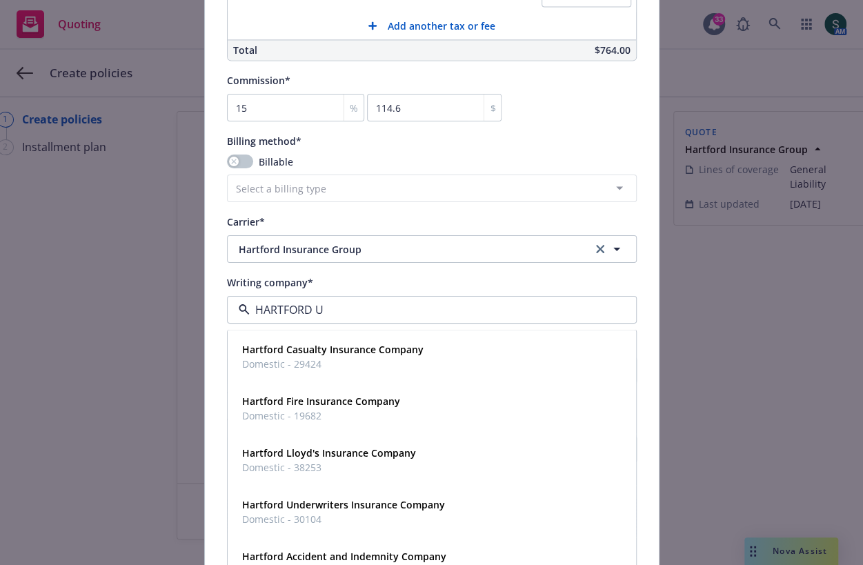
type input "HARTFORD UN"
click at [373, 353] on span "Hartford Underwriters Insurance Company" at bounding box center [343, 349] width 203 height 14
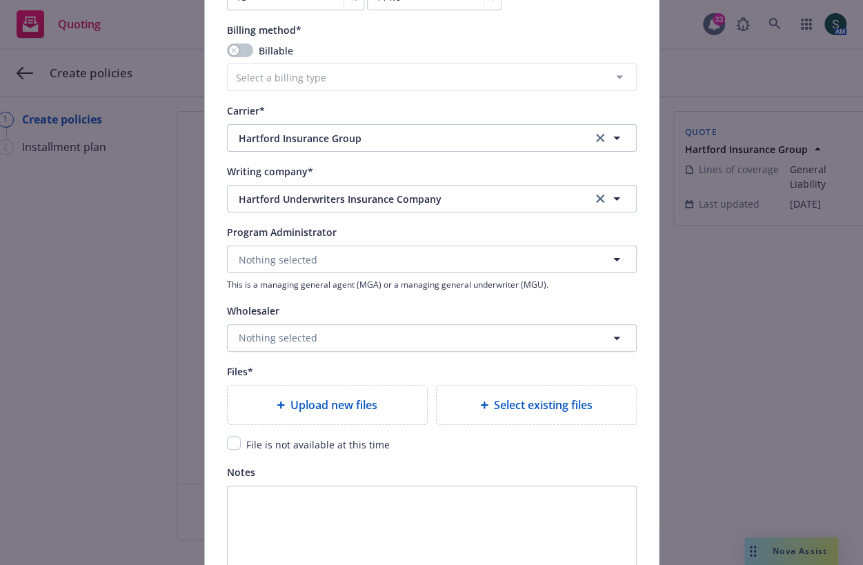
scroll to position [1218, 0]
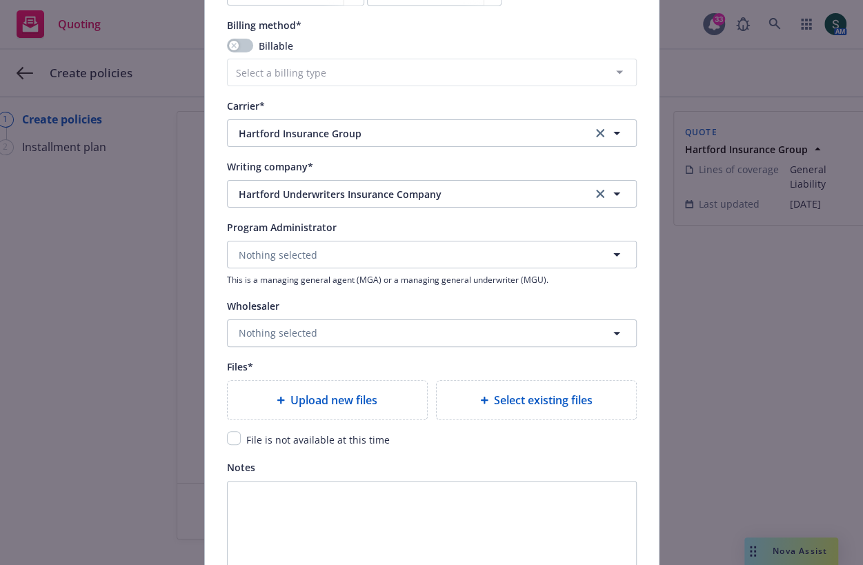
click at [346, 396] on span "Upload new files" at bounding box center [333, 400] width 87 height 17
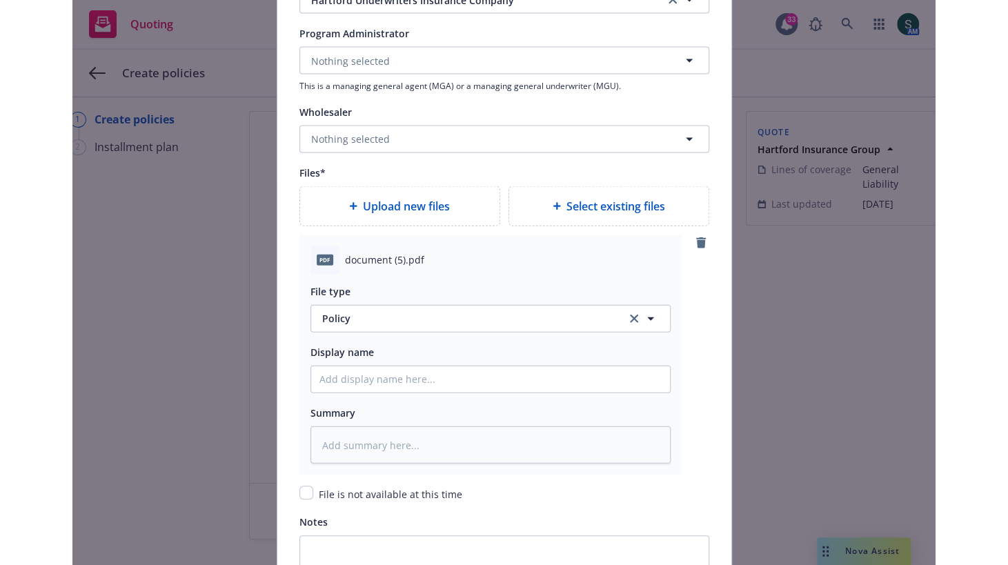
scroll to position [1612, 0]
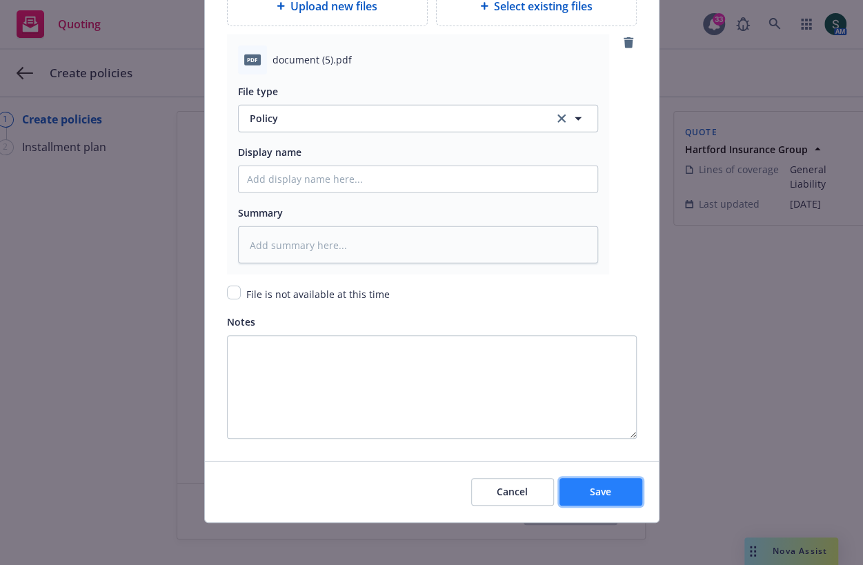
click at [620, 484] on button "Save" at bounding box center [601, 492] width 83 height 28
type textarea "x"
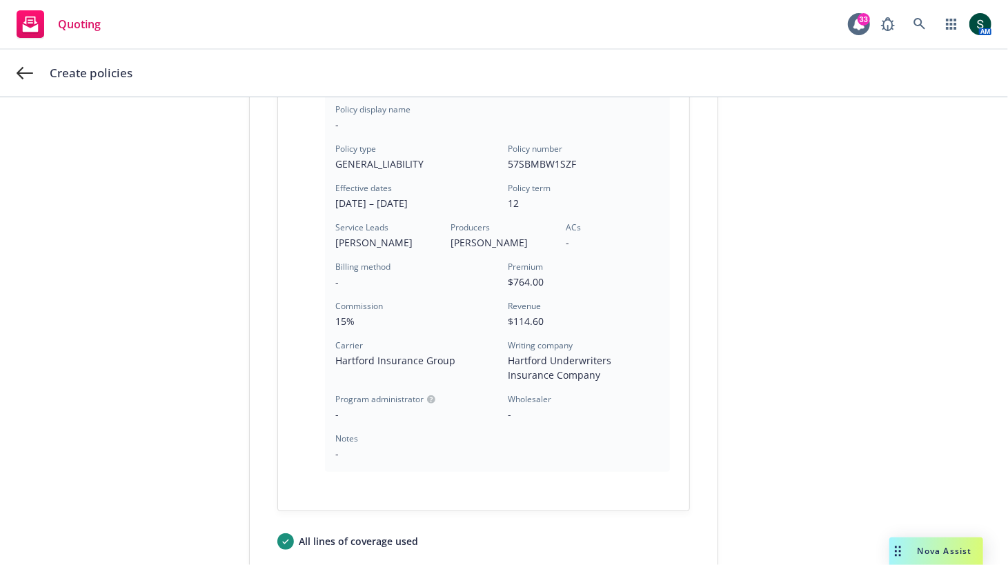
scroll to position [402, 0]
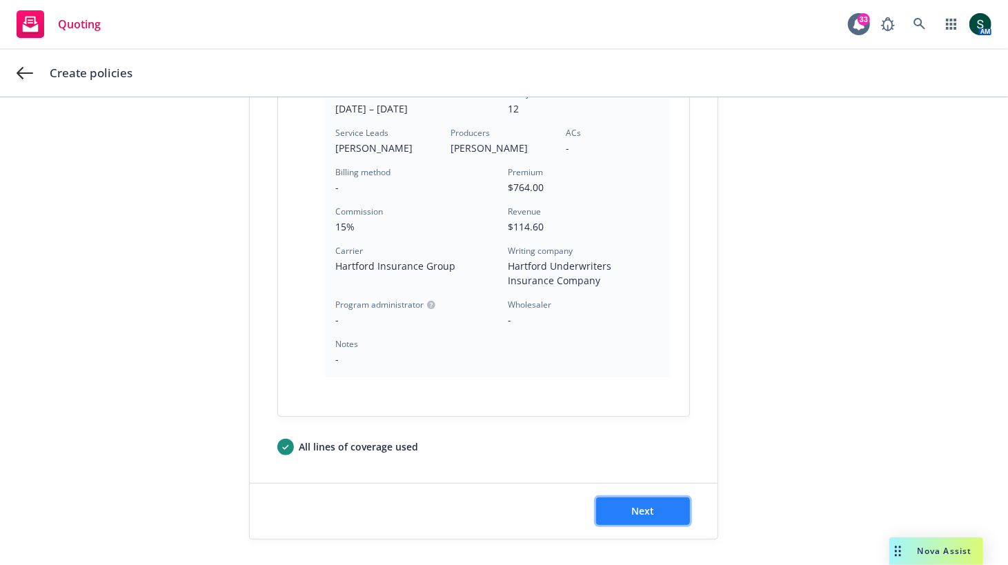
click at [658, 522] on button "Next" at bounding box center [643, 511] width 94 height 28
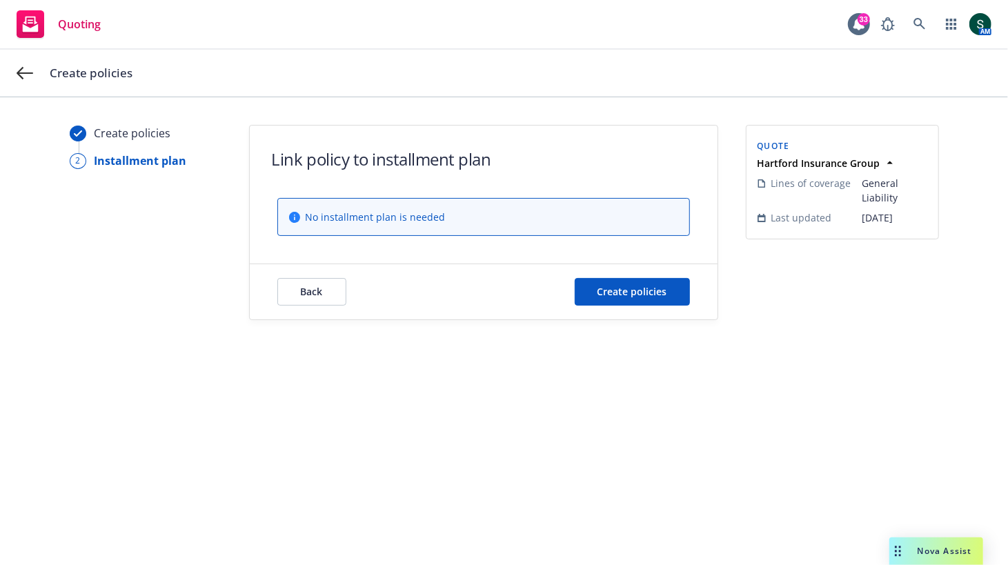
scroll to position [0, 0]
click at [658, 286] on span "Create policies" at bounding box center [633, 291] width 70 height 13
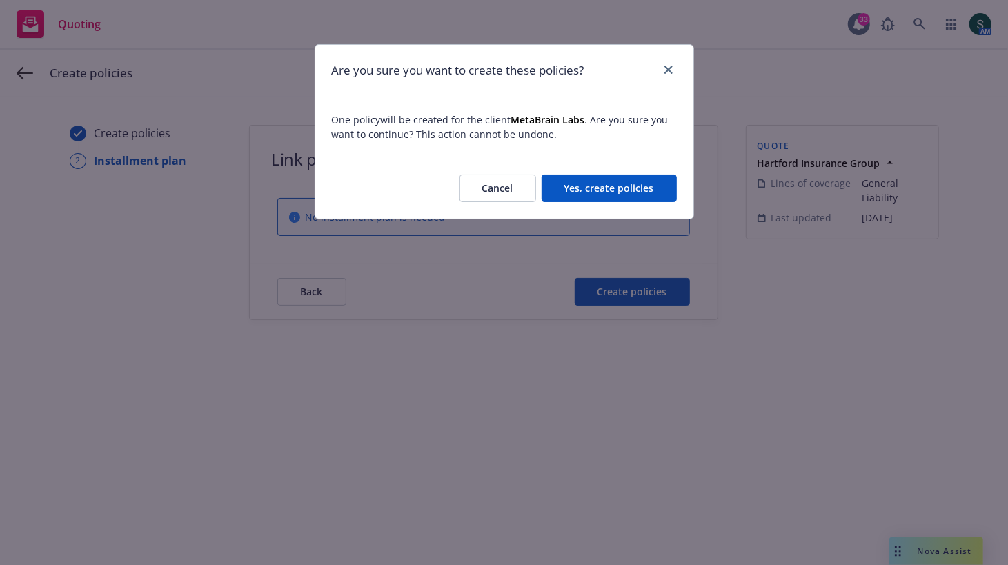
click at [613, 191] on button "Yes, create policies" at bounding box center [609, 189] width 135 height 28
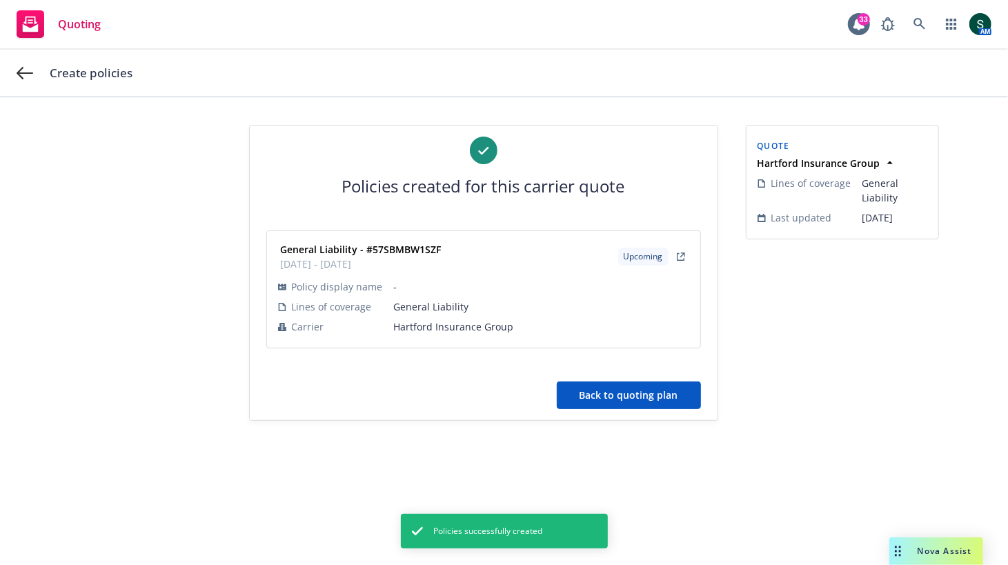
click at [614, 400] on button "Back to quoting plan" at bounding box center [629, 396] width 144 height 28
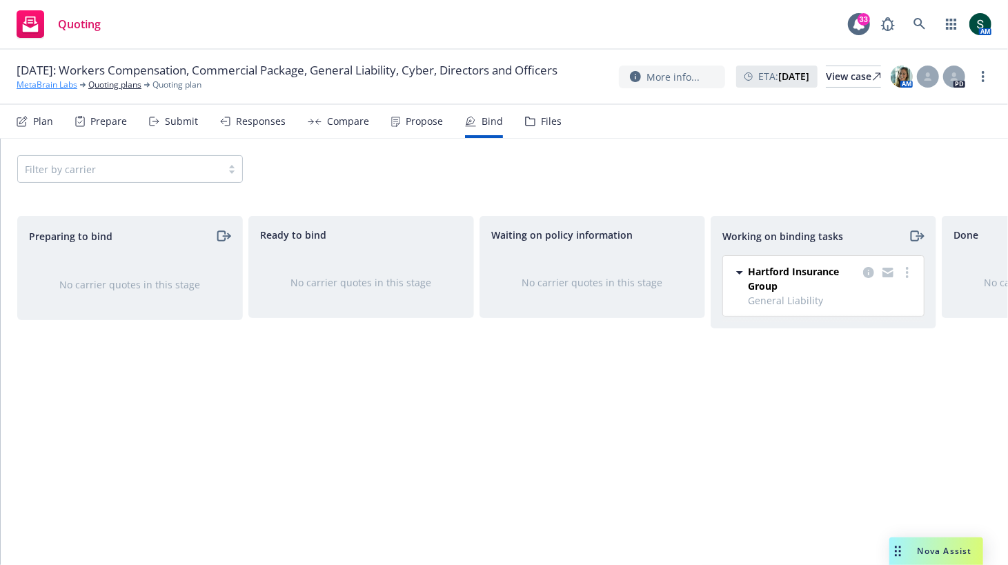
click at [58, 91] on link "MetaBrain Labs" at bounding box center [47, 85] width 61 height 12
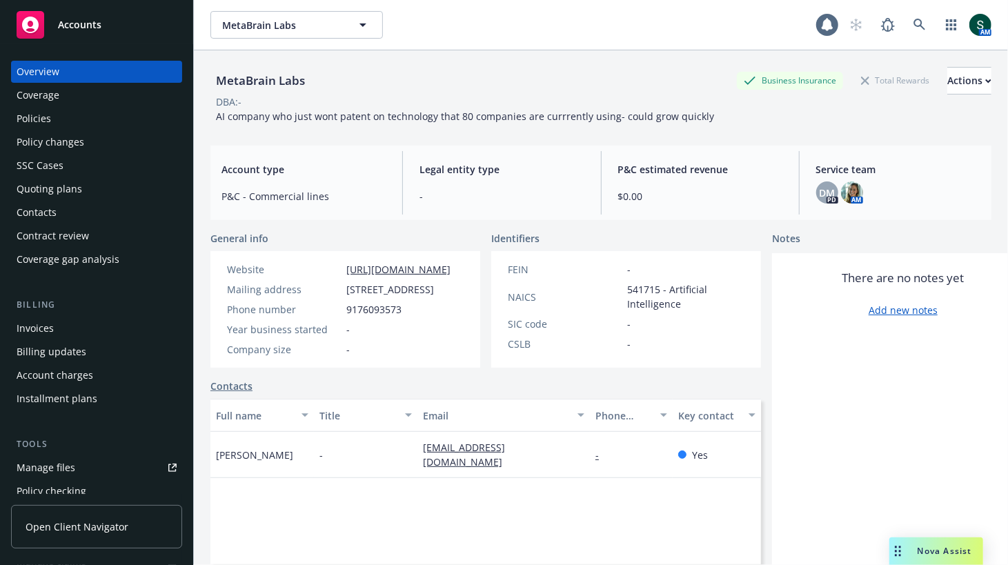
click at [47, 117] on div "Policies" at bounding box center [34, 119] width 34 height 22
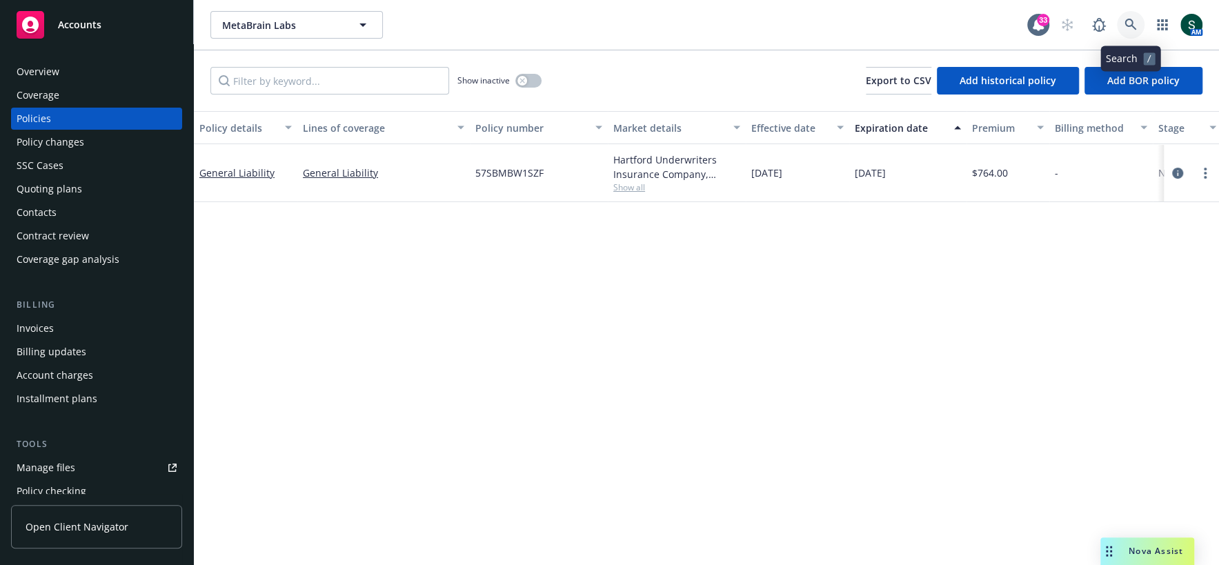
click at [1007, 19] on link at bounding box center [1131, 25] width 28 height 28
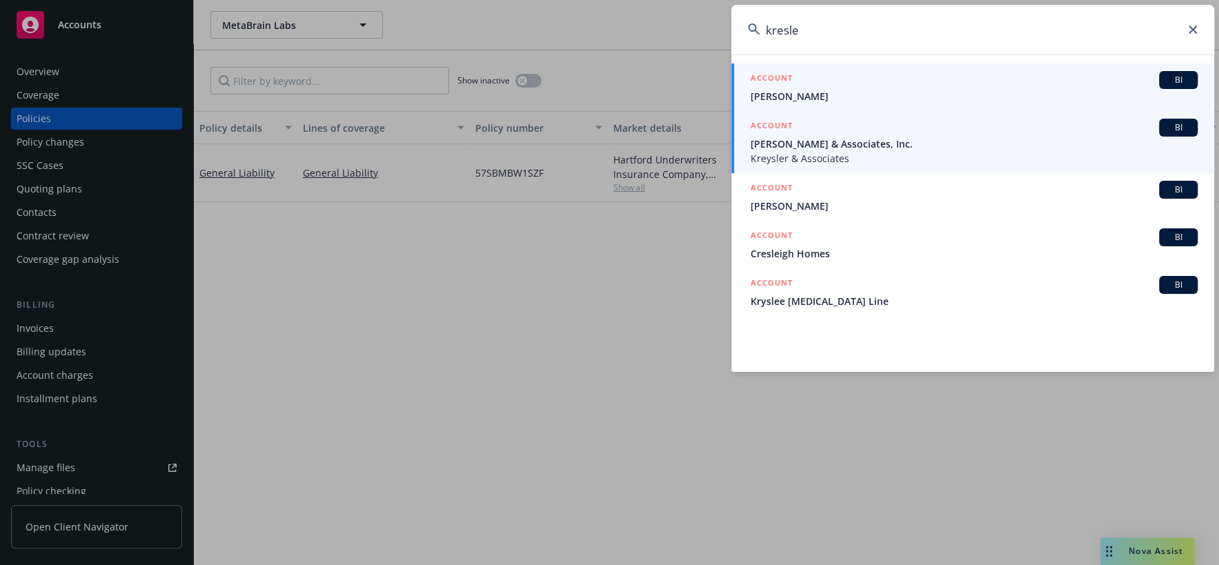
type input "kresle"
click at [889, 148] on span "William Kreysler & Associates, Inc." at bounding box center [974, 144] width 447 height 14
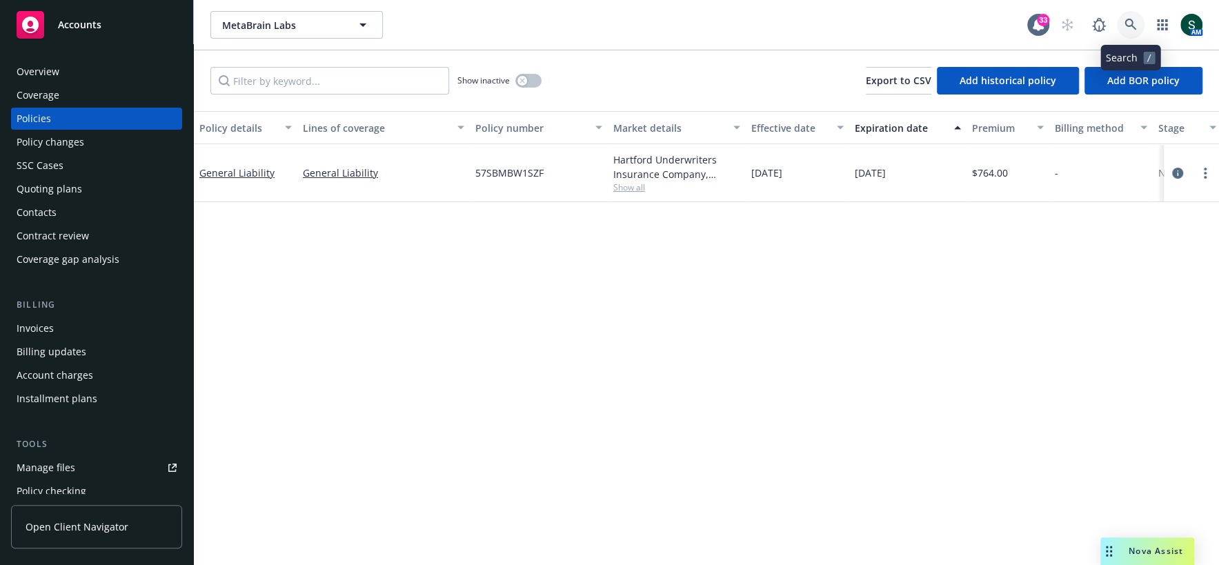
click at [1007, 26] on icon at bounding box center [1131, 25] width 12 height 12
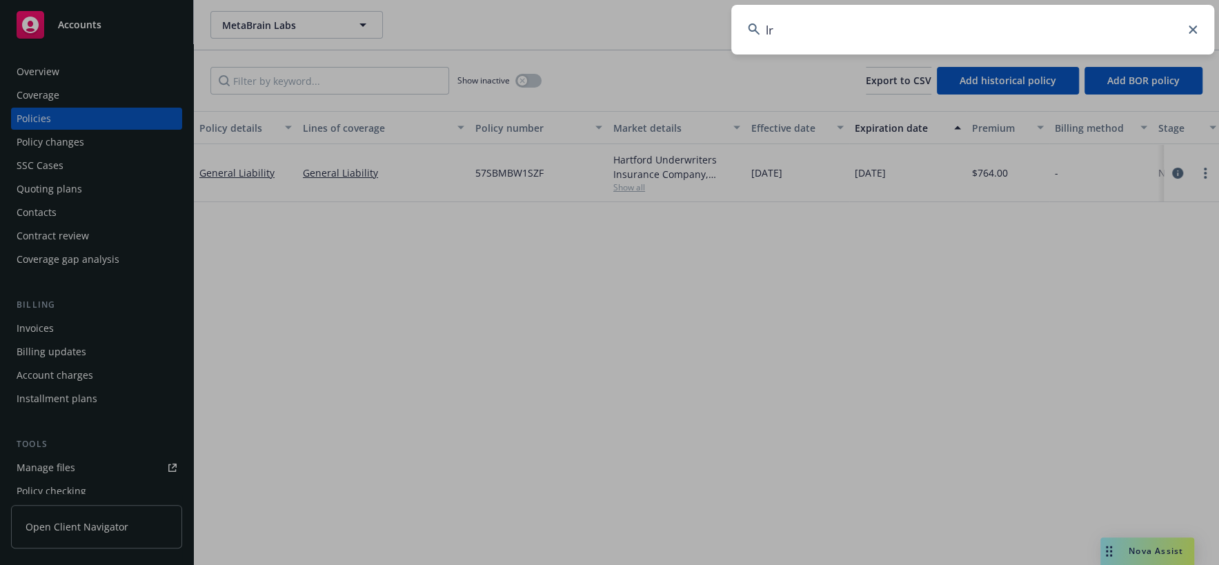
type input "l"
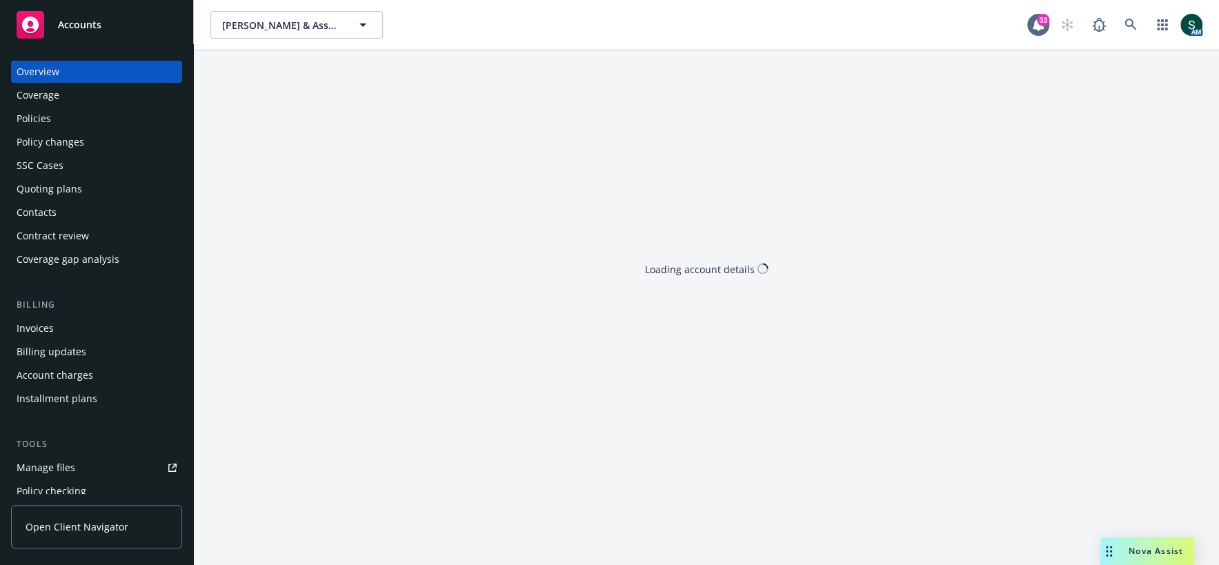
click at [1007, 535] on div "William Kreysler & Associates, Inc. William Kreysler & Associates, Inc. 33 AM L…" at bounding box center [706, 282] width 1025 height 565
click at [1007, 556] on span "Nova Assist" at bounding box center [1156, 551] width 55 height 12
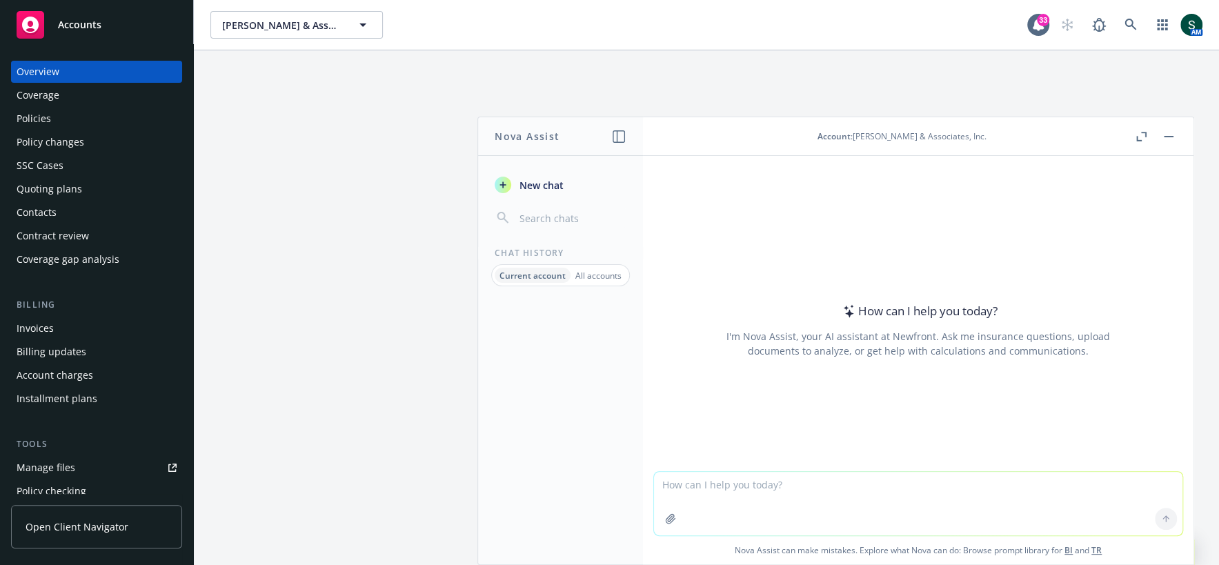
click at [871, 486] on textarea at bounding box center [918, 503] width 529 height 63
paste textarea "please see below from one of our insureds. they carry GL, &EO, MANAGEMENT LIABI…"
type textarea "please see below from one of our insureds. they carry GL, &EO, MANAGEMENT LIABI…"
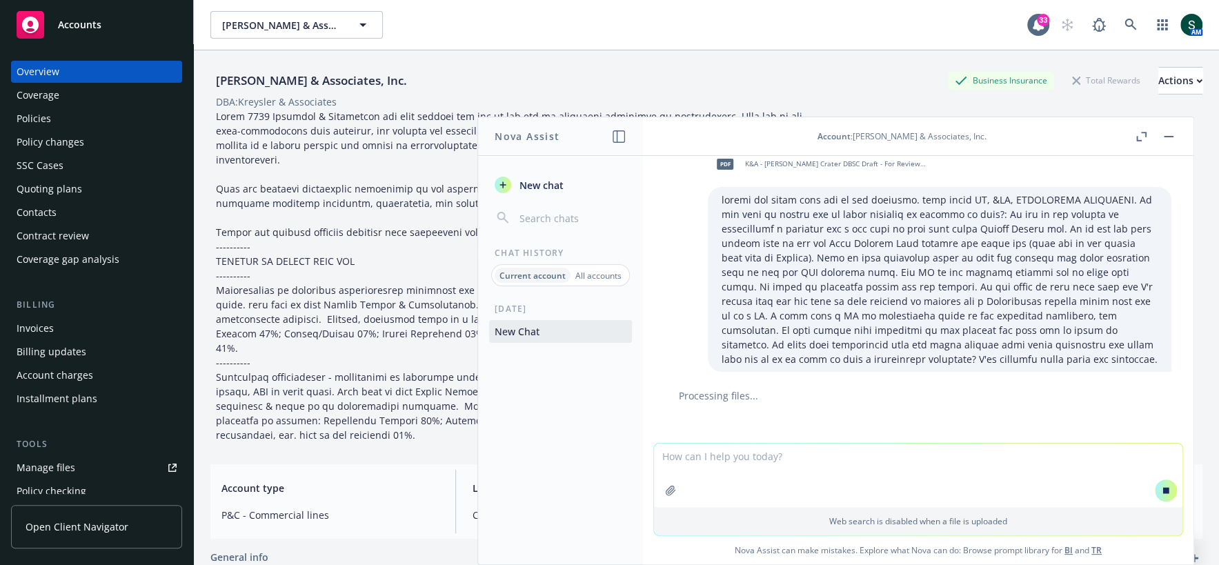
scroll to position [34, 0]
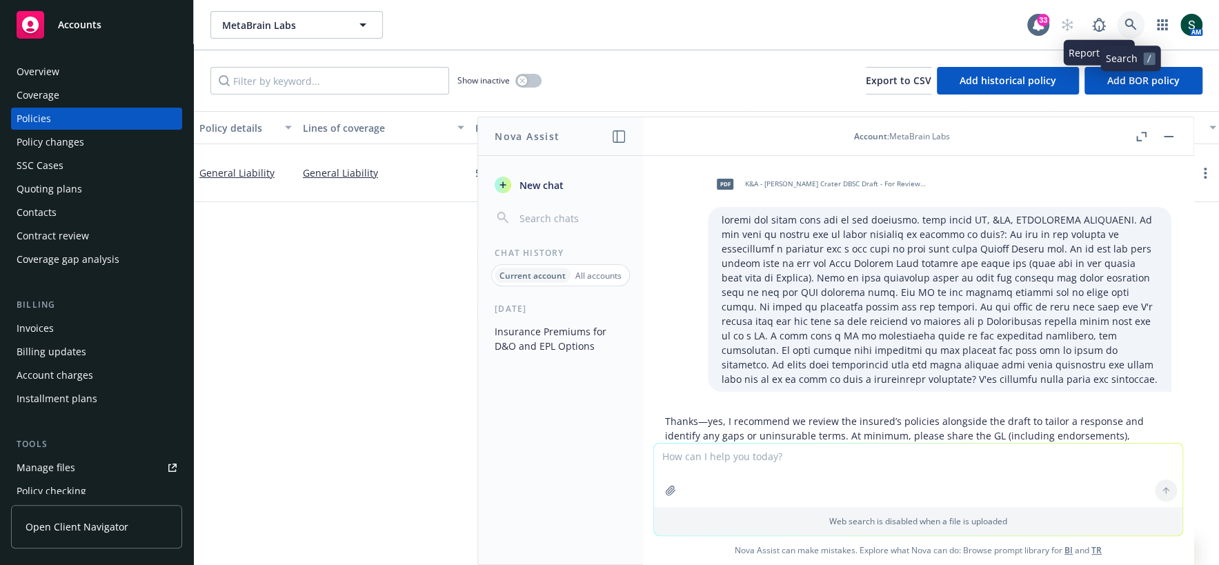
click at [1007, 21] on icon at bounding box center [1131, 25] width 12 height 12
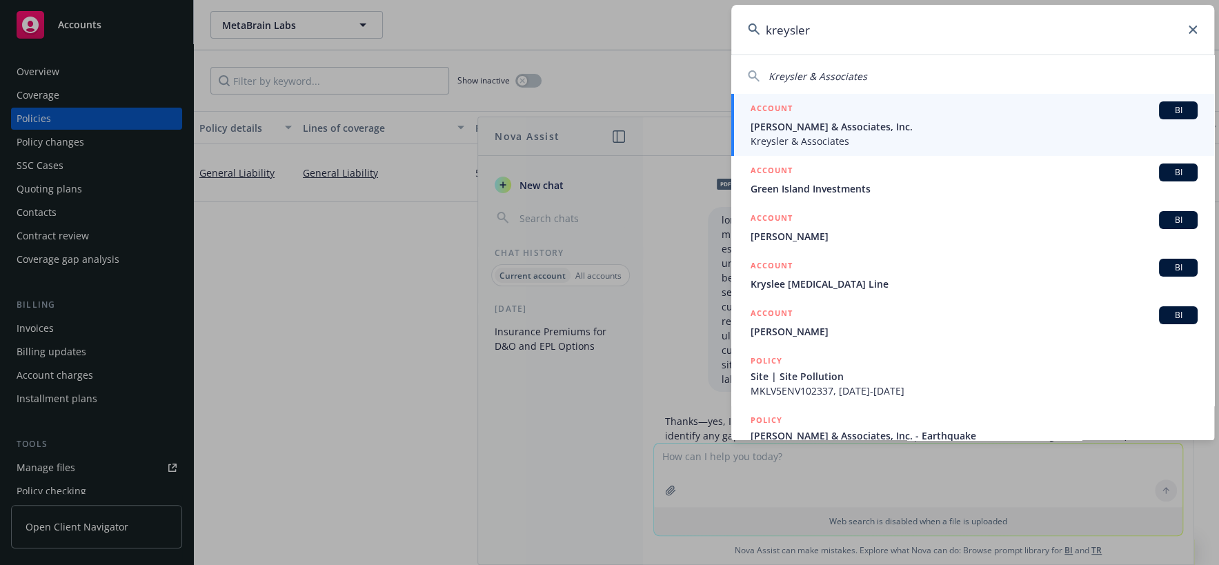
type input "kreysler"
click at [827, 125] on span "William Kreysler & Associates, Inc." at bounding box center [974, 126] width 447 height 14
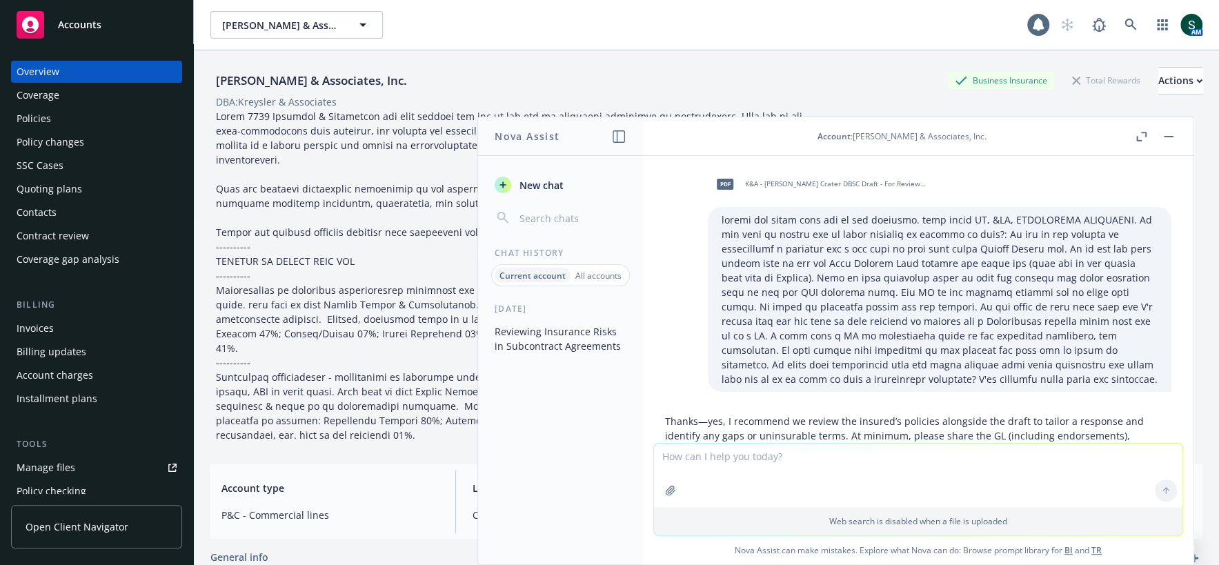
click at [57, 121] on div "Policies" at bounding box center [97, 119] width 160 height 22
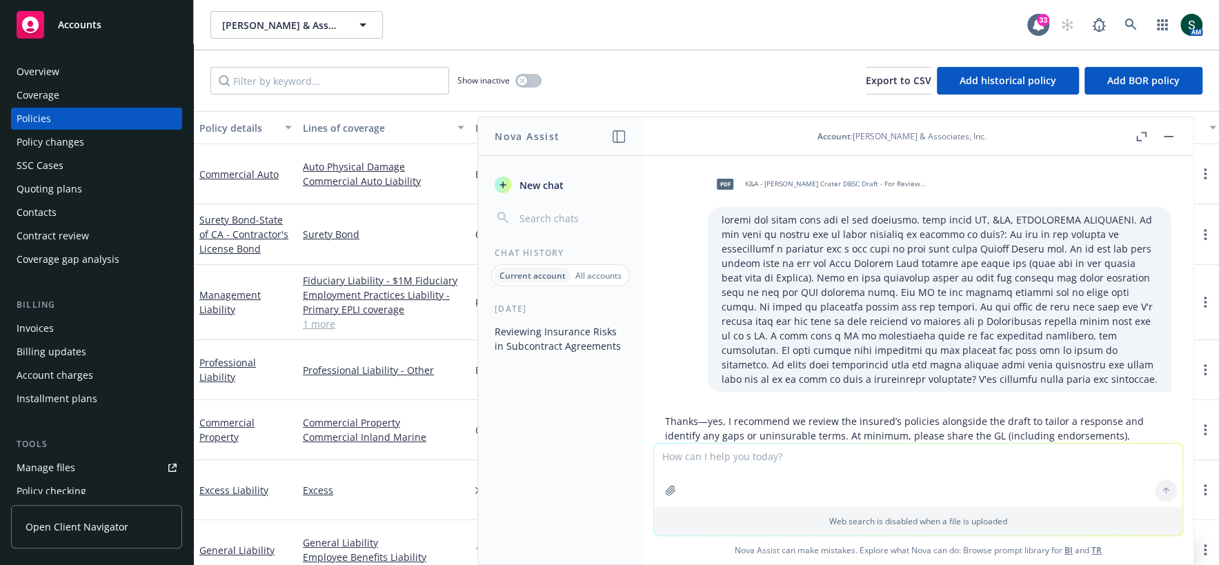
scroll to position [1116, 0]
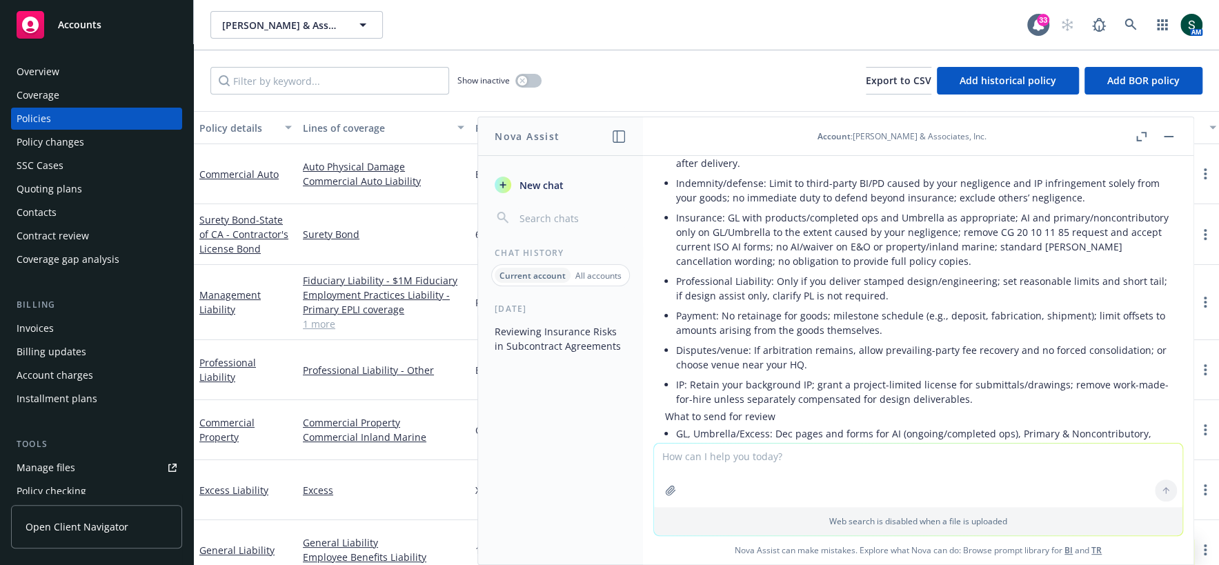
click at [742, 466] on textarea at bounding box center [918, 475] width 529 height 63
paste textarea "A subcontract typically shifts construction-related and legal responsibilities …"
type textarea "i responded to the insured and said: A subcontract typically shifts constructio…"
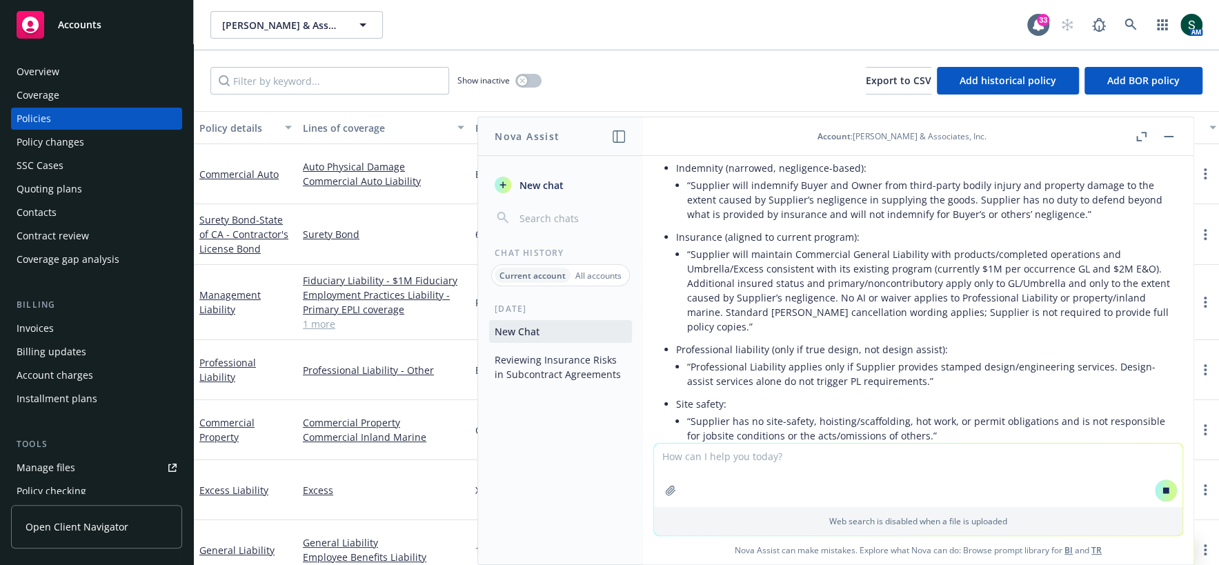
scroll to position [2195, 0]
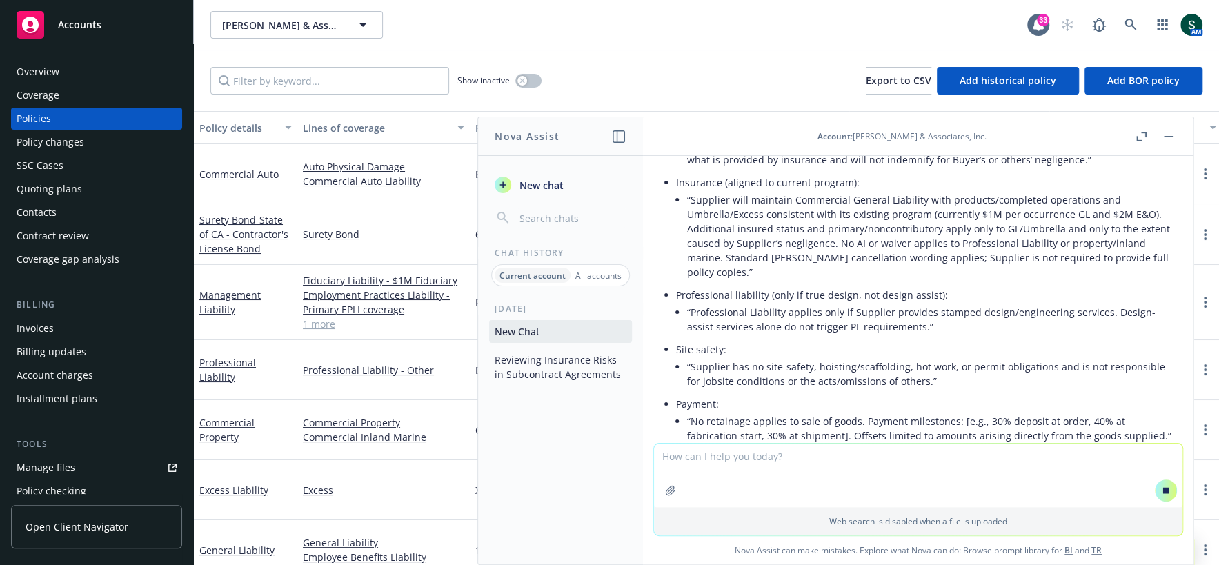
click at [777, 482] on textarea at bounding box center [918, 475] width 529 height 63
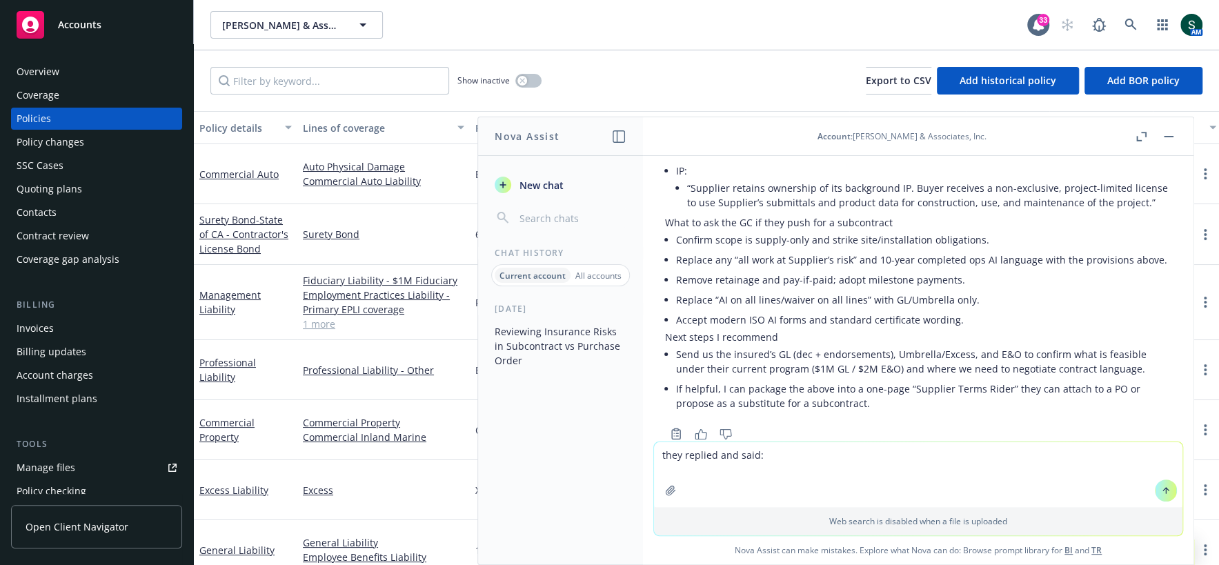
scroll to position [2567, 0]
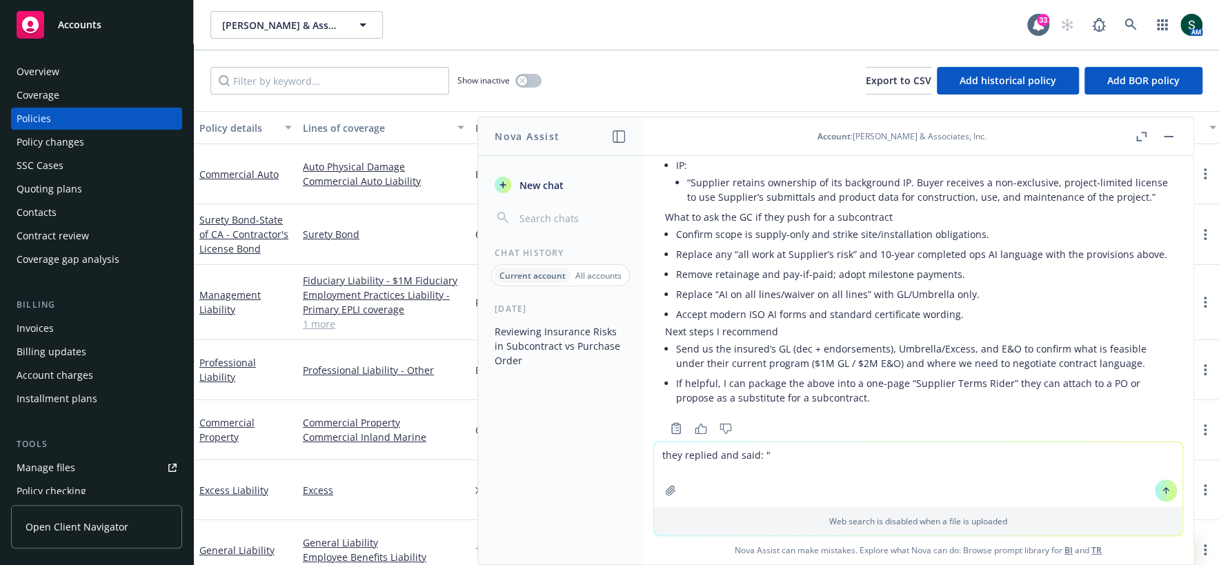
paste textarea "For this project, we are shipping our parts in pieces due to size. We will then…"
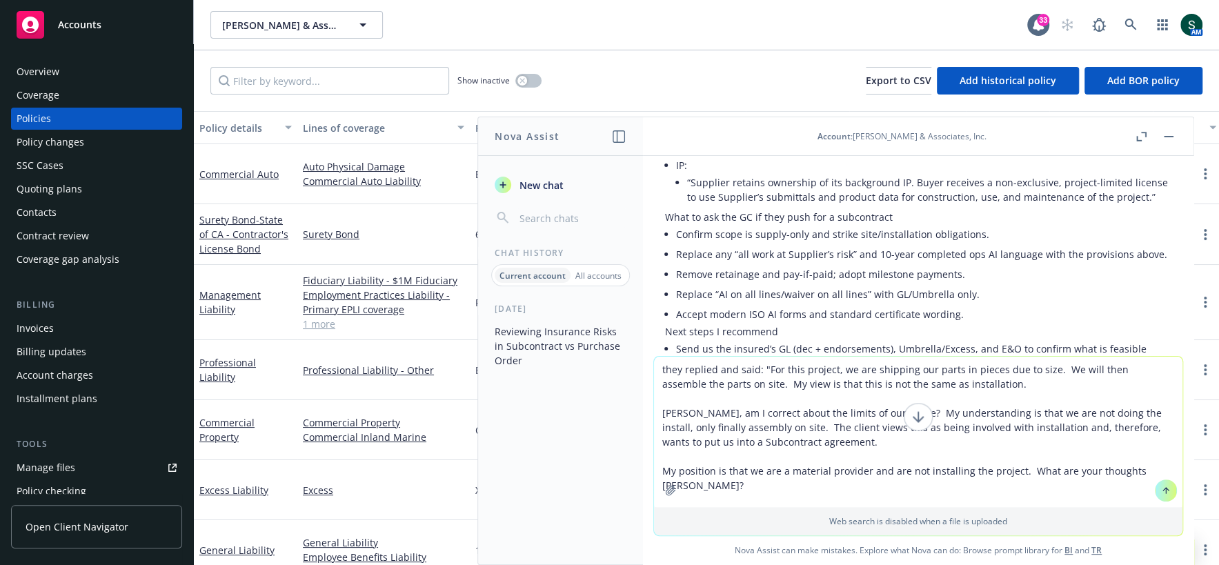
type textarea "they replied and said: "For this project, we are shipping our parts in pieces d…"
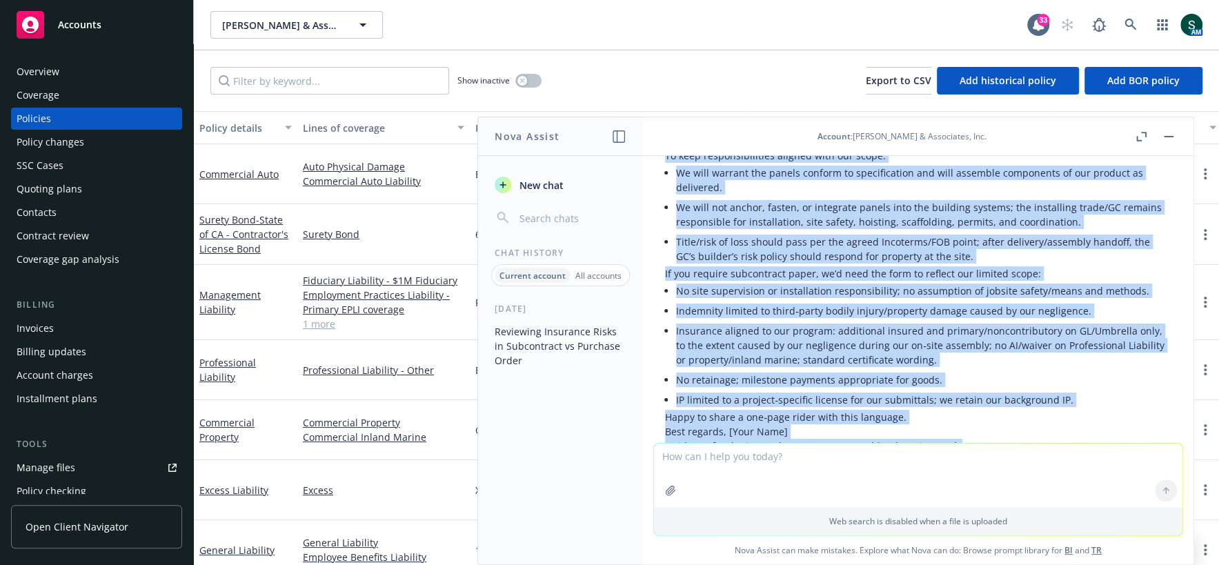
scroll to position [3155, 0]
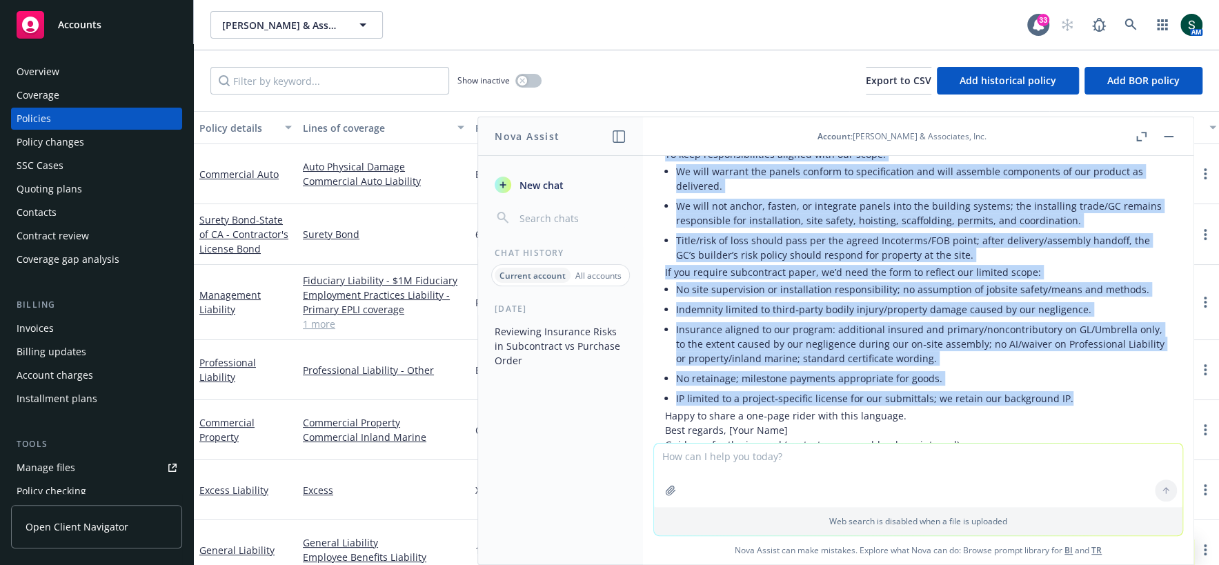
drag, startPoint x: 665, startPoint y: 197, endPoint x: 1076, endPoint y: 359, distance: 442.1
click at [1007, 359] on div "Here’s a concise reply you can send back, plus a few optional add-ons to protec…" at bounding box center [918, 426] width 506 height 849
click at [1007, 388] on li "IP limited to a project‑specific license for our submittals; we retain our back…" at bounding box center [923, 398] width 495 height 20
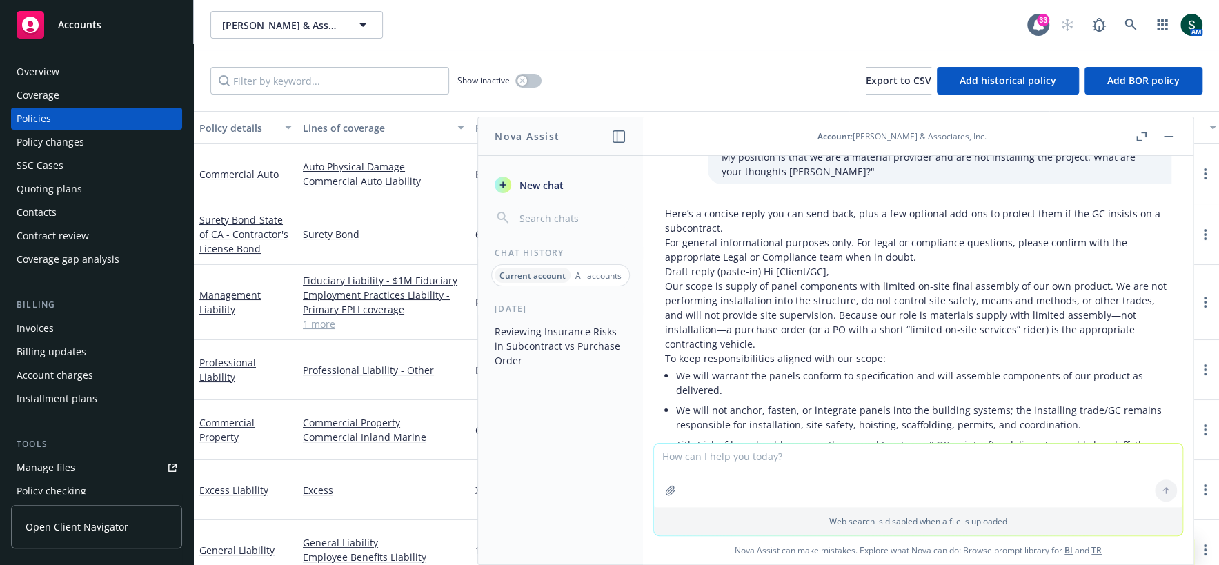
scroll to position [2950, 0]
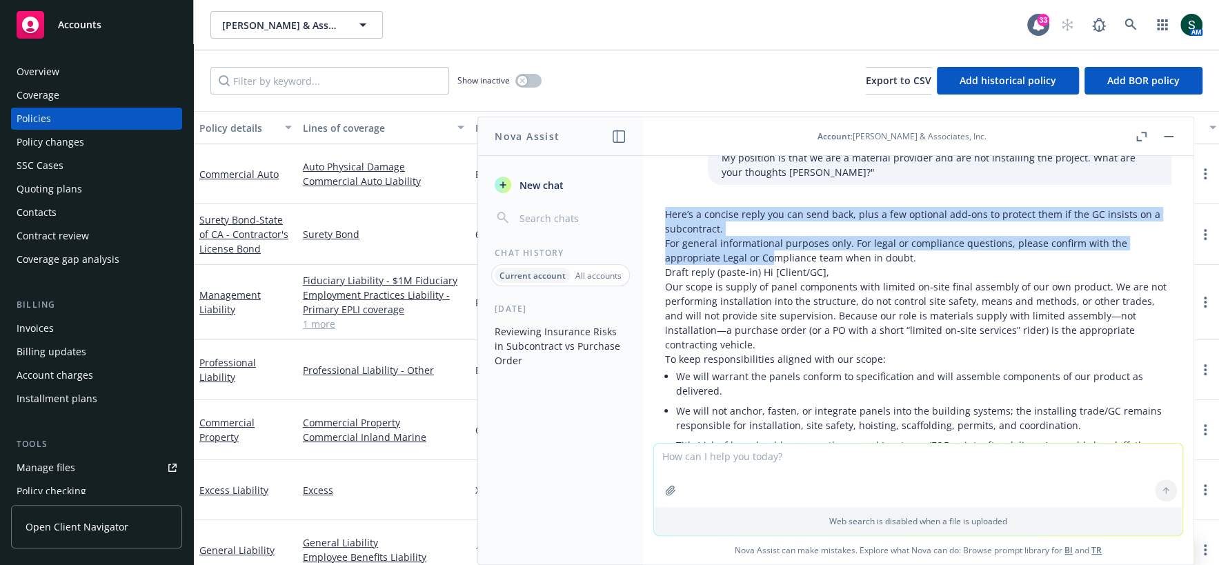
drag, startPoint x: 665, startPoint y: 183, endPoint x: 713, endPoint y: 233, distance: 69.3
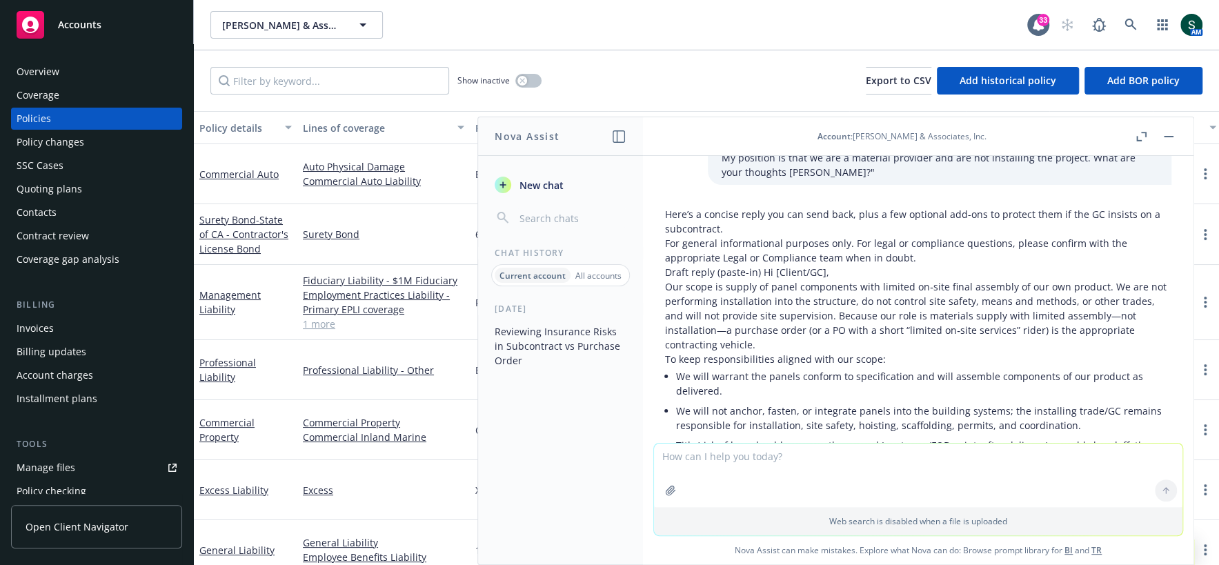
click at [715, 279] on p "Our scope is supply of panel components with limited on‑site final assembly of …" at bounding box center [918, 315] width 506 height 72
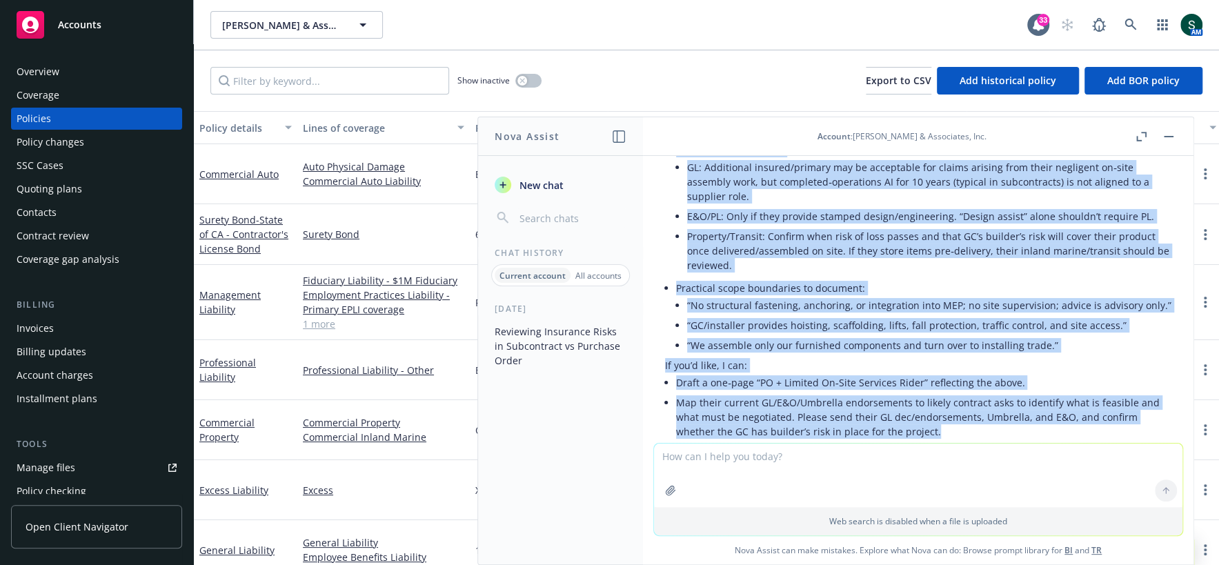
scroll to position [3565, 0]
drag, startPoint x: 667, startPoint y: 181, endPoint x: 866, endPoint y: 374, distance: 277.7
click at [866, 376] on div "Here’s a concise reply you can send back, plus a few optional add-ons to protec…" at bounding box center [918, 16] width 506 height 849
copy div "Here’s a concise reply you can send back, plus a few optional add-ons to protec…"
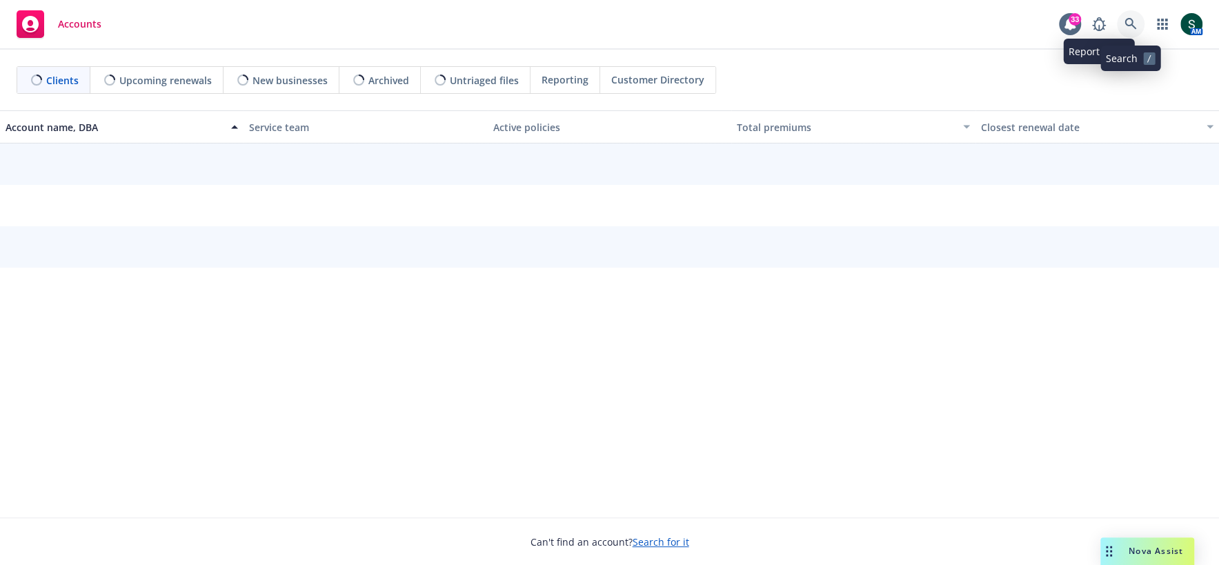
click at [1125, 21] on icon at bounding box center [1131, 24] width 12 height 12
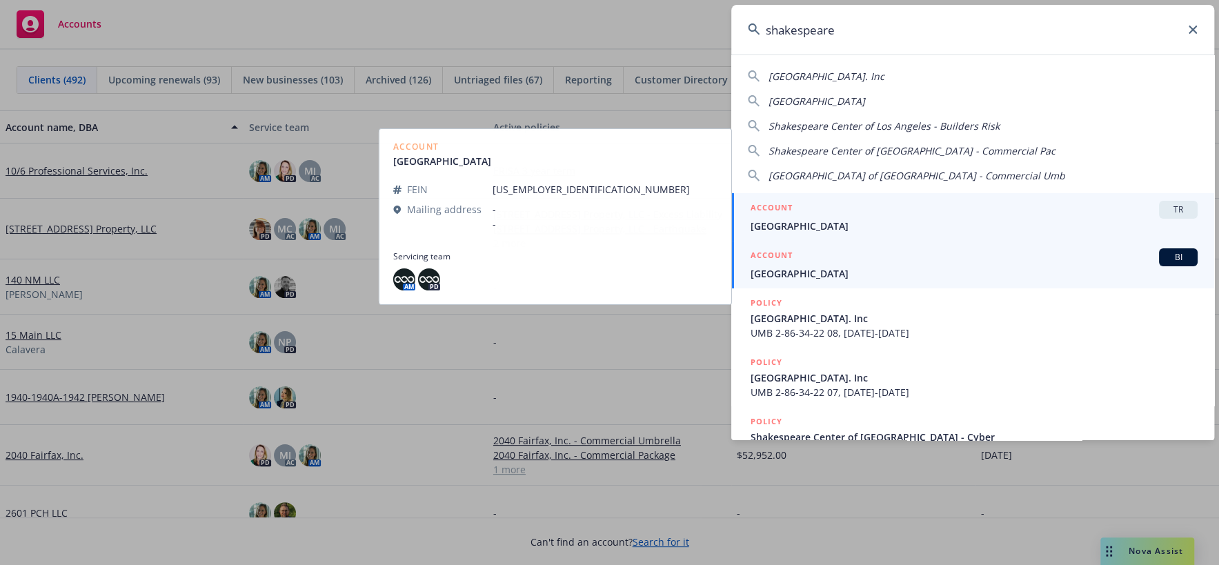
type input "shakespeare"
click at [853, 266] on span "[GEOGRAPHIC_DATA]" at bounding box center [974, 273] width 447 height 14
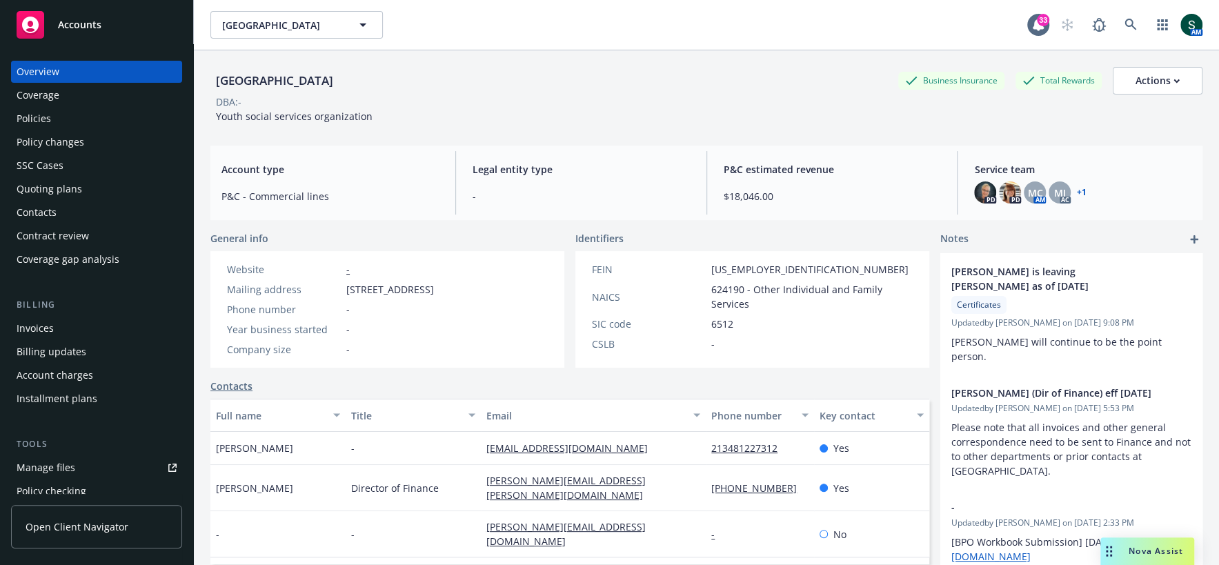
click at [60, 126] on div "Policies" at bounding box center [97, 119] width 160 height 22
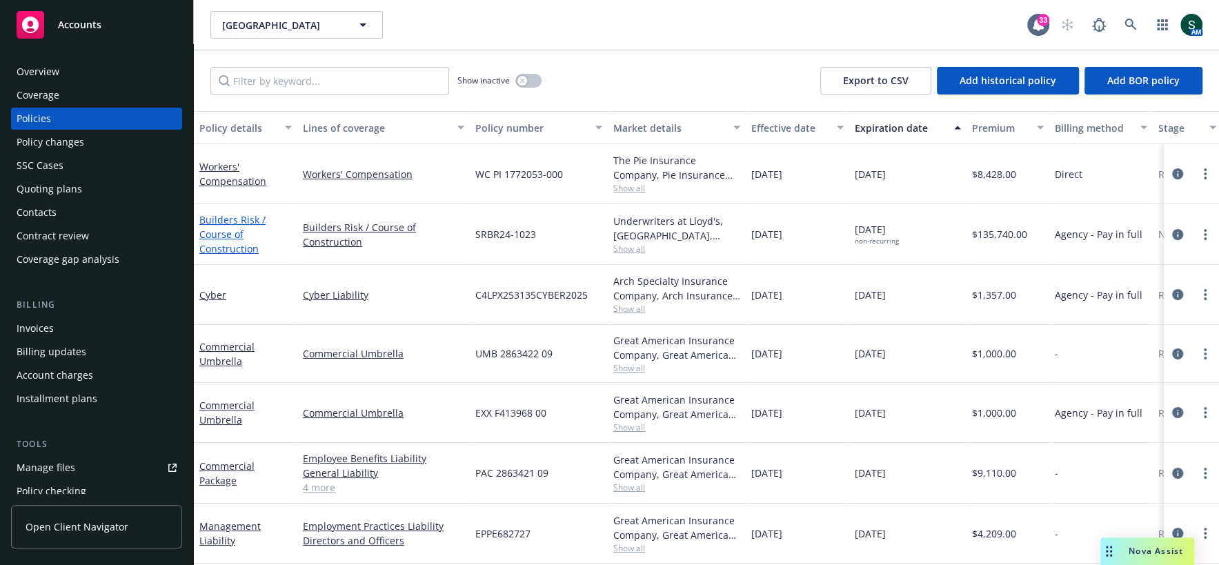
click at [225, 224] on link "Builders Risk / Course of Construction" at bounding box center [232, 234] width 66 height 42
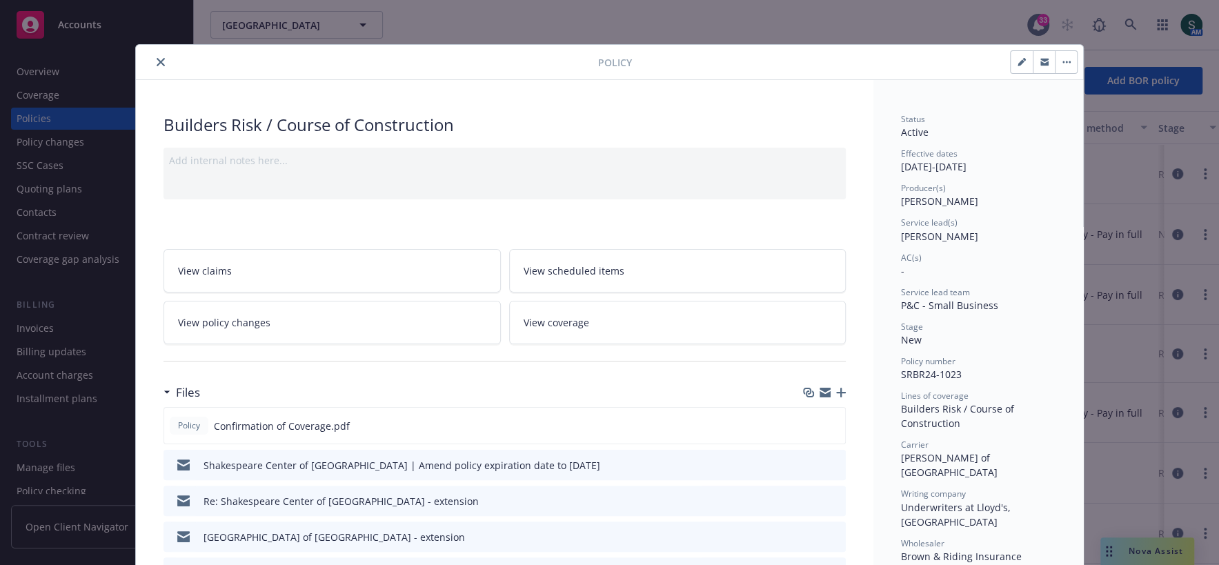
scroll to position [177, 0]
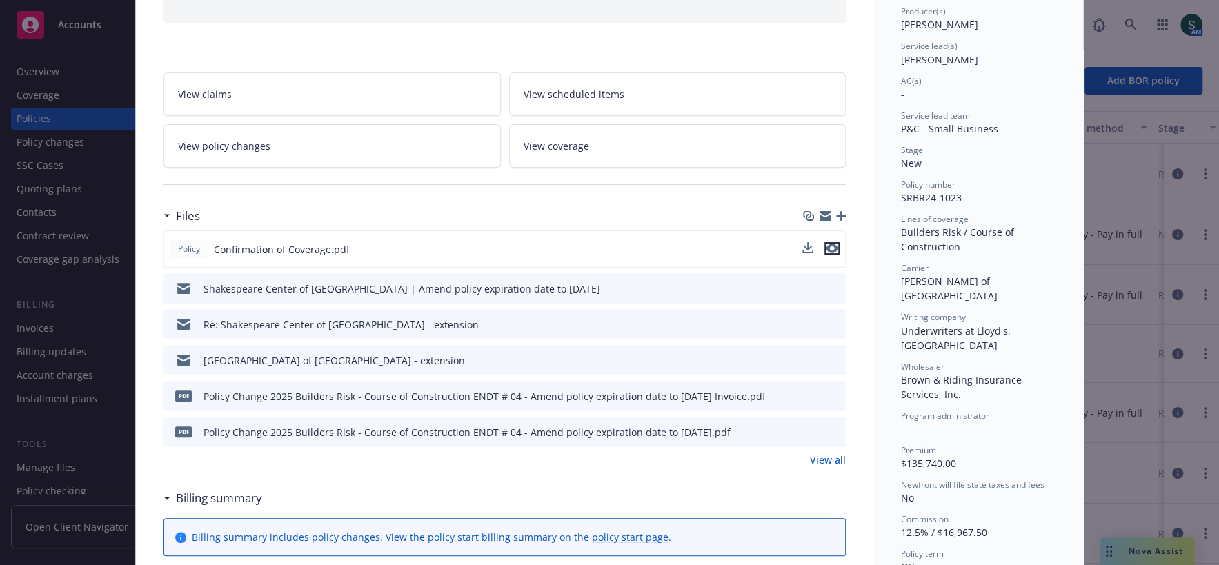
click at [831, 244] on icon "preview file" at bounding box center [832, 249] width 12 height 10
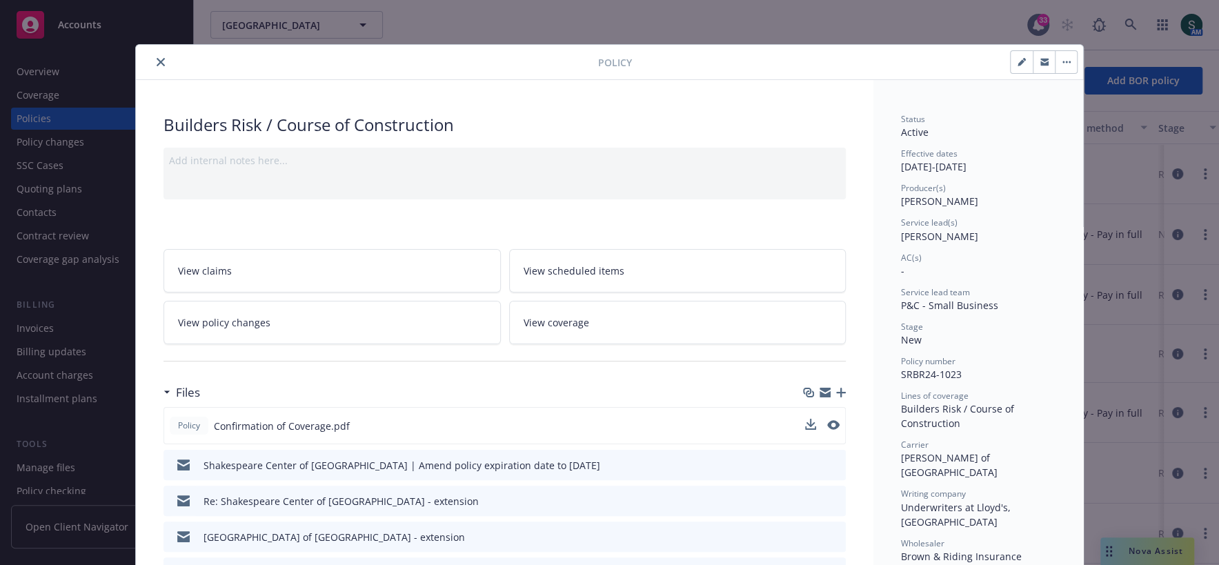
click at [159, 59] on icon "close" at bounding box center [161, 62] width 8 height 8
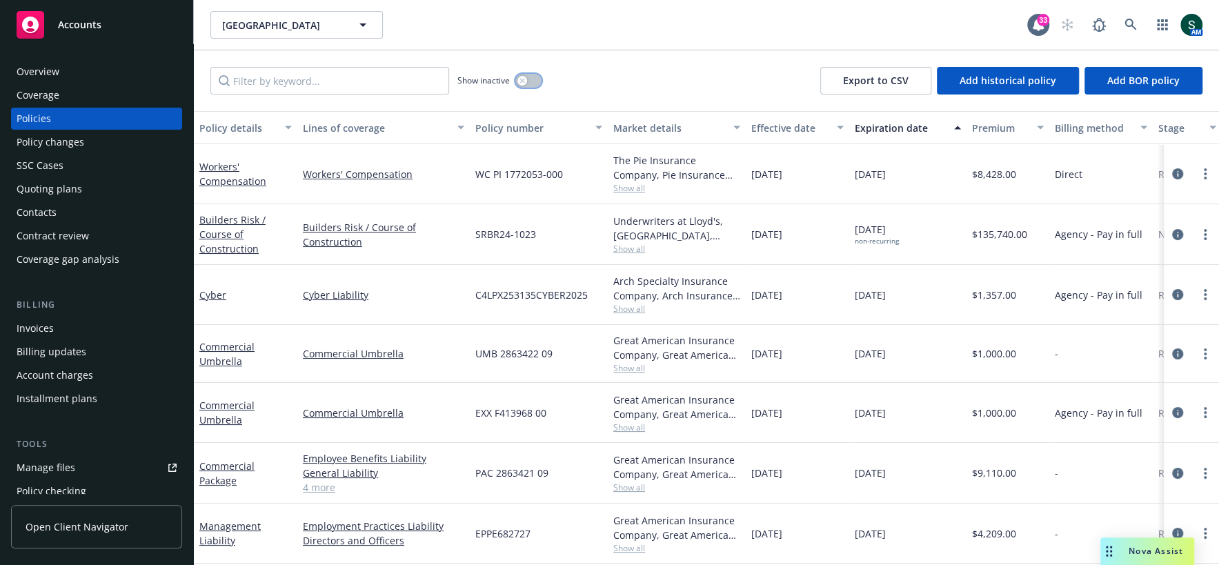
click at [535, 78] on button "button" at bounding box center [528, 81] width 26 height 14
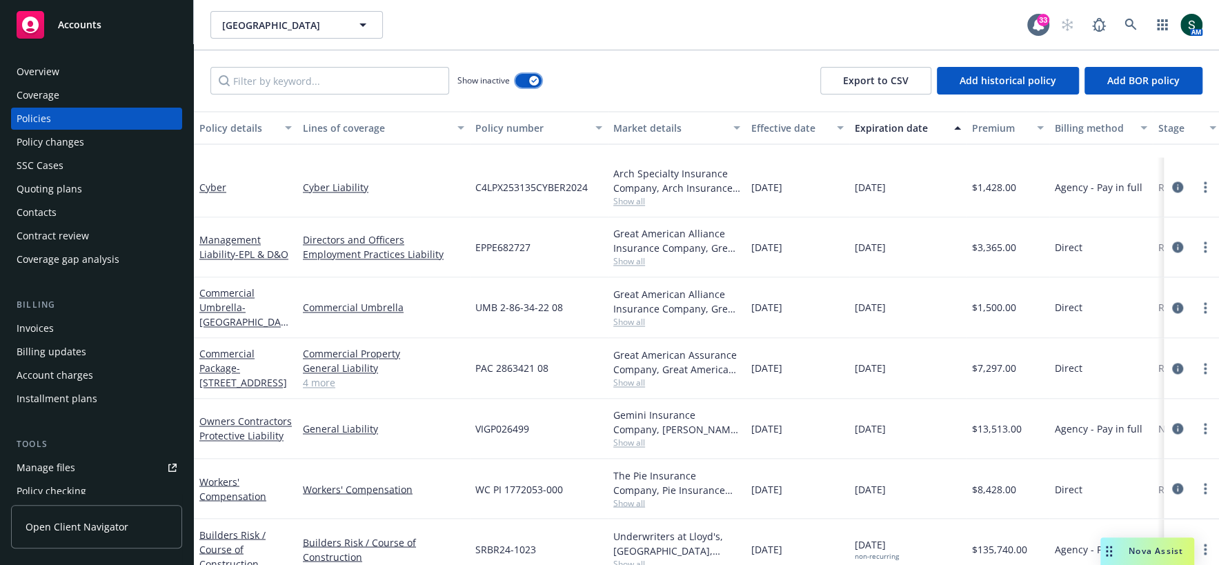
scroll to position [1768, 0]
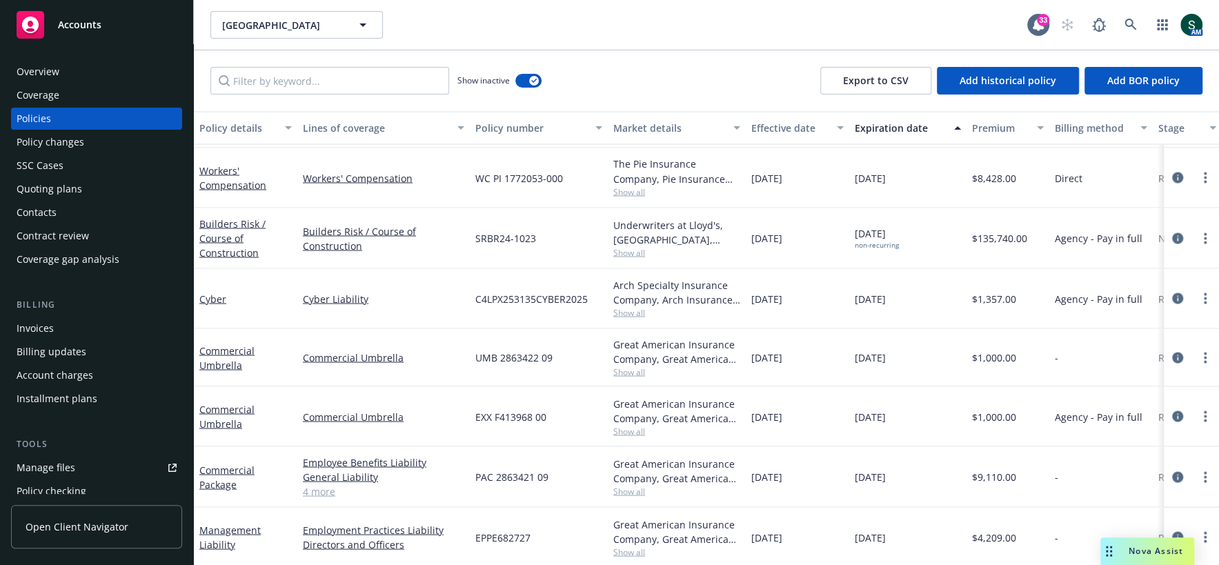
click at [313, 489] on link "4 more" at bounding box center [383, 491] width 161 height 14
